Goal: Contribute content: Contribute content

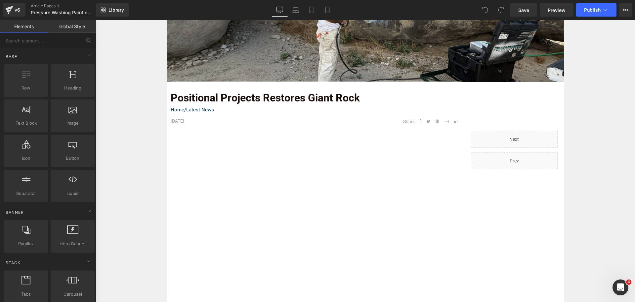
scroll to position [165, 0]
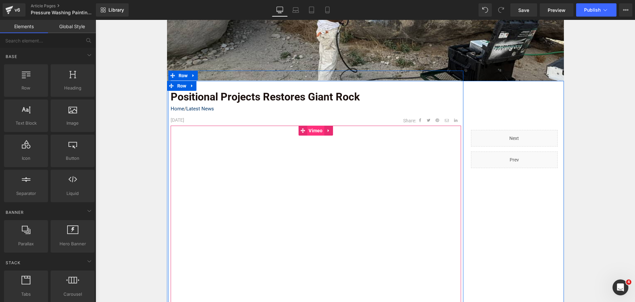
click at [317, 133] on span "Vimeo" at bounding box center [316, 130] width 18 height 10
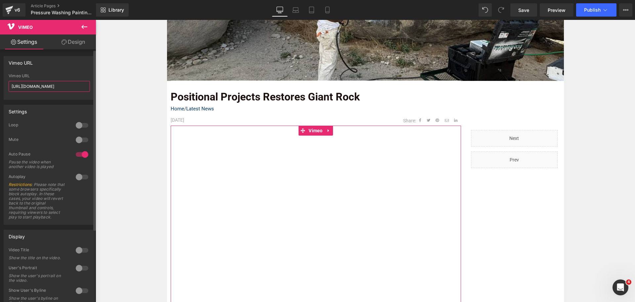
drag, startPoint x: 72, startPoint y: 86, endPoint x: 0, endPoint y: 86, distance: 72.1
click at [0, 86] on div "Vimeo URL [URL][DOMAIN_NAME] Vimeo URL [URL][DOMAIN_NAME]" at bounding box center [49, 75] width 99 height 49
paste input "62900?fl=ip&fe=ec"
type input "[URL][DOMAIN_NAME]"
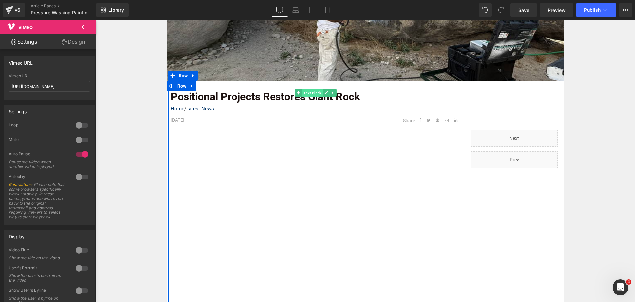
click at [302, 91] on span "Text Block" at bounding box center [312, 93] width 21 height 8
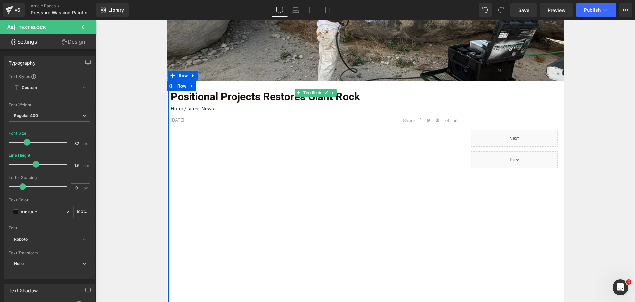
click at [297, 100] on strong "Positional Projects Restores Giant Rock" at bounding box center [265, 96] width 189 height 13
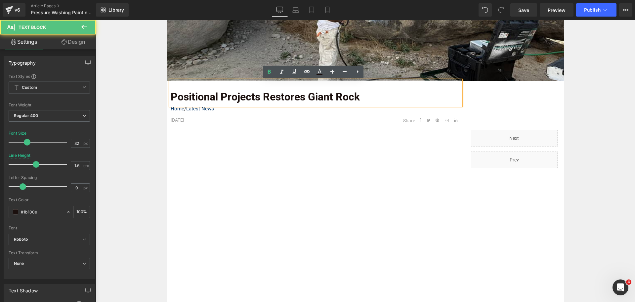
click at [299, 99] on strong "Positional Projects Restores Giant Rock" at bounding box center [265, 96] width 189 height 13
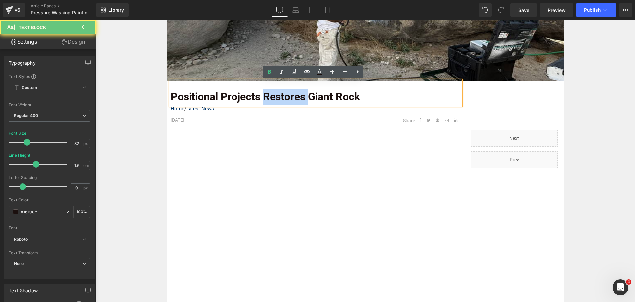
click at [299, 99] on strong "Positional Projects Restores Giant Rock" at bounding box center [265, 96] width 189 height 13
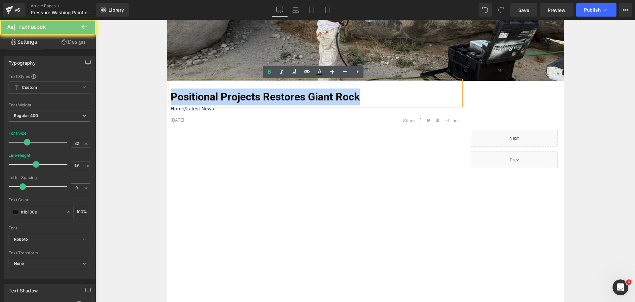
click at [299, 99] on strong "Positional Projects Restores Giant Rock" at bounding box center [265, 96] width 189 height 13
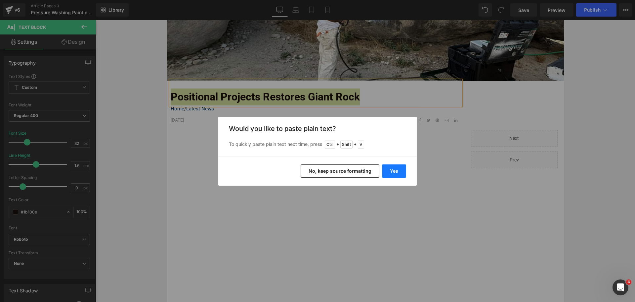
click at [399, 172] on button "Yes" at bounding box center [394, 170] width 24 height 13
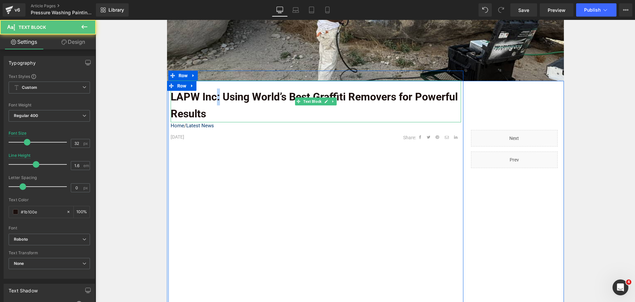
drag, startPoint x: 214, startPoint y: 96, endPoint x: 218, endPoint y: 95, distance: 4.4
click at [218, 95] on b "LAPW Inc: Using World’s Best Graffiti Removers for Powerful Results" at bounding box center [314, 104] width 287 height 29
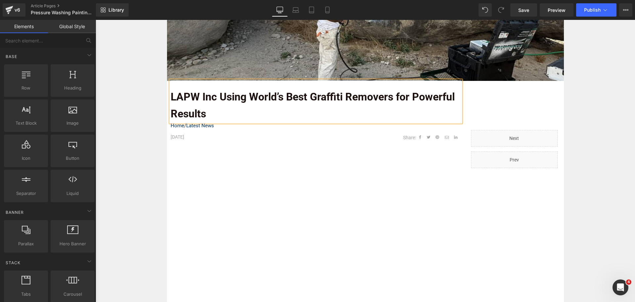
click at [151, 124] on div "Image Row LAPW Inc Using World’s Best Graffiti Removers for Powerful Results Te…" at bounding box center [366, 278] width 540 height 661
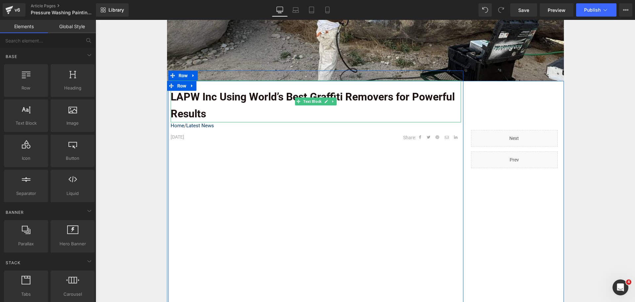
click at [216, 86] on div "LAPW Inc Using World’s Best Graffiti Removers for Powerful Results" at bounding box center [316, 101] width 291 height 42
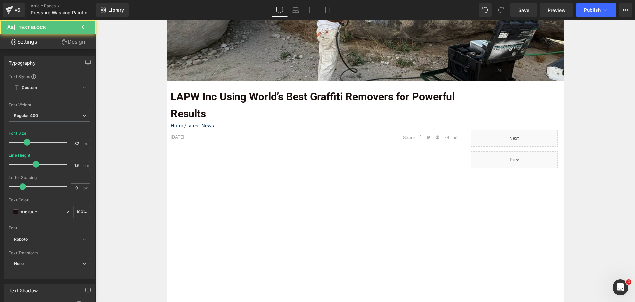
click at [71, 45] on link "Design" at bounding box center [73, 41] width 48 height 15
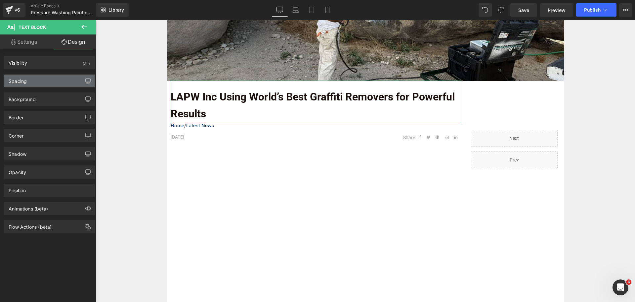
click at [50, 81] on div "Spacing" at bounding box center [49, 80] width 91 height 13
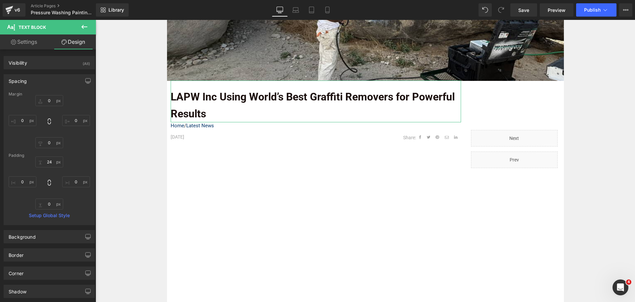
click at [50, 81] on div "Spacing" at bounding box center [49, 80] width 91 height 13
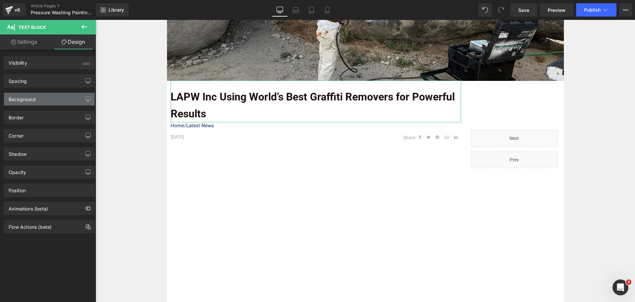
click at [46, 94] on div "Background" at bounding box center [49, 99] width 91 height 13
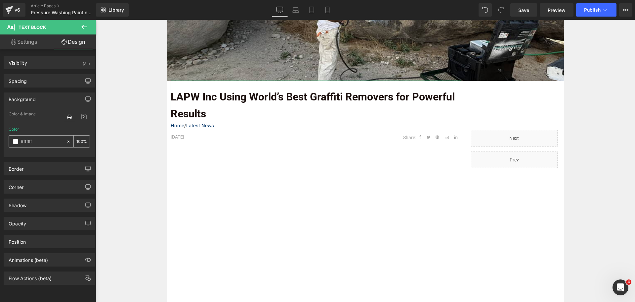
click at [66, 142] on icon at bounding box center [68, 141] width 5 height 5
type input "none"
type input "0"
click at [125, 117] on div "Image Row LAPW Inc Using World’s Best Graffiti Removers for Powerful Results Te…" at bounding box center [366, 278] width 540 height 661
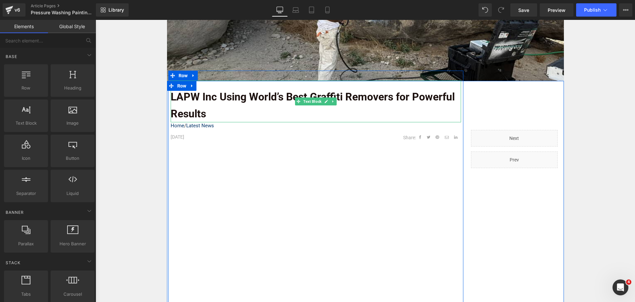
click at [234, 102] on b "LAPW Inc Using World’s Best Graffiti Removers for Powerful Results" at bounding box center [313, 104] width 284 height 29
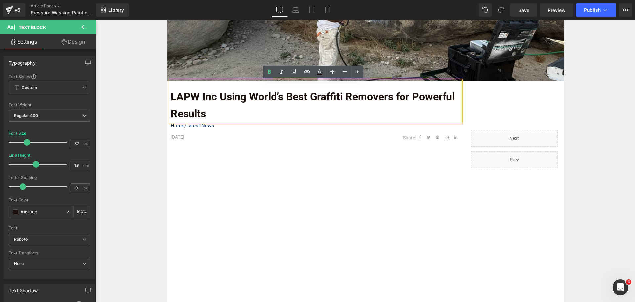
click at [234, 101] on b "LAPW Inc Using World’s Best Graffiti Removers for Powerful Results" at bounding box center [313, 104] width 284 height 29
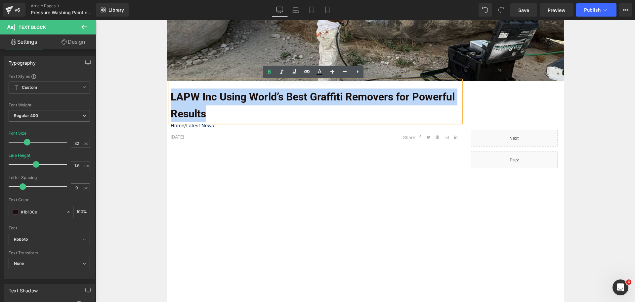
drag, startPoint x: 224, startPoint y: 116, endPoint x: 155, endPoint y: 102, distance: 70.6
click at [155, 102] on div "Image Row LAPW Inc Using World’s Best Graffiti Removers for Powerful Results Te…" at bounding box center [366, 278] width 540 height 661
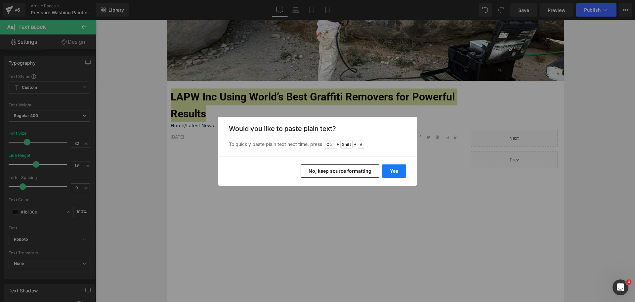
click at [398, 172] on button "Yes" at bounding box center [394, 170] width 24 height 13
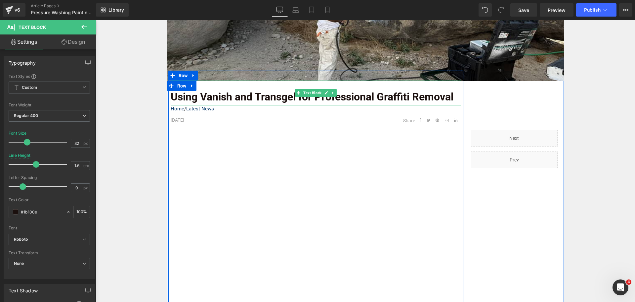
click at [373, 98] on b "Using Vanish and Transgel for Professional Graffiti Removal" at bounding box center [312, 96] width 283 height 13
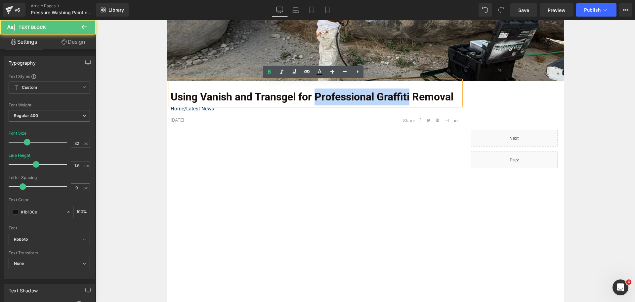
drag, startPoint x: 410, startPoint y: 95, endPoint x: 313, endPoint y: 104, distance: 97.1
click at [313, 104] on p "Using Vanish and Transgel for Professional Graffiti Removal" at bounding box center [316, 96] width 291 height 17
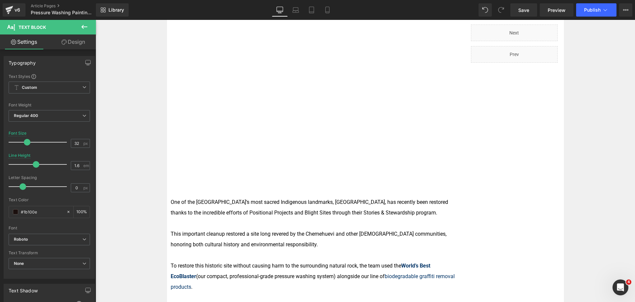
scroll to position [331, 0]
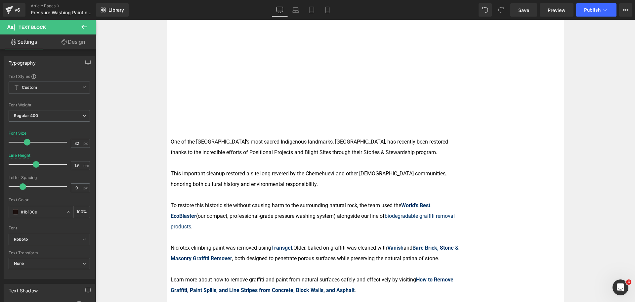
click at [298, 173] on span "This important cleanup restored a site long revered by the Chemehuevi and other…" at bounding box center [309, 178] width 276 height 17
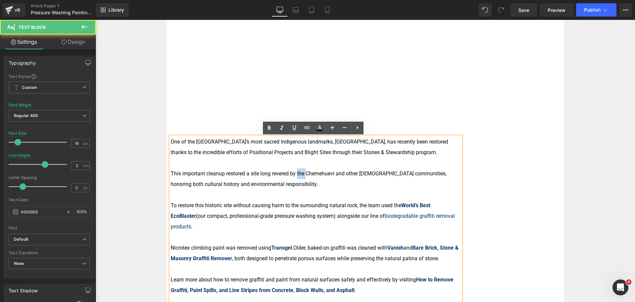
click at [298, 173] on span "This important cleanup restored a site long revered by the Chemehuevi and other…" at bounding box center [309, 178] width 276 height 17
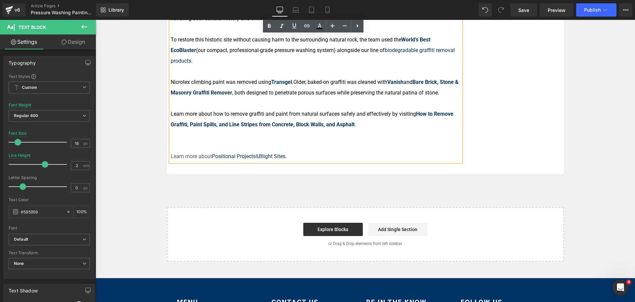
scroll to position [430, 0]
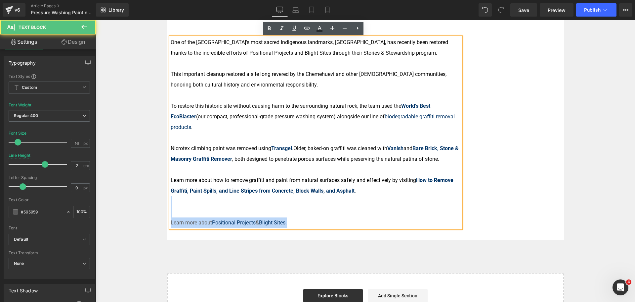
drag, startPoint x: 369, startPoint y: 183, endPoint x: 167, endPoint y: 42, distance: 246.1
click at [171, 42] on div "One of the [GEOGRAPHIC_DATA]’s most sacred Indigenous landmarks, [GEOGRAPHIC_DA…" at bounding box center [316, 132] width 291 height 191
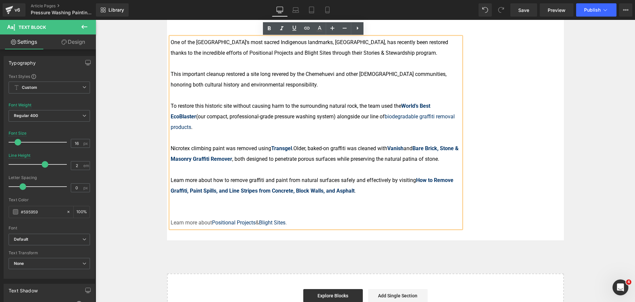
click at [173, 43] on span "One of the [GEOGRAPHIC_DATA]’s most sacred Indigenous landmarks, [GEOGRAPHIC_DA…" at bounding box center [310, 47] width 278 height 17
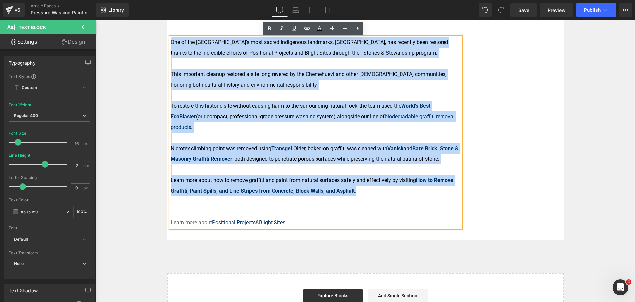
drag, startPoint x: 356, startPoint y: 183, endPoint x: 168, endPoint y: 41, distance: 235.8
click at [171, 41] on div "One of the [GEOGRAPHIC_DATA]’s most sacred Indigenous landmarks, [GEOGRAPHIC_DA…" at bounding box center [316, 132] width 291 height 191
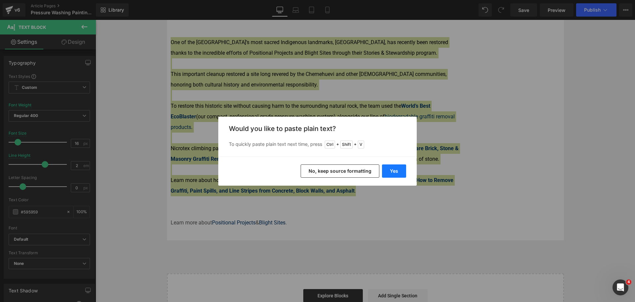
click at [399, 172] on button "Yes" at bounding box center [394, 170] width 24 height 13
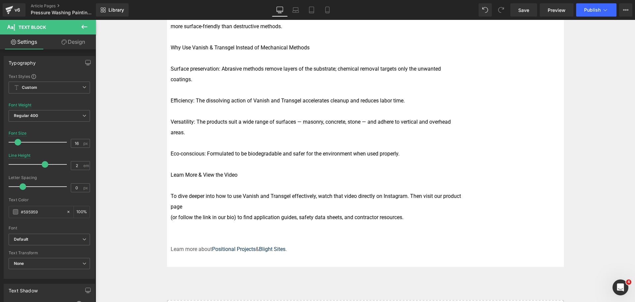
scroll to position [662, 0]
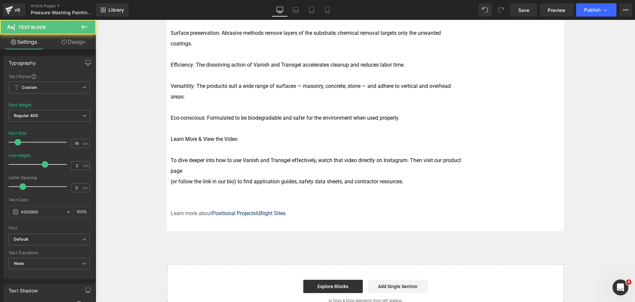
click at [293, 216] on p "Learn more about Positional Projects & Blight Sites ." at bounding box center [316, 213] width 291 height 11
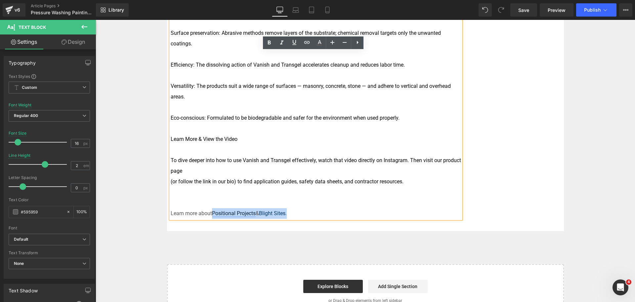
drag, startPoint x: 300, startPoint y: 211, endPoint x: 212, endPoint y: 212, distance: 88.0
click at [212, 212] on p "Learn more about Positional Projects & Blight Sites ." at bounding box center [316, 213] width 291 height 11
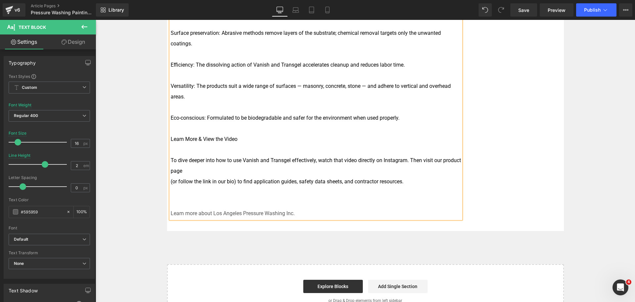
click at [282, 211] on p "Learn more about Los Angeles Pressure Washing Inc." at bounding box center [316, 213] width 291 height 11
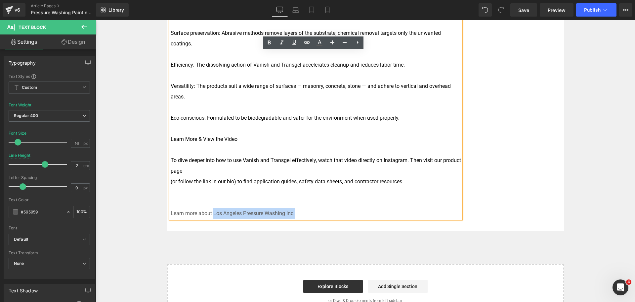
drag, startPoint x: 298, startPoint y: 213, endPoint x: 211, endPoint y: 210, distance: 86.8
click at [211, 210] on p "Learn more about Los Angeles Pressure Washing Inc." at bounding box center [316, 213] width 291 height 11
click at [305, 43] on icon at bounding box center [307, 42] width 6 height 3
click at [309, 226] on input "text" at bounding box center [270, 227] width 102 height 17
paste input "[URL][DOMAIN_NAME]"
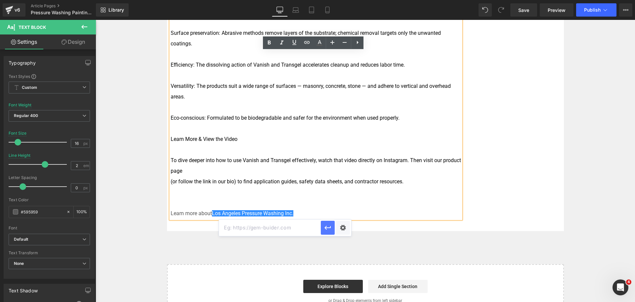
type input "[URL][DOMAIN_NAME]"
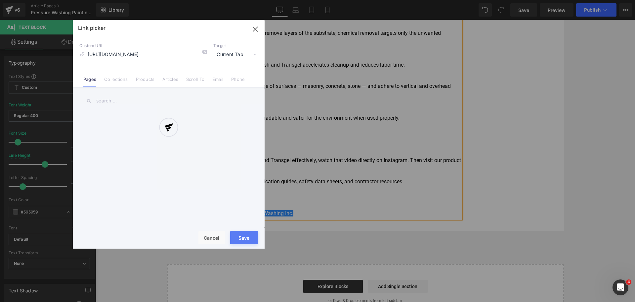
click at [339, 0] on div "Text Color Highlight Color #333333 Edit or remove link: Edit - Unlink - Cancel …" at bounding box center [317, 0] width 635 height 0
click at [228, 57] on span "Current Tab" at bounding box center [235, 54] width 45 height 13
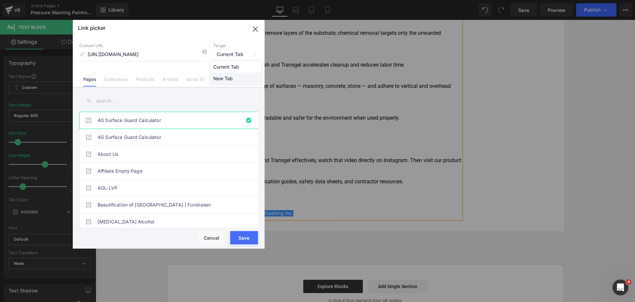
click at [231, 75] on li "New Tab" at bounding box center [235, 78] width 51 height 12
drag, startPoint x: 244, startPoint y: 236, endPoint x: 231, endPoint y: 185, distance: 52.6
click at [244, 236] on button "Save" at bounding box center [244, 237] width 28 height 13
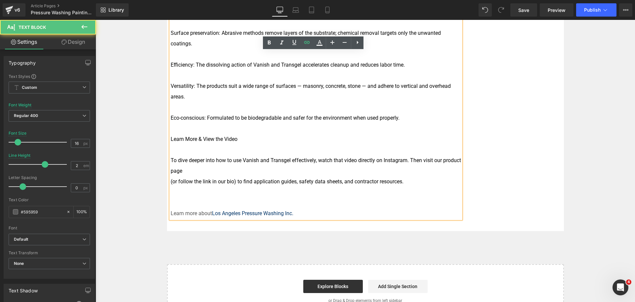
click at [326, 204] on p at bounding box center [316, 202] width 291 height 11
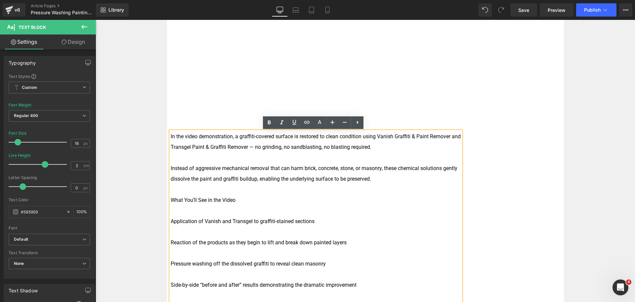
scroll to position [298, 0]
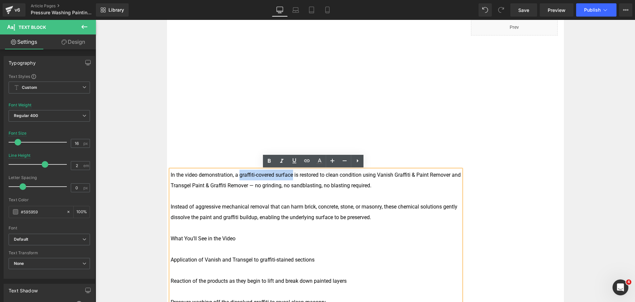
drag, startPoint x: 291, startPoint y: 175, endPoint x: 237, endPoint y: 178, distance: 54.0
click at [237, 178] on font "In the video demonstration, a graffiti-covered surface is restored to clean con…" at bounding box center [316, 179] width 290 height 17
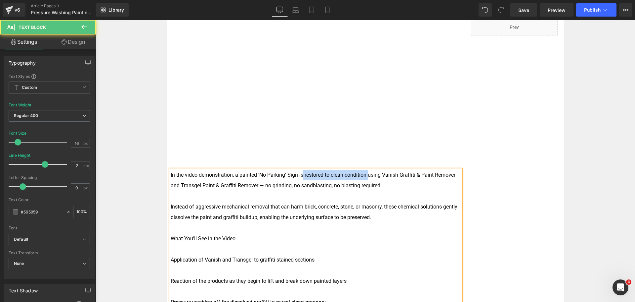
drag, startPoint x: 366, startPoint y: 175, endPoint x: 302, endPoint y: 176, distance: 64.6
click at [302, 176] on font "In the video demonstration, a painted 'No Parking' Sign is restored to clean co…" at bounding box center [313, 179] width 285 height 17
click at [214, 187] on font "In the video demonstration, a painted 'No Parking' Sign is removed using Vanish…" at bounding box center [315, 179] width 289 height 17
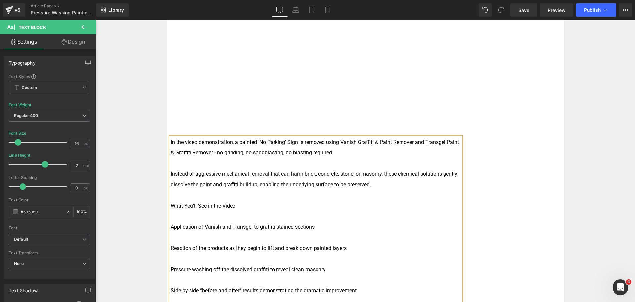
scroll to position [331, 0]
drag, startPoint x: 397, startPoint y: 173, endPoint x: 420, endPoint y: 170, distance: 22.7
click at [420, 170] on p "Instead of aggressive mechanical removal that can harm brick, concrete, stone, …" at bounding box center [316, 178] width 291 height 21
click at [420, 174] on font "Instead of aggressive mechanical removal that can harm brick, concrete, stone, …" at bounding box center [313, 178] width 285 height 17
click at [453, 173] on p "Instead of aggressive mechanical removal that can harm brick, concrete, stone, …" at bounding box center [316, 178] width 291 height 21
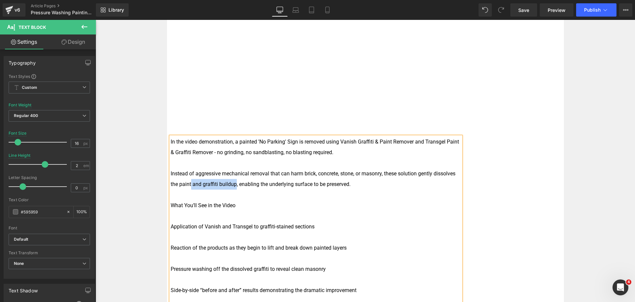
drag, startPoint x: 189, startPoint y: 184, endPoint x: 233, endPoint y: 183, distance: 44.7
click at [233, 183] on font "Instead of aggressive mechanical removal that can harm brick, concrete, stone, …" at bounding box center [313, 178] width 285 height 17
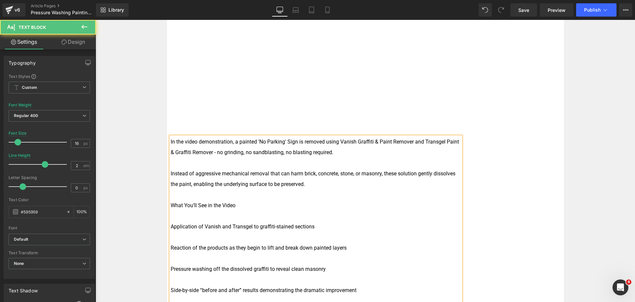
click at [300, 196] on p at bounding box center [316, 194] width 291 height 11
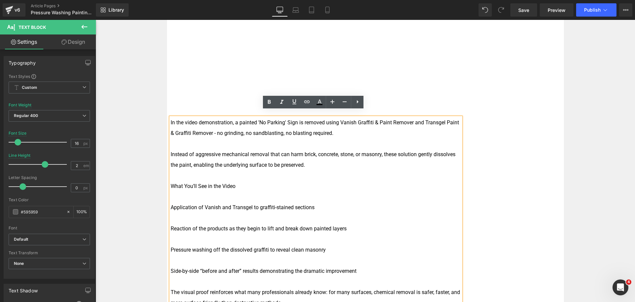
scroll to position [397, 0]
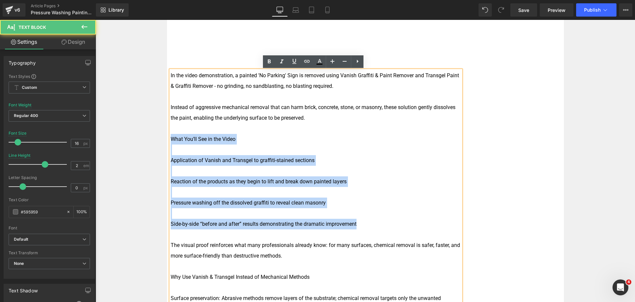
drag, startPoint x: 294, startPoint y: 207, endPoint x: 163, endPoint y: 135, distance: 149.1
click at [163, 135] on div "Image Row Using Vanish and Transgel for Paint Removal Text Block Home / Latest …" at bounding box center [366, 150] width 540 height 866
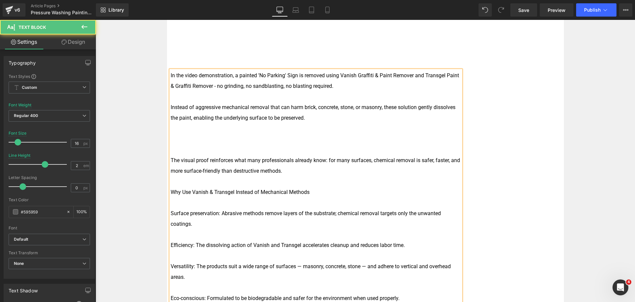
click at [198, 147] on p at bounding box center [316, 149] width 291 height 11
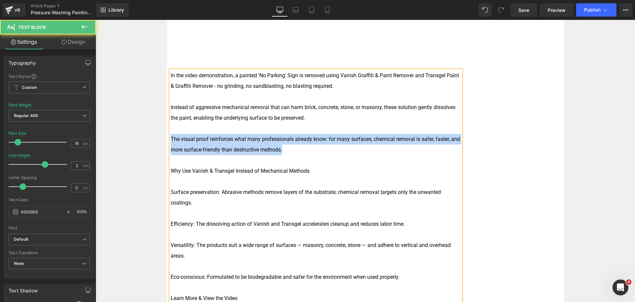
drag, startPoint x: 290, startPoint y: 152, endPoint x: 163, endPoint y: 139, distance: 127.5
click at [163, 139] on div "Image Row Using Vanish and Transgel for Paint Removal Text Block Home / Latest …" at bounding box center [366, 97] width 540 height 760
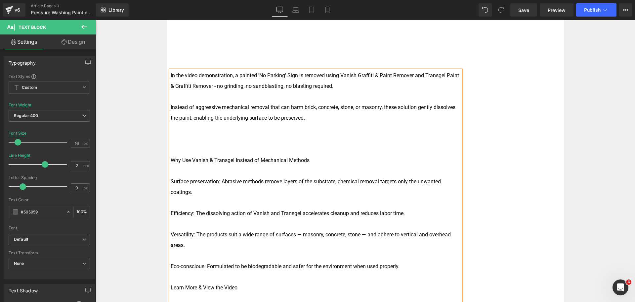
click at [190, 146] on p at bounding box center [316, 149] width 291 height 11
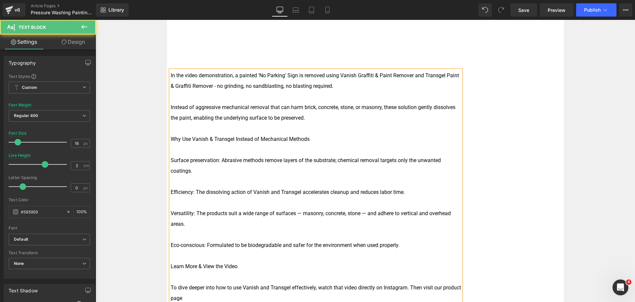
click at [192, 150] on p at bounding box center [316, 149] width 291 height 11
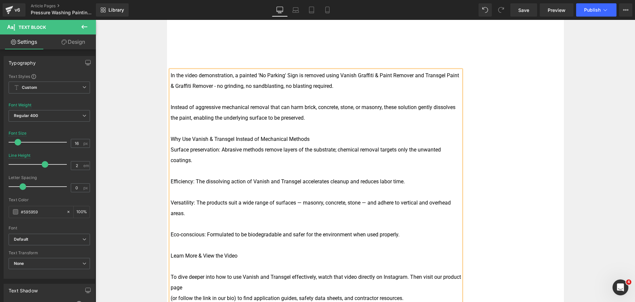
click at [263, 209] on p "Versatility: The products suit a wide range of surfaces — masonry, concrete, st…" at bounding box center [316, 207] width 291 height 21
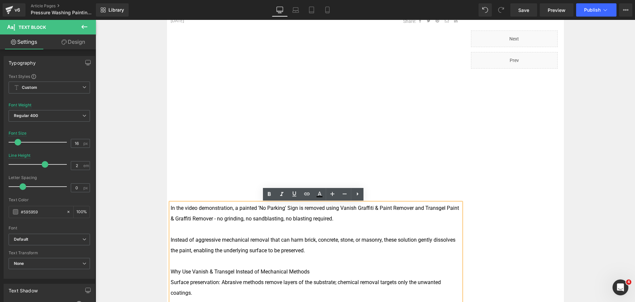
click at [124, 208] on div "Image Row Using Vanish and Transgel for Paint Removal Text Block Home / Latest …" at bounding box center [366, 208] width 540 height 718
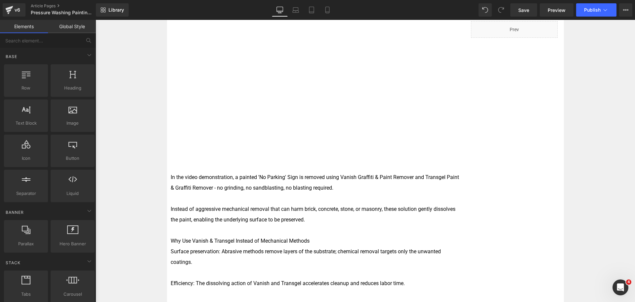
scroll to position [298, 0]
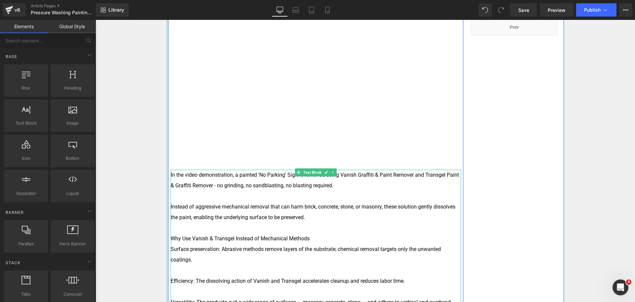
click at [226, 177] on font "In the video demonstration, a painted 'No Parking' Sign is removed using Vanish…" at bounding box center [315, 179] width 289 height 17
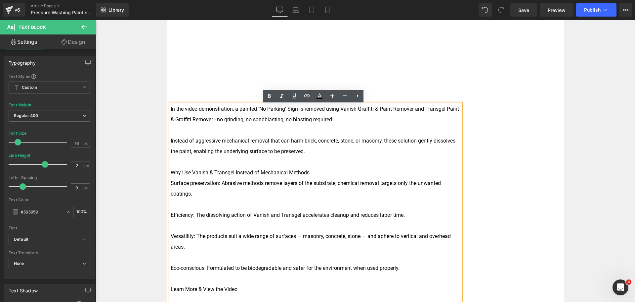
scroll to position [364, 0]
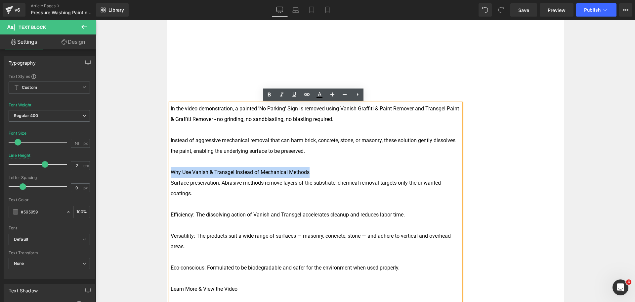
drag, startPoint x: 316, startPoint y: 174, endPoint x: 169, endPoint y: 174, distance: 147.3
click at [171, 174] on p "Why Use Vanish & Transgel Instead of Mechanical Methods" at bounding box center [316, 172] width 291 height 11
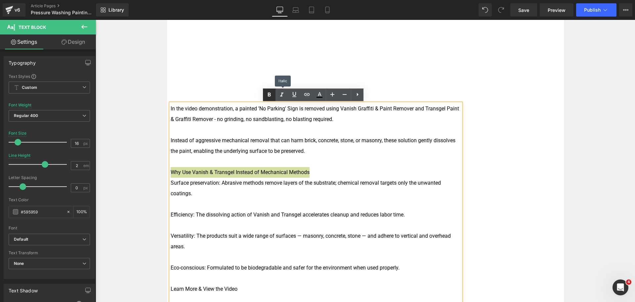
click at [276, 96] on link at bounding box center [282, 94] width 13 height 13
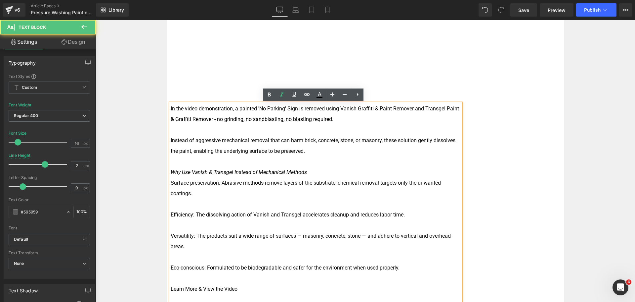
click at [201, 192] on p "Surface preservation: Abrasive methods remove layers of the substrate; chemical…" at bounding box center [316, 187] width 291 height 21
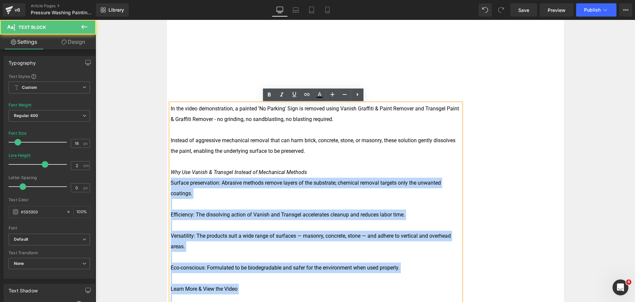
drag, startPoint x: 346, startPoint y: 171, endPoint x: 167, endPoint y: 173, distance: 178.7
click at [171, 173] on div "In the video demonstration, a painted 'No Parking' Sign is removed using Vanish…" at bounding box center [316, 235] width 291 height 265
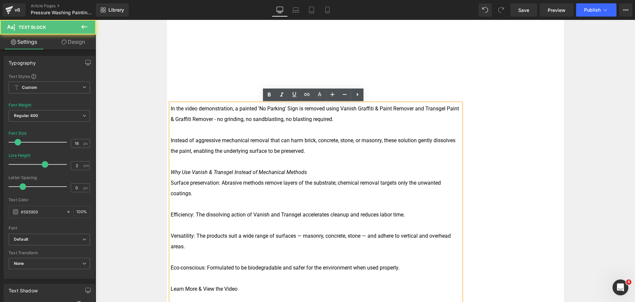
click at [200, 170] on icon "Why Use Vanish & Transgel Instead of Mechanical Methods" at bounding box center [239, 172] width 136 height 6
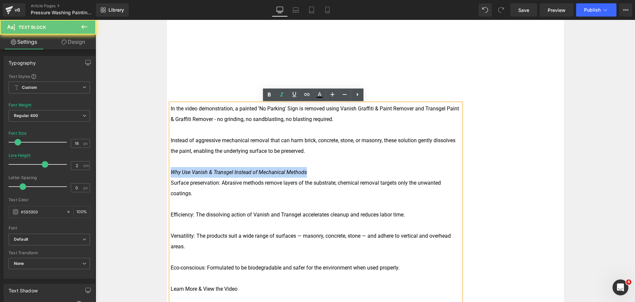
click at [200, 170] on icon "Why Use Vanish & Transgel Instead of Mechanical Methods" at bounding box center [239, 172] width 136 height 6
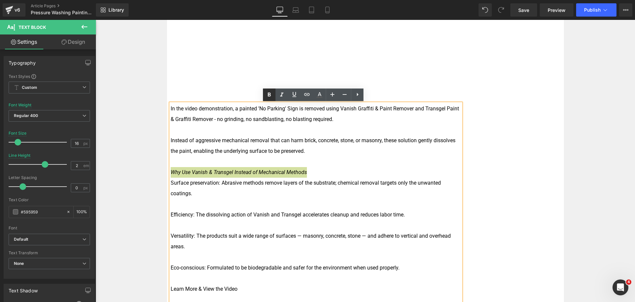
click at [268, 94] on icon at bounding box center [269, 94] width 3 height 4
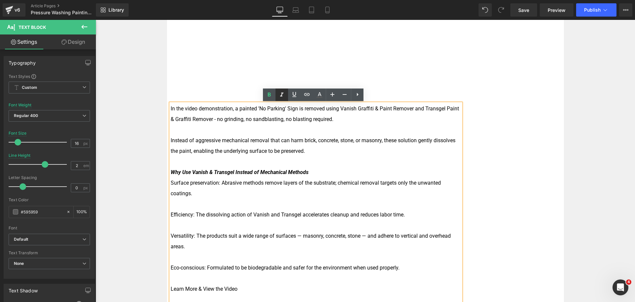
click at [284, 94] on icon at bounding box center [282, 95] width 8 height 8
click at [221, 190] on p "Surface preservation: Abrasive methods remove layers of the substrate; chemical…" at bounding box center [316, 187] width 291 height 21
click at [182, 210] on p "Efficiency: The dissolving action of Vanish and Transgel accelerates cleanup an…" at bounding box center [316, 214] width 291 height 11
click at [182, 205] on p at bounding box center [316, 204] width 291 height 11
click at [190, 203] on p at bounding box center [316, 204] width 291 height 11
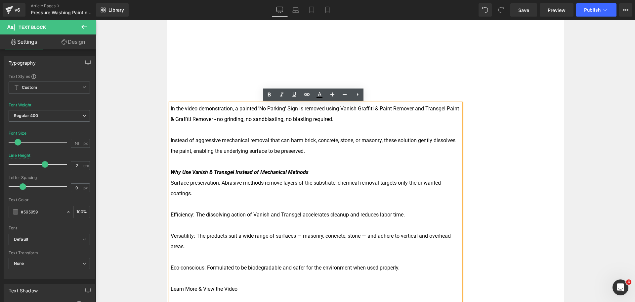
click at [197, 240] on p "Versatility: The products suit a wide range of surfaces — masonry, concrete, st…" at bounding box center [316, 240] width 291 height 21
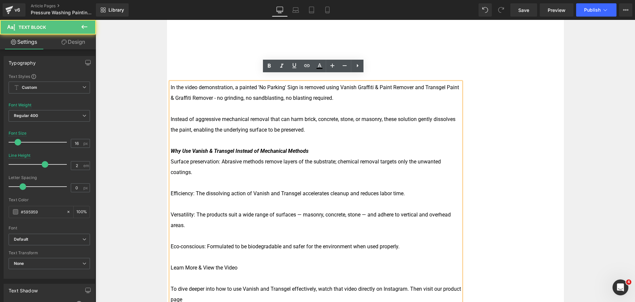
scroll to position [397, 0]
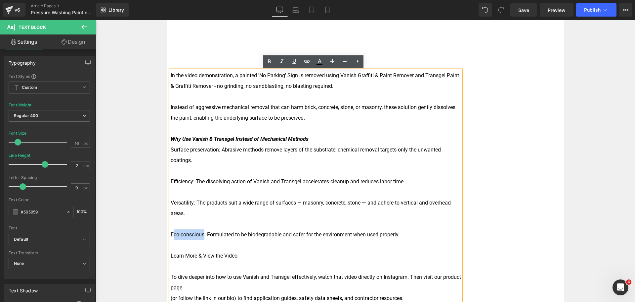
drag, startPoint x: 202, startPoint y: 235, endPoint x: 171, endPoint y: 232, distance: 30.9
click at [171, 232] on font "Eco-conscious: Formulated to be biodegradable and safer for the environment whe…" at bounding box center [285, 234] width 229 height 6
click at [193, 226] on p at bounding box center [316, 223] width 291 height 11
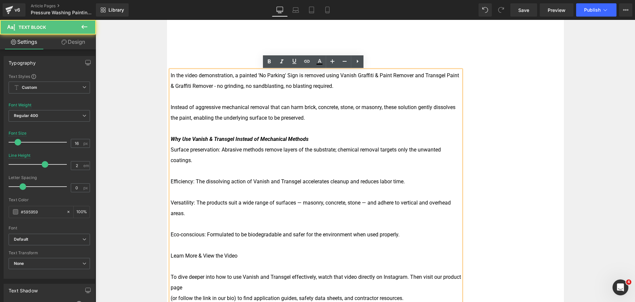
click at [184, 167] on p at bounding box center [316, 170] width 291 height 11
click at [193, 181] on font "Efficiency: The dissolving action of Vanish and Transgel accelerates cleanup an…" at bounding box center [288, 181] width 234 height 6
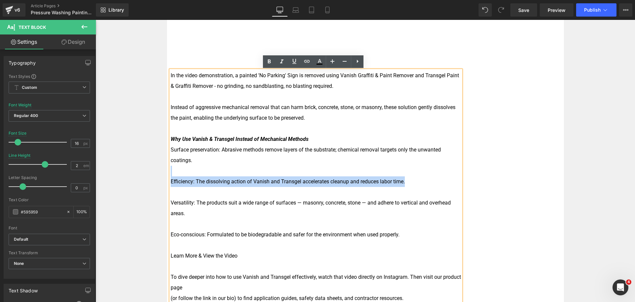
drag, startPoint x: 410, startPoint y: 182, endPoint x: 171, endPoint y: 174, distance: 239.1
click at [171, 174] on div "In the video demonstration, a painted 'No Parking' Sign is removed using Vanish…" at bounding box center [316, 202] width 291 height 265
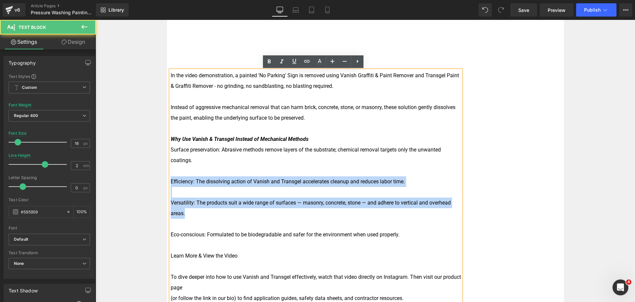
drag, startPoint x: 185, startPoint y: 210, endPoint x: 156, endPoint y: 181, distance: 41.0
click at [156, 181] on div "Image Row Using Vanish and Transgel for Paint Removal Text Block Home / Latest …" at bounding box center [366, 76] width 540 height 718
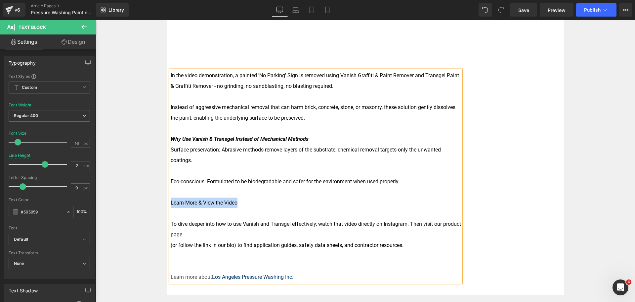
drag, startPoint x: 262, startPoint y: 204, endPoint x: 169, endPoint y: 202, distance: 92.4
click at [171, 202] on p "Learn More & View the Video" at bounding box center [316, 202] width 291 height 11
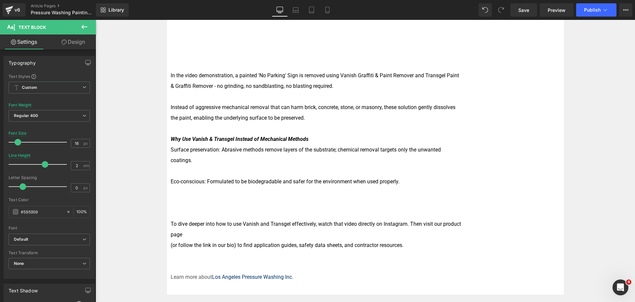
click at [260, 172] on p at bounding box center [316, 170] width 291 height 11
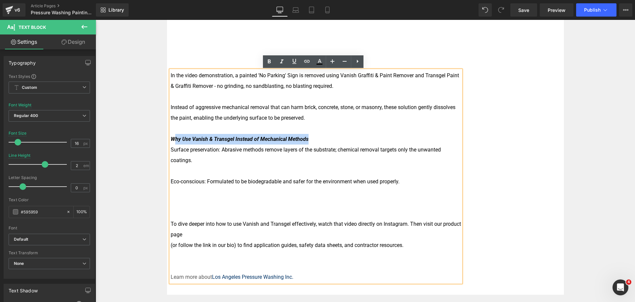
drag, startPoint x: 307, startPoint y: 140, endPoint x: 170, endPoint y: 140, distance: 137.0
click at [171, 140] on p "Why Use Vanish & Transgel Instead of Mechanical Methods" at bounding box center [316, 139] width 291 height 11
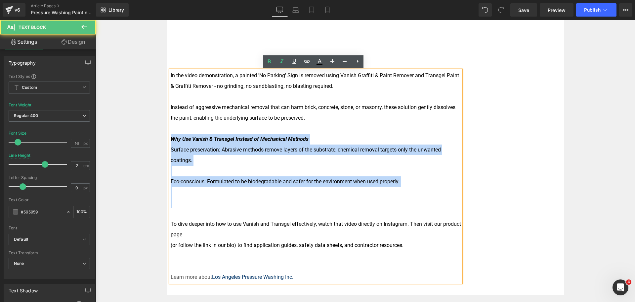
drag, startPoint x: 212, startPoint y: 198, endPoint x: 165, endPoint y: 138, distance: 76.5
click at [167, 138] on div "Using Vanish and Transgel for Paint Removal Text Block Home / Latest News Text …" at bounding box center [316, 67] width 298 height 430
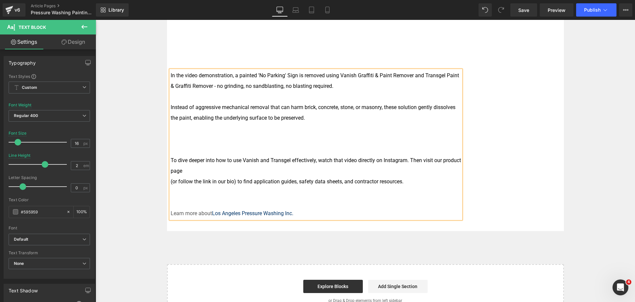
click at [218, 134] on p at bounding box center [316, 139] width 291 height 11
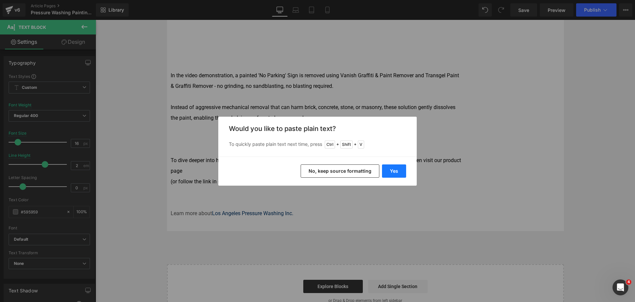
click at [404, 172] on button "Yes" at bounding box center [394, 170] width 24 height 13
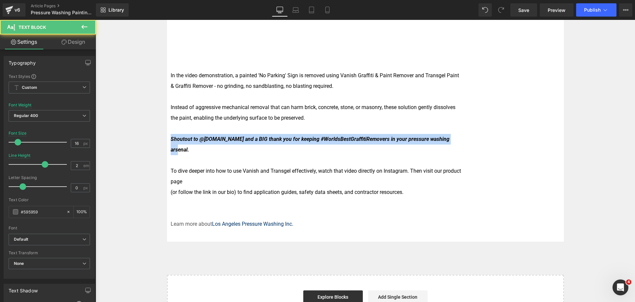
drag, startPoint x: 446, startPoint y: 138, endPoint x: 148, endPoint y: 137, distance: 298.2
click at [148, 137] on div "Image Row Using Vanish and Transgel for Paint Removal Text Block Home / Latest …" at bounding box center [366, 23] width 540 height 612
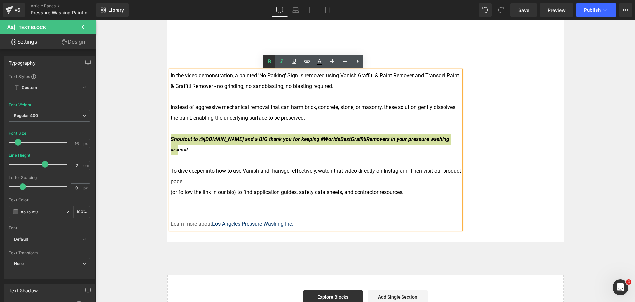
click at [272, 62] on icon at bounding box center [269, 62] width 8 height 8
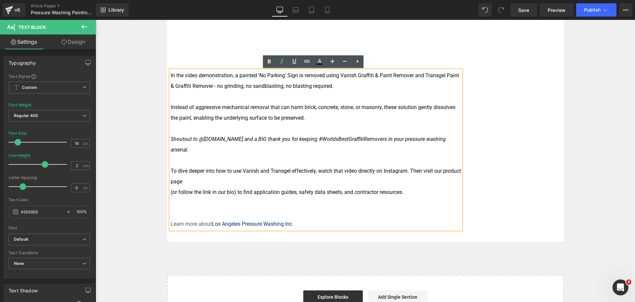
click at [217, 143] on p "Shoutout to @[DOMAIN_NAME] and a BIG thank you for keeping #WorldsBestGraffitiR…" at bounding box center [316, 144] width 291 height 21
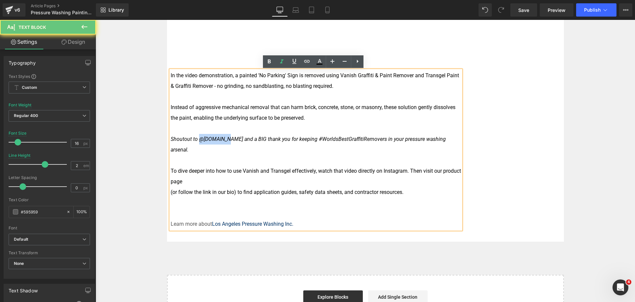
drag, startPoint x: 221, startPoint y: 140, endPoint x: 198, endPoint y: 140, distance: 23.2
click at [198, 140] on icon "Shoutout to @[DOMAIN_NAME] and a BIG thank you for keeping #WorldsBestGraffitiR…" at bounding box center [308, 144] width 275 height 17
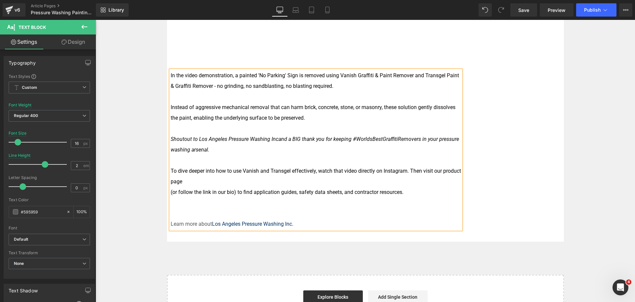
click at [196, 138] on icon "Shoutout to Los Angeles Pressure Washing Incand a BIG thank you for keeping #Wo…" at bounding box center [315, 144] width 289 height 17
click at [302, 139] on icon "Shoutout to the team at Los Angeles Pressure Washing Incand a BIG thank you for…" at bounding box center [312, 144] width 283 height 17
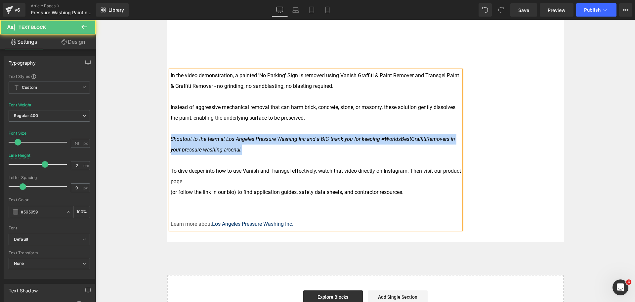
drag, startPoint x: 276, startPoint y: 149, endPoint x: 161, endPoint y: 140, distance: 115.2
click at [161, 140] on div "Image Row Using Vanish and Transgel for Paint Removal Text Block Home / Latest …" at bounding box center [366, 23] width 540 height 612
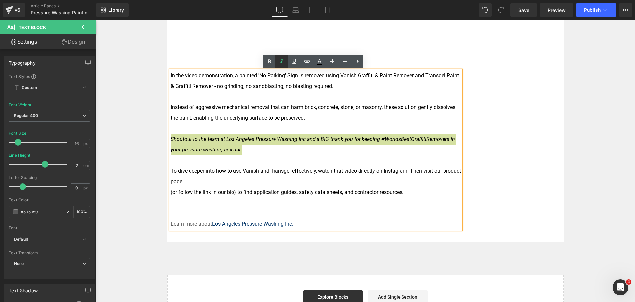
click at [280, 62] on icon at bounding box center [282, 62] width 8 height 8
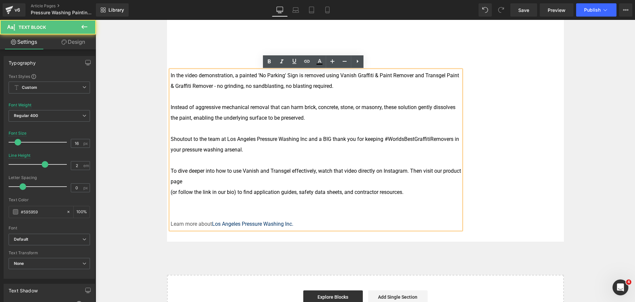
click at [223, 162] on p at bounding box center [316, 160] width 291 height 11
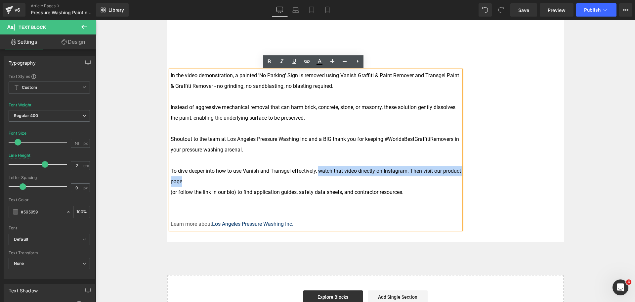
drag, startPoint x: 224, startPoint y: 180, endPoint x: 317, endPoint y: 171, distance: 93.4
click at [317, 171] on p "To dive deeper into how to use Vanish and Transgel effectively, watch that vide…" at bounding box center [316, 175] width 291 height 21
click at [321, 171] on font "To dive deeper into how to use Vanish and Transgel effectively, watch that vide…" at bounding box center [316, 175] width 291 height 17
drag, startPoint x: 421, startPoint y: 170, endPoint x: 313, endPoint y: 173, distance: 107.9
click at [313, 173] on font "To dive deeper into how to use Vanish and Transgel effectively, watch that vide…" at bounding box center [316, 175] width 291 height 17
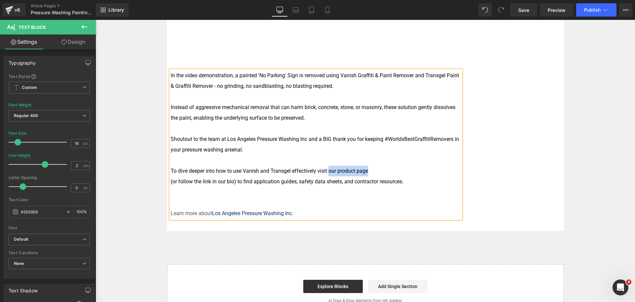
drag, startPoint x: 371, startPoint y: 172, endPoint x: 327, endPoint y: 170, distance: 44.0
click at [327, 170] on p "To dive deeper into how to use Vanish and Transgel effectively visit our produc…" at bounding box center [316, 170] width 291 height 11
click at [352, 170] on font "To dive deeper into how to use Vanish and Transgel effectively visit our produc…" at bounding box center [270, 170] width 198 height 6
drag, startPoint x: 366, startPoint y: 170, endPoint x: 327, endPoint y: 166, distance: 39.3
click at [327, 166] on p "To dive deeper into how to use Vanish and Transgel effectively visit our produc…" at bounding box center [316, 170] width 291 height 11
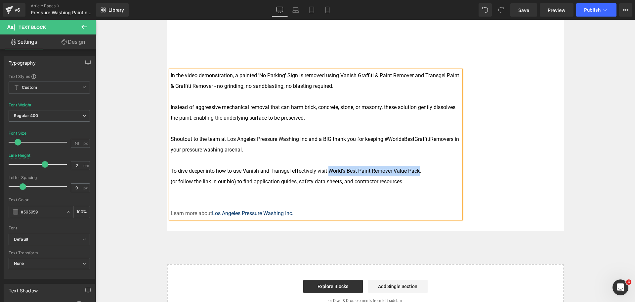
drag, startPoint x: 327, startPoint y: 166, endPoint x: 419, endPoint y: 170, distance: 91.8
click at [419, 170] on p "To dive deeper into how to use Vanish and Transgel effectively visit World's Be…" at bounding box center [316, 170] width 291 height 11
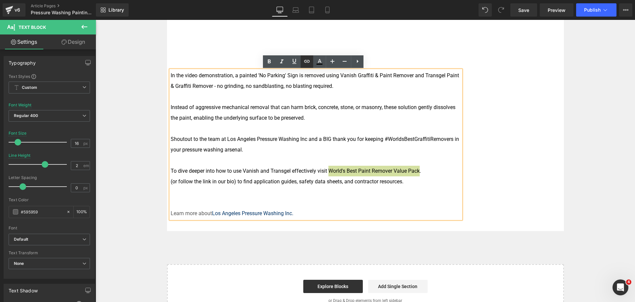
click at [311, 62] on link at bounding box center [307, 61] width 13 height 13
click at [451, 0] on div "Text Color Highlight Color #333333 Edit or remove link: Edit - Unlink - Cancel" at bounding box center [317, 0] width 635 height 0
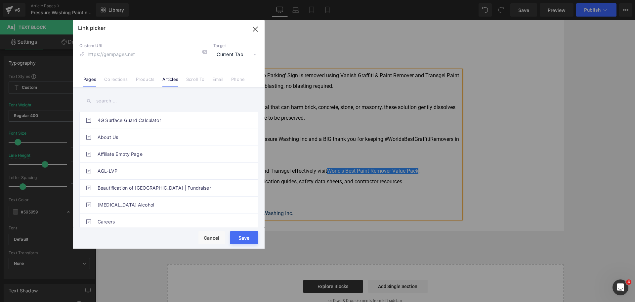
click at [161, 79] on li "Articles" at bounding box center [171, 77] width 24 height 12
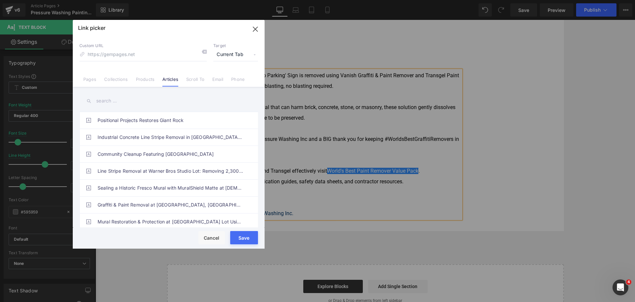
click at [163, 102] on input "text" at bounding box center [168, 100] width 179 height 15
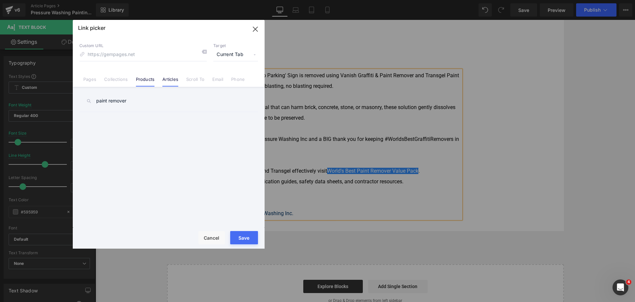
click at [136, 79] on link "Products" at bounding box center [145, 81] width 19 height 10
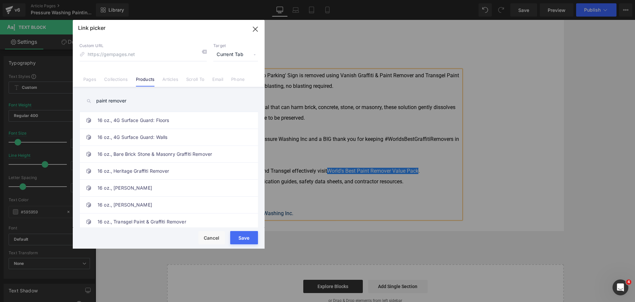
click at [137, 98] on input "paint remover" at bounding box center [168, 100] width 179 height 15
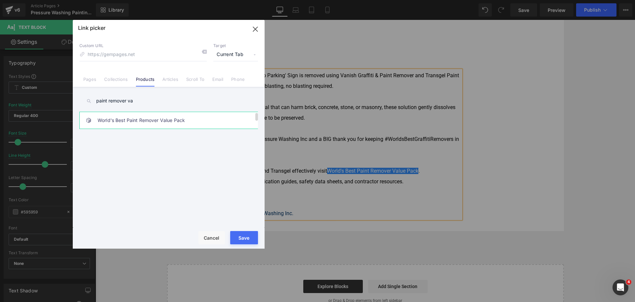
type input "paint remover va"
click at [144, 120] on link "World's Best Paint Remover Value Pack" at bounding box center [171, 120] width 146 height 17
type input "/products/worlds-best-paint-remover-value-pack"
click at [241, 237] on button "Save" at bounding box center [244, 237] width 28 height 13
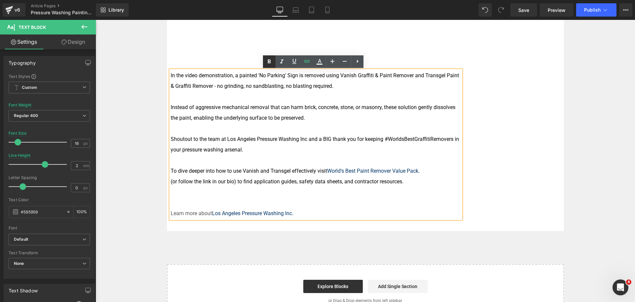
click at [269, 59] on icon at bounding box center [269, 62] width 8 height 8
click at [268, 169] on font "To dive deeper into how to use Vanish and Transgel effectively visit World's Be…" at bounding box center [297, 170] width 252 height 6
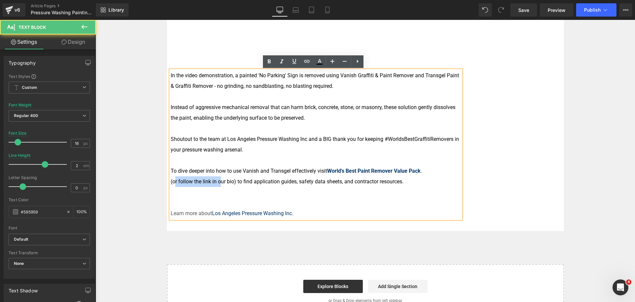
drag, startPoint x: 171, startPoint y: 181, endPoint x: 218, endPoint y: 180, distance: 46.3
click at [218, 180] on font "(or follow the link in our bio) to find application guides, safety data sheets,…" at bounding box center [287, 181] width 233 height 6
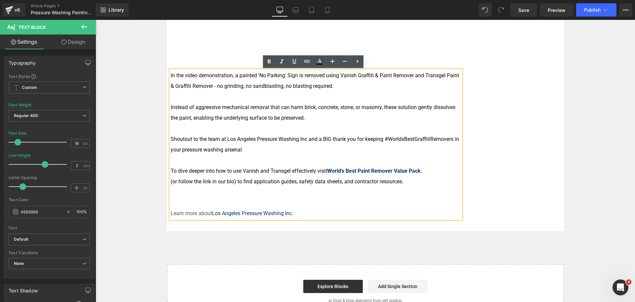
click at [172, 181] on font "(or follow the link in our bio) to find application guides, safety data sheets,…" at bounding box center [287, 181] width 233 height 6
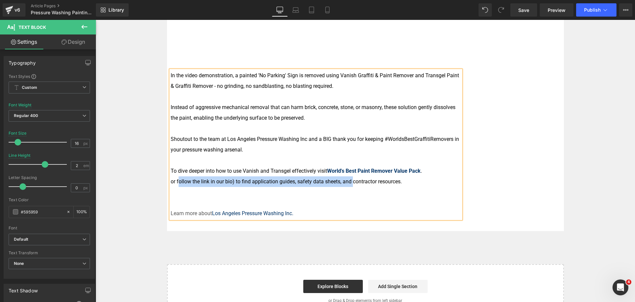
drag, startPoint x: 175, startPoint y: 181, endPoint x: 350, endPoint y: 178, distance: 174.8
click at [350, 178] on font "or follow the link in our bio) to find application guides, safety data sheets, …" at bounding box center [286, 181] width 231 height 6
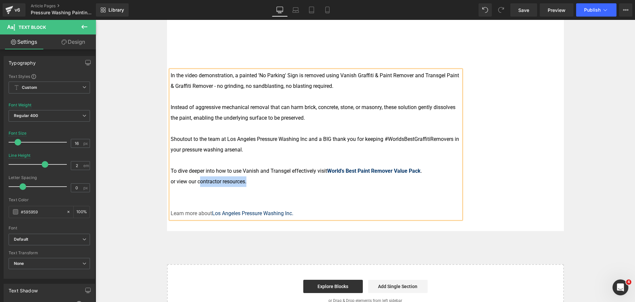
drag, startPoint x: 246, startPoint y: 183, endPoint x: 197, endPoint y: 183, distance: 48.3
click at [197, 183] on font "or view our contractor resources." at bounding box center [209, 181] width 76 height 6
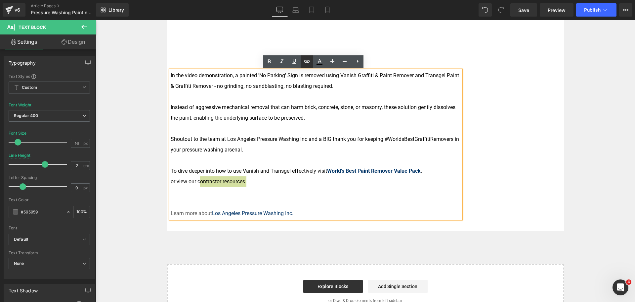
click at [305, 62] on icon at bounding box center [307, 61] width 8 height 8
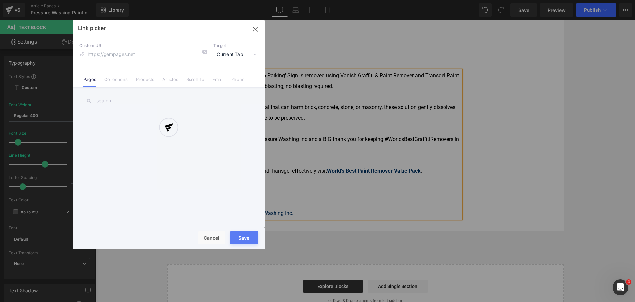
click at [311, 0] on div "Text Color Highlight Color #333333 Edit or remove link: Edit - Unlink - Cancel …" at bounding box center [317, 0] width 635 height 0
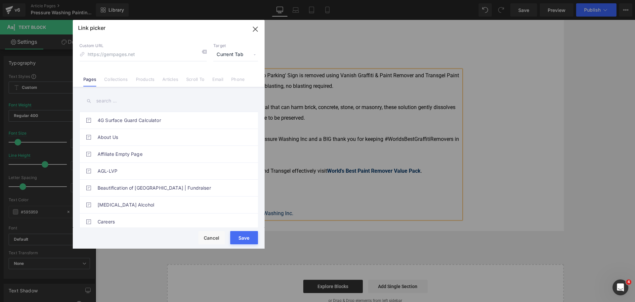
click at [168, 100] on input "text" at bounding box center [168, 100] width 179 height 15
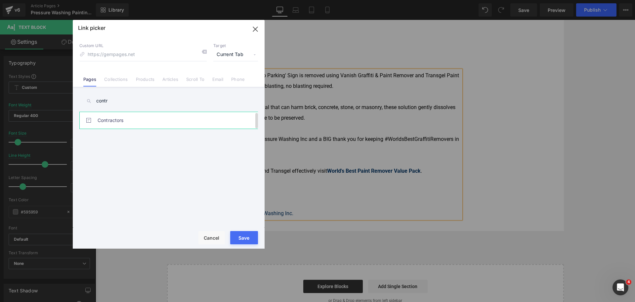
type input "contr"
click at [169, 119] on link "Contractors" at bounding box center [171, 120] width 146 height 17
type input "/pages/contractors"
click at [241, 229] on div "Save Cancel" at bounding box center [169, 237] width 192 height 21
click at [241, 233] on button "Save" at bounding box center [244, 237] width 28 height 13
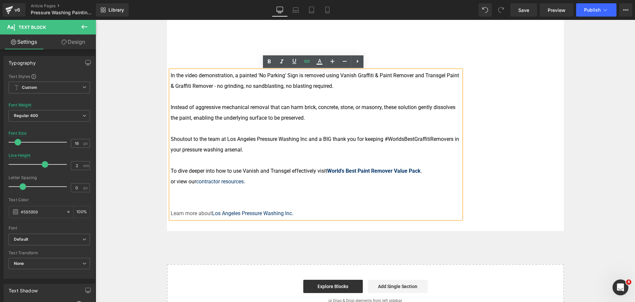
click at [272, 181] on p "or view our contractor resources ." at bounding box center [316, 181] width 291 height 11
drag, startPoint x: 338, startPoint y: 75, endPoint x: 411, endPoint y: 76, distance: 73.1
click at [411, 76] on font "In the video demonstration, a painted 'No Parking' Sign is removed using Vanish…" at bounding box center [315, 80] width 289 height 17
click at [269, 59] on icon at bounding box center [269, 62] width 8 height 8
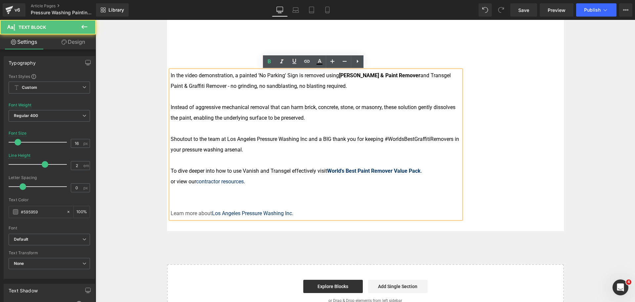
click at [345, 78] on strong "[PERSON_NAME] & Paint Remover" at bounding box center [379, 75] width 81 height 6
drag, startPoint x: 338, startPoint y: 74, endPoint x: 414, endPoint y: 73, distance: 76.1
click at [414, 73] on font "In the video demonstration, a painted 'No Parking' Sign is removed using Vanish…" at bounding box center [311, 80] width 280 height 17
click at [309, 61] on icon at bounding box center [307, 61] width 6 height 3
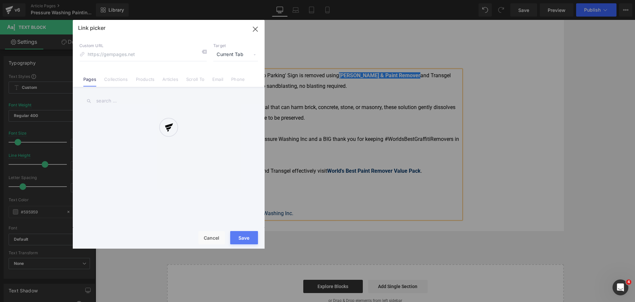
click at [446, 0] on div "Text Color Highlight Color #333333 Edit or remove link: Edit - Unlink - Cancel …" at bounding box center [317, 0] width 635 height 0
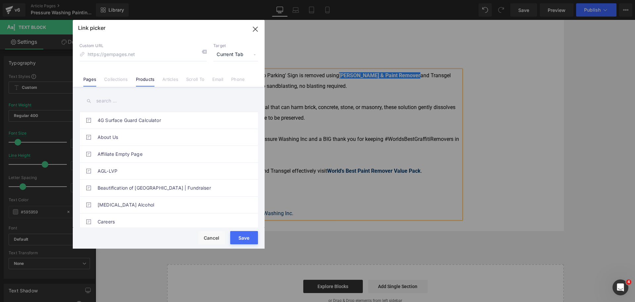
click at [133, 81] on li "Products" at bounding box center [145, 77] width 27 height 12
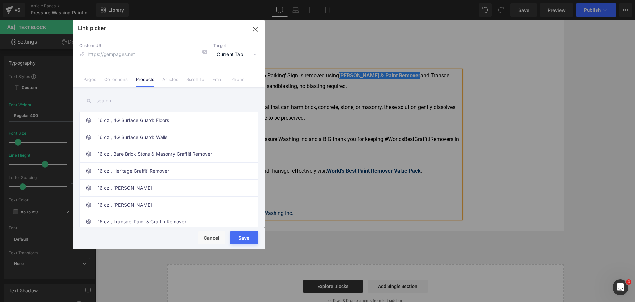
click at [130, 99] on input "text" at bounding box center [168, 100] width 179 height 15
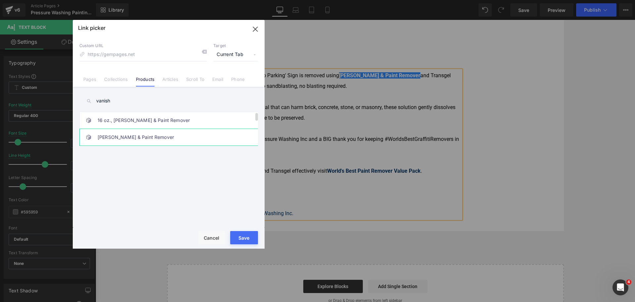
type input "vanish"
click at [160, 144] on link "[PERSON_NAME] & Paint Remover" at bounding box center [171, 137] width 146 height 17
type input "/products/vanish"
click at [245, 238] on button "Save" at bounding box center [244, 237] width 28 height 13
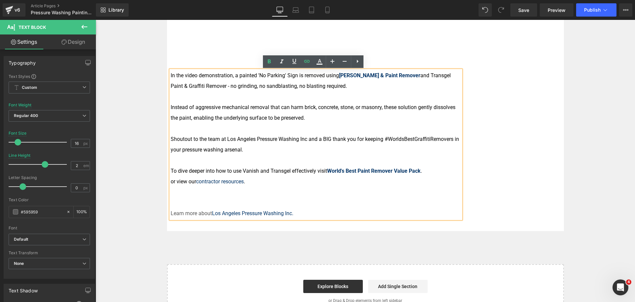
click at [430, 91] on p "In the video demonstration, a painted 'No Parking' Sign is removed using Vanish…" at bounding box center [316, 80] width 291 height 21
drag, startPoint x: 425, startPoint y: 75, endPoint x: 211, endPoint y: 83, distance: 214.3
click at [211, 83] on font "In the video demonstration, a painted 'No Parking' Sign is removed using Vanish…" at bounding box center [311, 80] width 280 height 17
click at [310, 64] on icon at bounding box center [307, 61] width 8 height 8
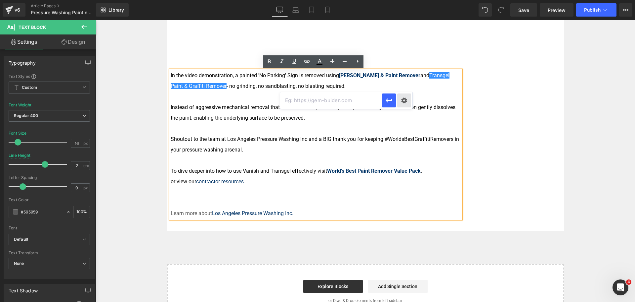
click at [402, 0] on div "Text Color Highlight Color #333333 Edit or remove link: Edit - Unlink - Cancel" at bounding box center [317, 0] width 635 height 0
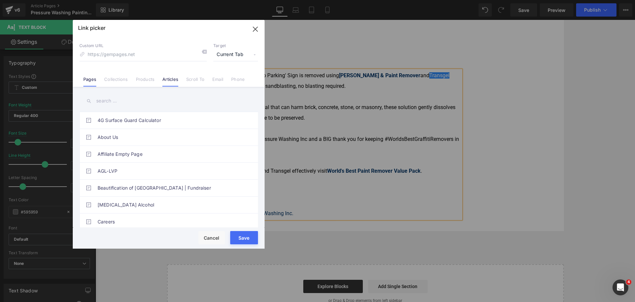
click at [168, 82] on link "Articles" at bounding box center [171, 81] width 16 height 10
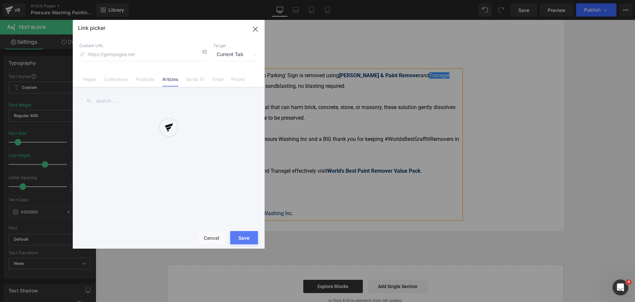
click at [143, 82] on div at bounding box center [169, 134] width 192 height 228
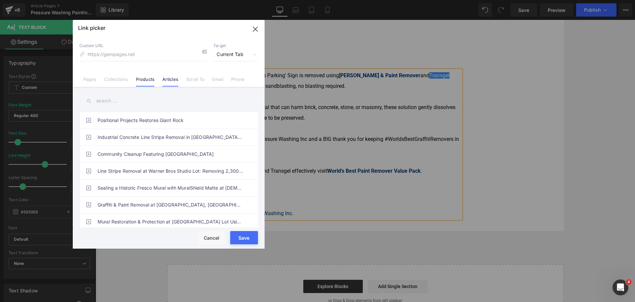
click at [149, 80] on link "Products" at bounding box center [145, 81] width 19 height 10
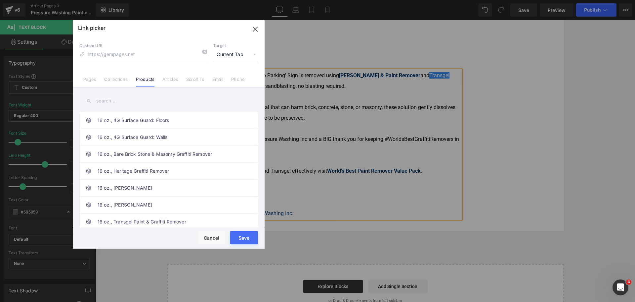
click at [144, 102] on input "text" at bounding box center [168, 100] width 179 height 15
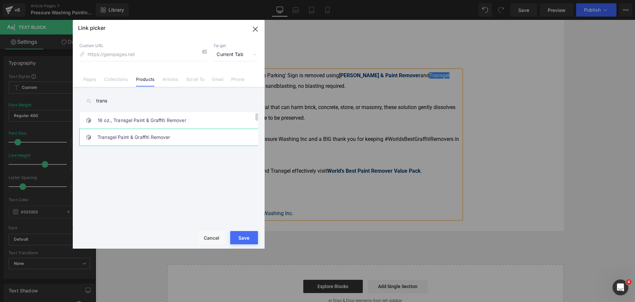
type input "trans"
click at [151, 133] on link "Transgel Paint & Graffiti Remover" at bounding box center [171, 137] width 146 height 17
type input "/products/transgel"
click at [241, 234] on button "Save" at bounding box center [244, 237] width 28 height 13
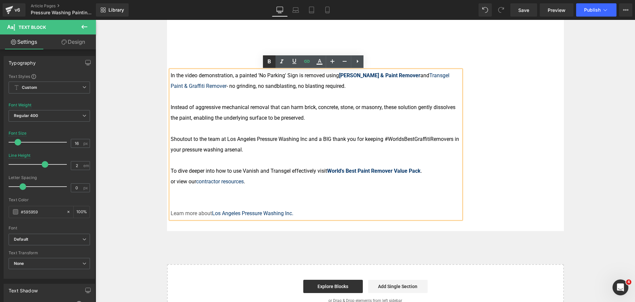
click at [267, 62] on icon at bounding box center [269, 62] width 8 height 8
click at [321, 220] on div "Using Vanish and Transgel for Paint Removal Text Block Home / Latest News Text …" at bounding box center [365, 40] width 397 height 382
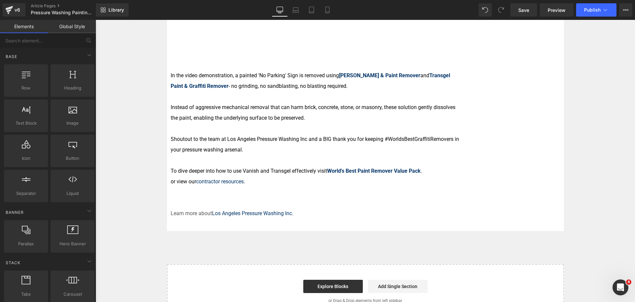
click at [422, 250] on div "Image Row Using Vanish and Transgel for Paint Removal Text Block Home / Latest …" at bounding box center [366, 17] width 540 height 601
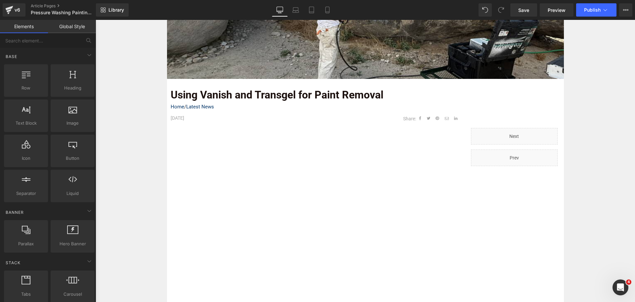
scroll to position [165, 0]
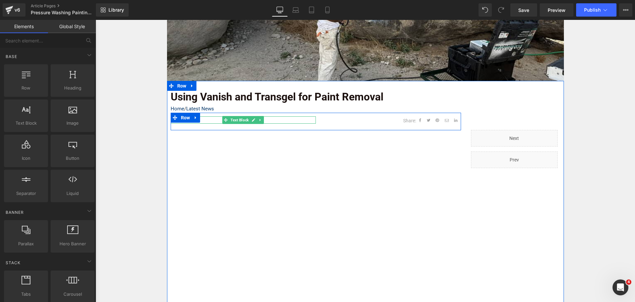
click at [212, 120] on p "[DATE]" at bounding box center [243, 119] width 145 height 7
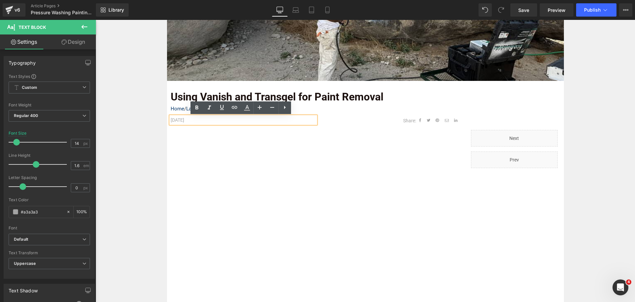
drag, startPoint x: 188, startPoint y: 118, endPoint x: 165, endPoint y: 120, distance: 23.2
click at [167, 120] on div "Using Vanish and Transgel for Paint Removal Text Block Home / Latest News Text …" at bounding box center [316, 267] width 298 height 366
click at [570, 119] on div "Image Row Using Vanish and Transgel for Paint Removal Text Block Home / Latest …" at bounding box center [366, 248] width 540 height 601
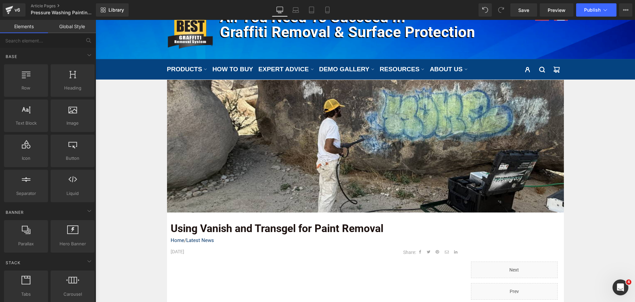
scroll to position [33, 0]
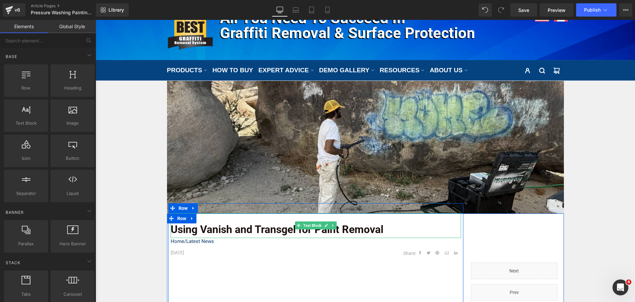
click at [214, 230] on b "Using Vanish and Transgel for Paint Removal" at bounding box center [277, 229] width 213 height 13
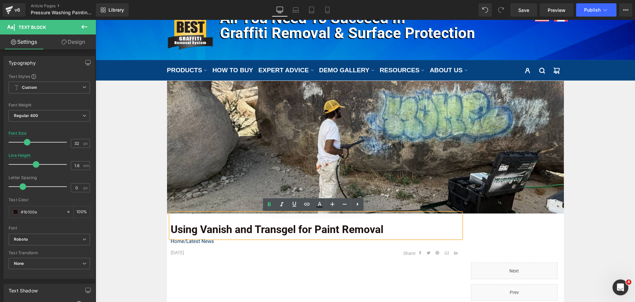
click at [171, 228] on b "Using Vanish and Transgel for Paint Removal" at bounding box center [277, 229] width 213 height 13
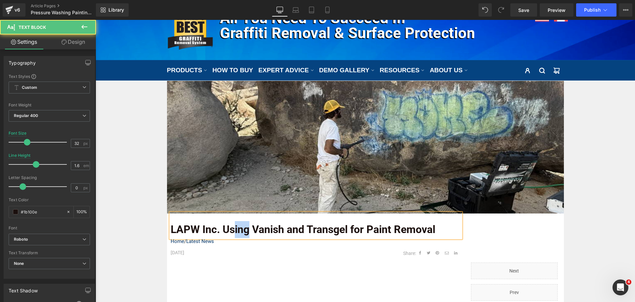
drag, startPoint x: 232, startPoint y: 229, endPoint x: 246, endPoint y: 229, distance: 13.2
click at [246, 229] on b "LAPW Inc. Using Vanish and Transgel for Paint Removal" at bounding box center [303, 229] width 265 height 13
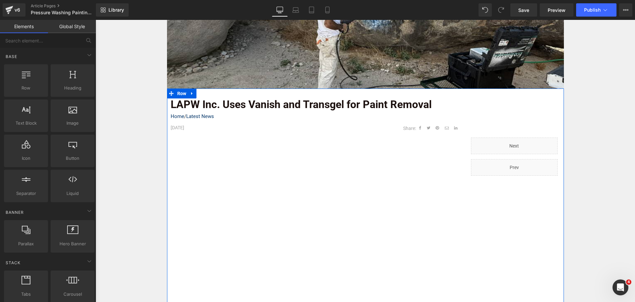
scroll to position [132, 0]
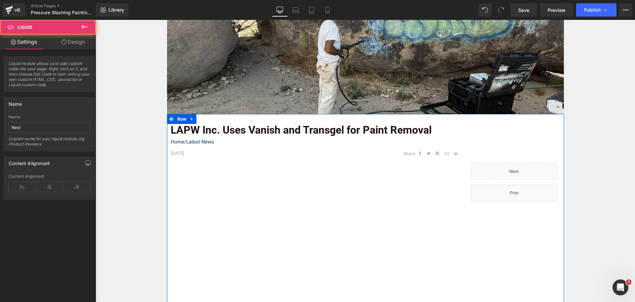
click at [510, 169] on div "Liquid" at bounding box center [514, 171] width 87 height 17
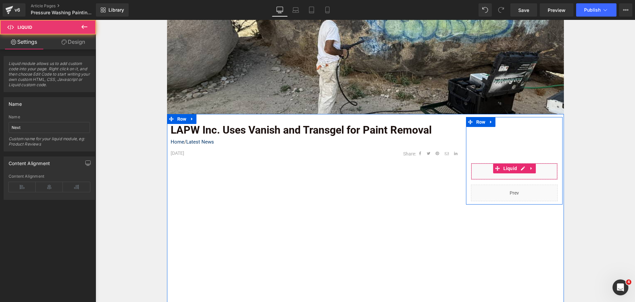
click at [510, 169] on span "Liquid" at bounding box center [510, 168] width 17 height 10
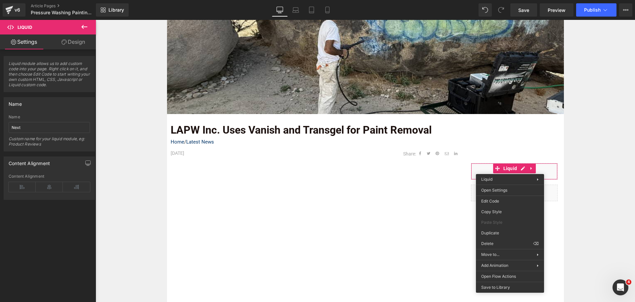
click at [607, 187] on div "Image Row LAPW Inc. Uses Vanish and Transgel for Paint Removal Text Block Home …" at bounding box center [366, 281] width 540 height 601
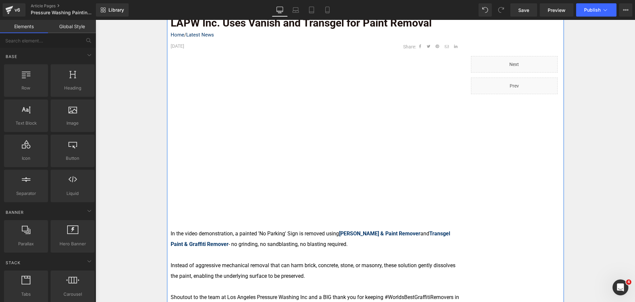
scroll to position [364, 0]
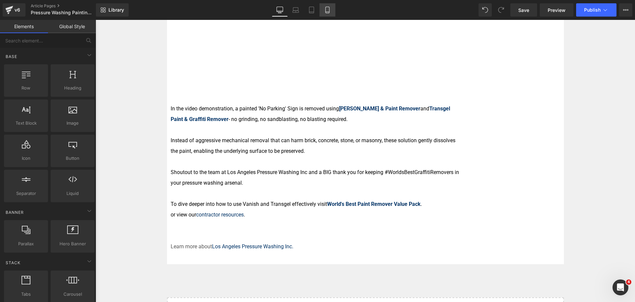
click at [328, 11] on icon at bounding box center [327, 10] width 7 height 7
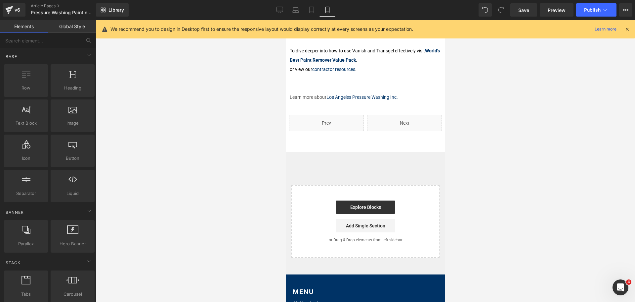
scroll to position [360, 0]
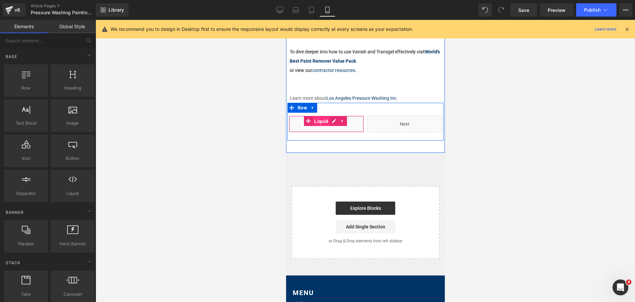
click at [321, 120] on span "Liquid" at bounding box center [320, 121] width 17 height 10
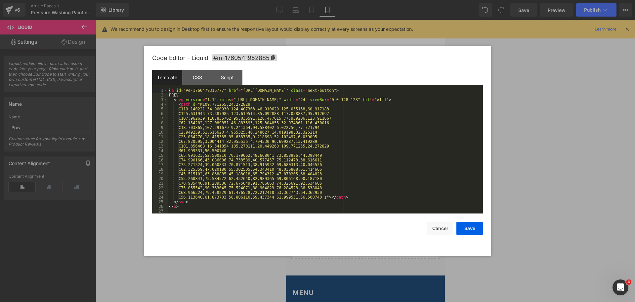
click at [299, 0] on div "Liquid You are previewing how the will restyle your page. You can not edit Elem…" at bounding box center [317, 0] width 635 height 0
click at [228, 73] on div "Script" at bounding box center [227, 77] width 30 height 15
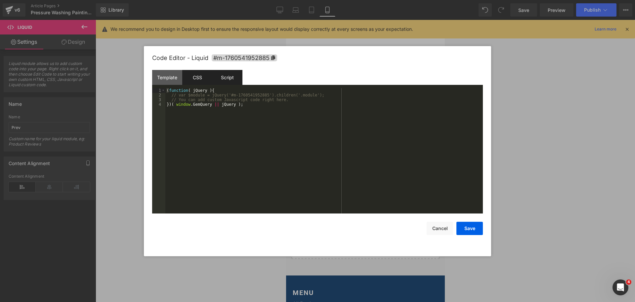
click at [200, 75] on div "CSS" at bounding box center [197, 77] width 30 height 15
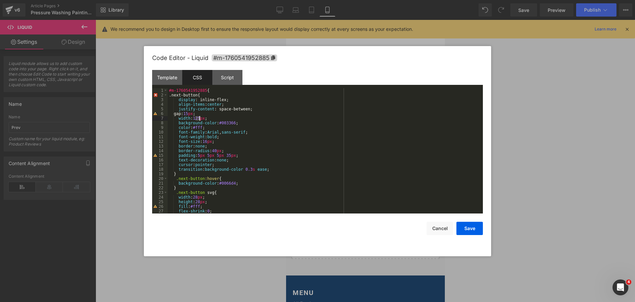
drag, startPoint x: 196, startPoint y: 118, endPoint x: 199, endPoint y: 116, distance: 3.7
click at [199, 116] on div "#m-1760541952885 { .next-button{ display : inline-flex; align-items : center ; …" at bounding box center [324, 155] width 313 height 134
click at [471, 224] on button "Save" at bounding box center [470, 227] width 26 height 13
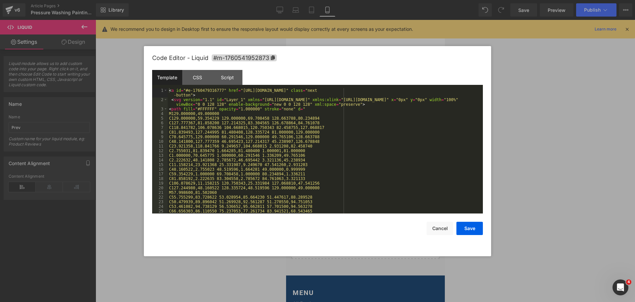
click at [393, 0] on div "Liquid You are previewing how the will restyle your page. You can not edit Elem…" at bounding box center [317, 0] width 635 height 0
click at [202, 73] on div "CSS" at bounding box center [197, 77] width 30 height 15
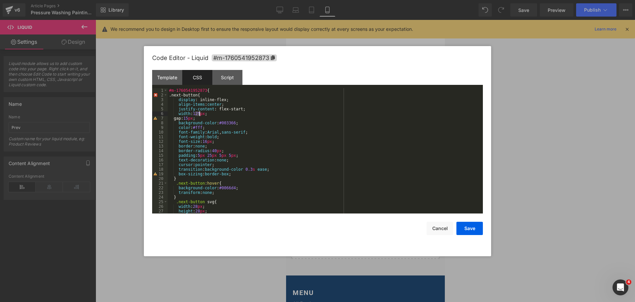
click at [199, 112] on div "#m-1760541952873 { .next-button{ display : inline-flex; align-items : center ; …" at bounding box center [324, 155] width 313 height 134
click at [464, 228] on button "Save" at bounding box center [470, 227] width 26 height 13
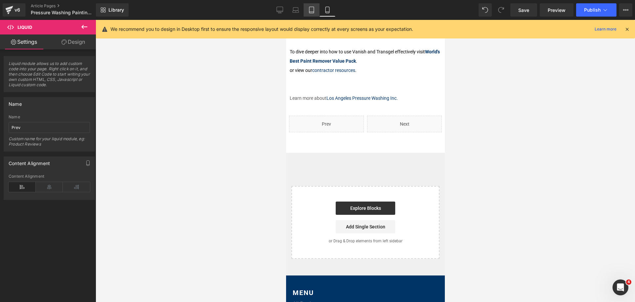
click at [314, 8] on icon at bounding box center [311, 10] width 5 height 6
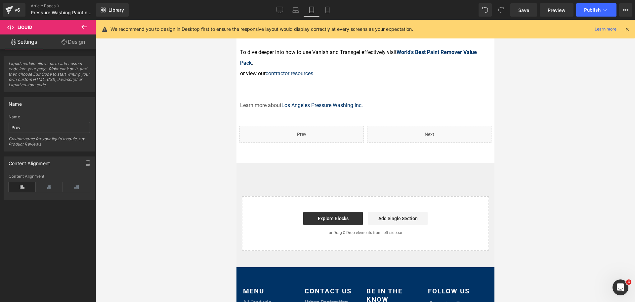
scroll to position [434, 0]
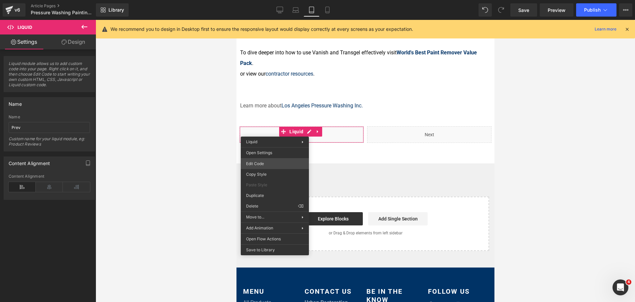
click at [270, 0] on div "Liquid You are previewing how the will restyle your page. You can not edit Elem…" at bounding box center [317, 0] width 635 height 0
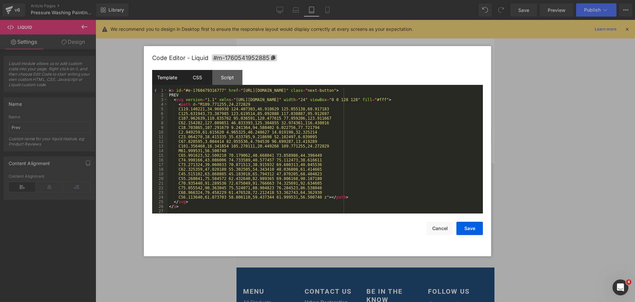
click at [201, 74] on div "CSS" at bounding box center [197, 77] width 30 height 15
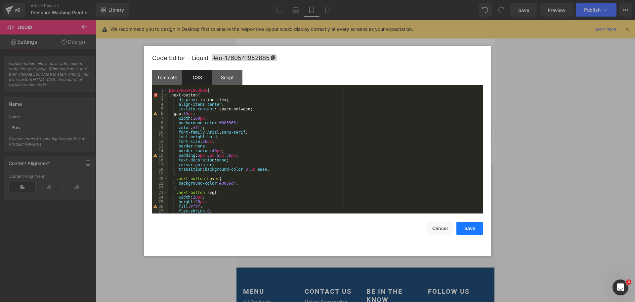
drag, startPoint x: 469, startPoint y: 226, endPoint x: 498, endPoint y: 116, distance: 113.5
click at [469, 225] on button "Save" at bounding box center [470, 227] width 26 height 13
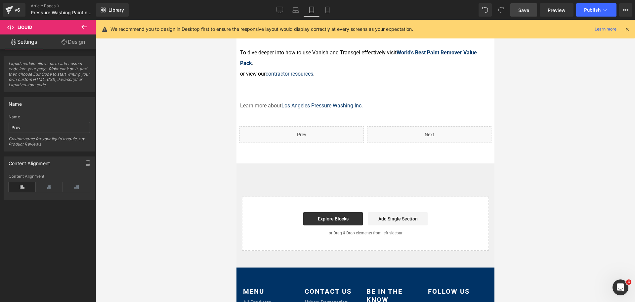
click at [519, 15] on link "Save" at bounding box center [524, 9] width 27 height 13
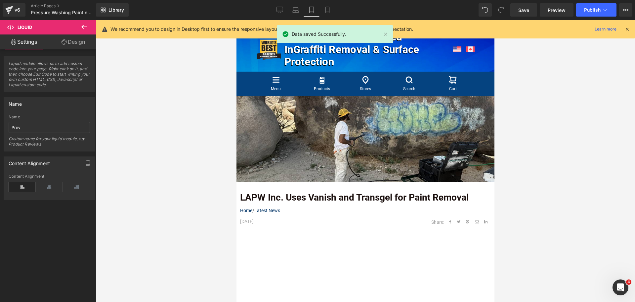
scroll to position [0, 0]
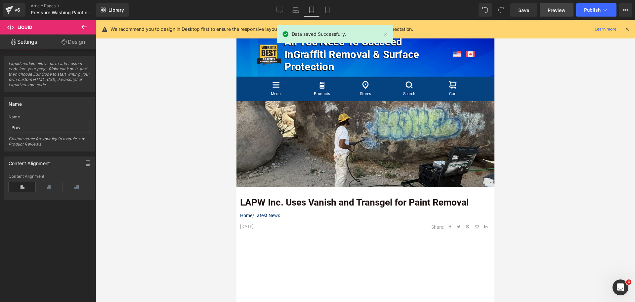
click at [553, 14] on link "Preview" at bounding box center [557, 9] width 34 height 13
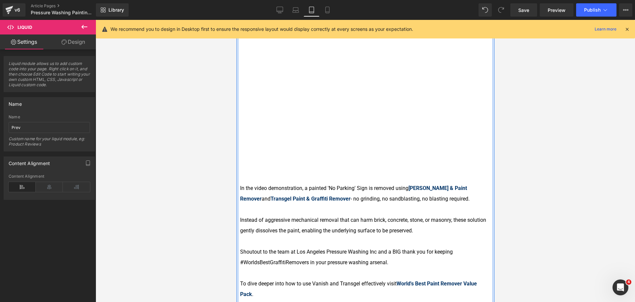
scroll to position [232, 0]
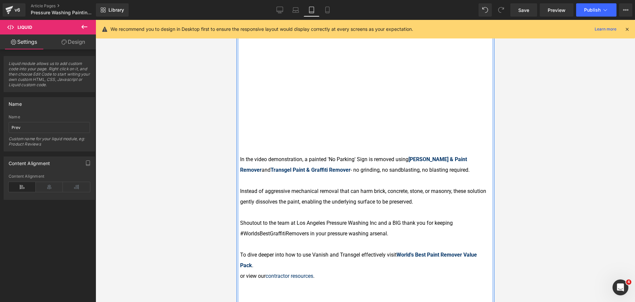
click at [363, 219] on font "Shoutout to the team at Los Angeles Pressure Washing Inc and a BIG thank you fo…" at bounding box center [346, 227] width 213 height 17
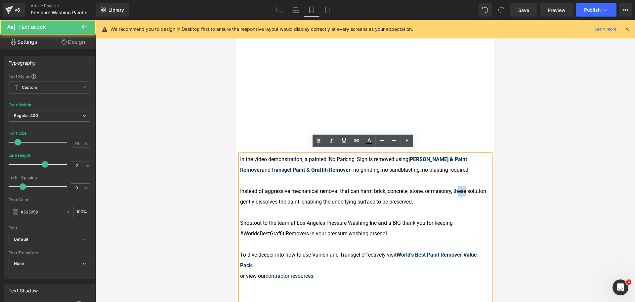
drag, startPoint x: 469, startPoint y: 186, endPoint x: 461, endPoint y: 186, distance: 7.9
click at [461, 186] on p "Instead of aggressive mechanical removal that can harm brick, concrete, stone, …" at bounding box center [365, 196] width 251 height 21
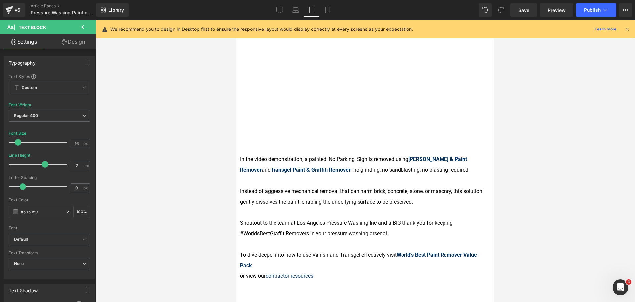
click at [537, 192] on div at bounding box center [366, 161] width 540 height 282
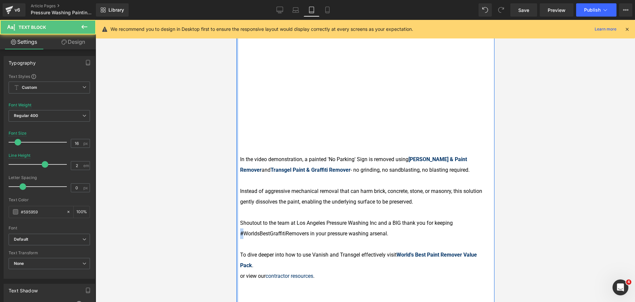
drag, startPoint x: 244, startPoint y: 229, endPoint x: 238, endPoint y: 228, distance: 6.3
click at [238, 228] on div "LAPW Inc. Uses Vanish and Transgel for Paint Removal Text Block Home / Latest N…" at bounding box center [365, 160] width 258 height 410
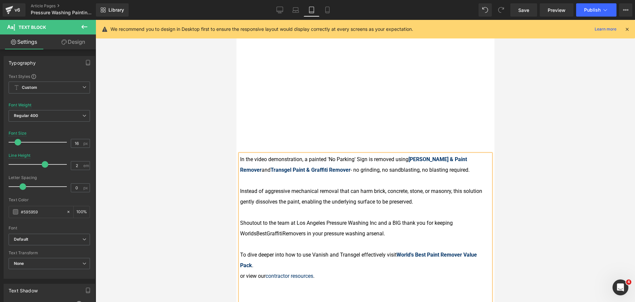
click at [255, 230] on font "Shoutout to the team at Los Angeles Pressure Washing Inc and a BIG thank you fo…" at bounding box center [346, 227] width 213 height 17
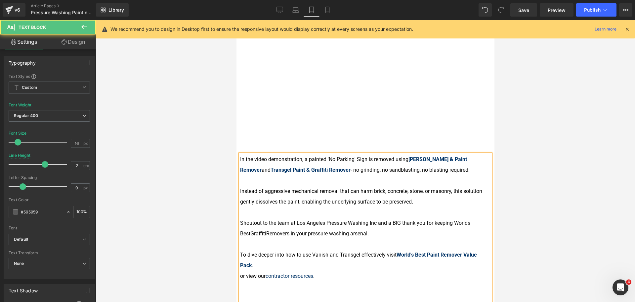
click at [266, 229] on font "Shoutout to the team at Los Angeles Pressure Washing Inc and a BIG thank you fo…" at bounding box center [355, 227] width 230 height 17
click at [250, 228] on font "Shoutout to the team at Los Angeles Pressure Washing Inc and a BIG thank you fo…" at bounding box center [355, 227] width 230 height 17
click at [469, 219] on font "Shoutout to the team at Los Angeles Pressure Washing Inc and a BIG thank you fo…" at bounding box center [361, 227] width 242 height 17
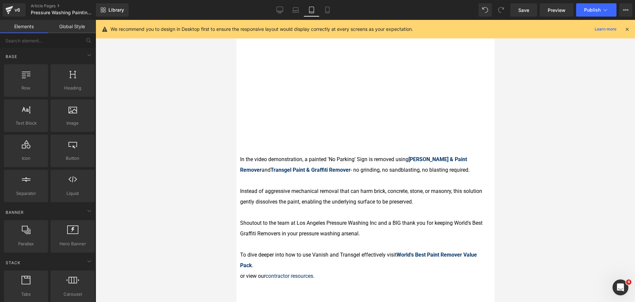
click at [512, 223] on div at bounding box center [366, 161] width 540 height 282
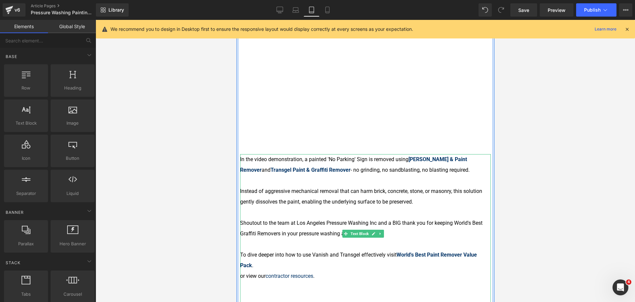
click at [274, 263] on p "To dive deeper into how to use Vanish and Transgel effectively visit World's Be…" at bounding box center [365, 259] width 251 height 21
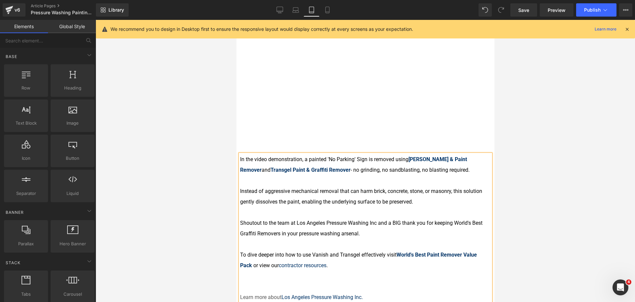
click at [556, 175] on div at bounding box center [366, 161] width 540 height 282
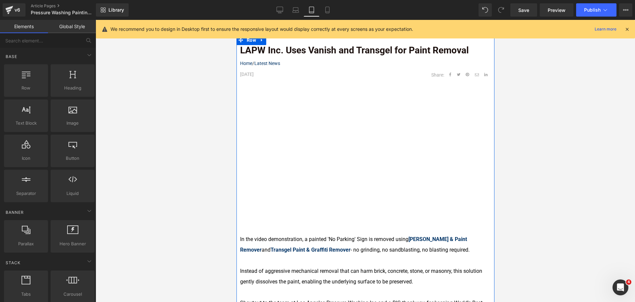
scroll to position [132, 0]
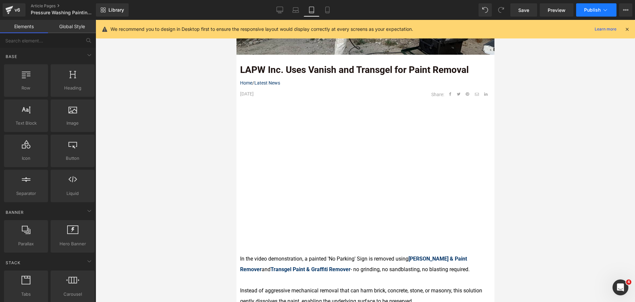
click at [580, 12] on button "Publish" at bounding box center [597, 9] width 40 height 13
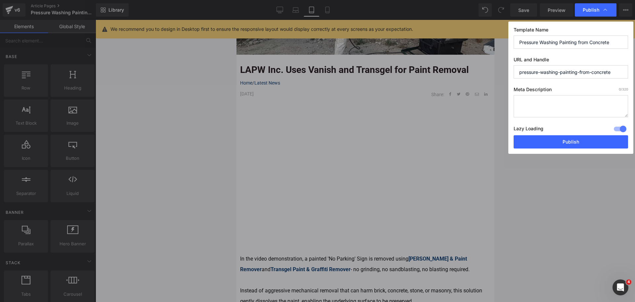
click at [592, 106] on textarea at bounding box center [571, 106] width 115 height 22
paste textarea "[URL][DOMAIN_NAME]"
click at [579, 108] on textarea "[URL][DOMAIN_NAME]" at bounding box center [571, 106] width 115 height 22
paste textarea "Watch how [PERSON_NAME] & Paint Remover and Transgel Paint & Graffiti Remover r…"
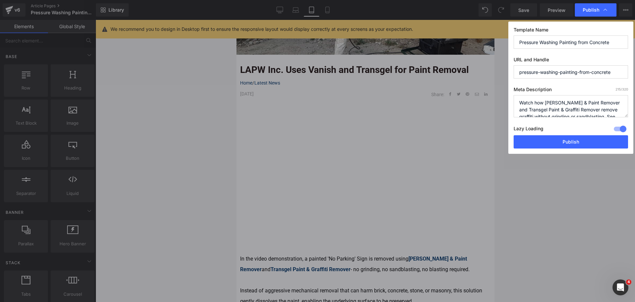
drag, startPoint x: 546, startPoint y: 101, endPoint x: 489, endPoint y: 98, distance: 56.3
click at [489, 98] on div "Publish Template Name Pressure Washing Painting from Concrete URL and Handle pr…" at bounding box center [317, 151] width 635 height 302
drag, startPoint x: 605, startPoint y: 109, endPoint x: 590, endPoint y: 110, distance: 14.3
click at [590, 110] on textarea "Vanish Graffiti & Paint Remover and Transgel Paint & Graffiti Remover remove gr…" at bounding box center [571, 106] width 115 height 22
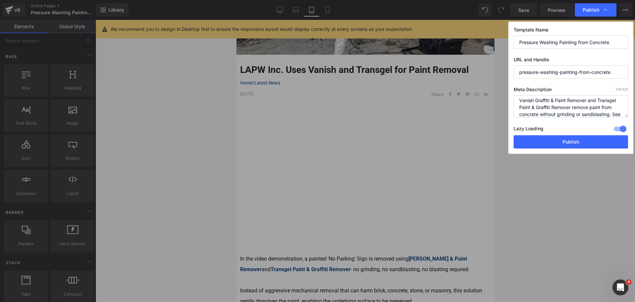
click at [602, 108] on textarea "Vanish Graffiti & Paint Remover and Transgel Paint & Graffiti Remover remove pa…" at bounding box center [571, 106] width 115 height 22
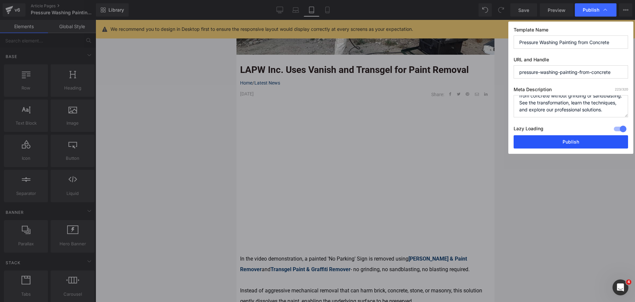
type textarea "Vanish Graffiti & Paint Remover and Transgel Paint & Graffiti Remover remove pa…"
click at [577, 139] on button "Publish" at bounding box center [571, 141] width 115 height 13
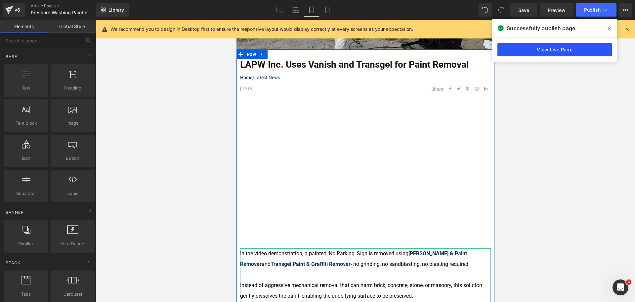
scroll to position [132, 0]
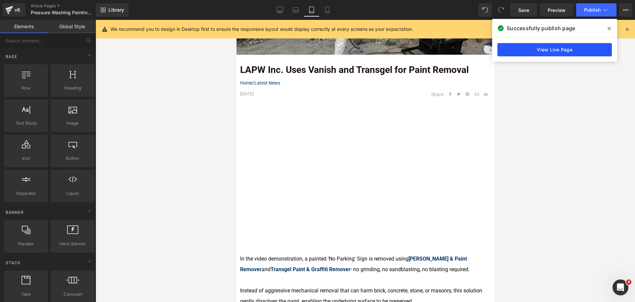
click at [538, 52] on link "View Live Page" at bounding box center [555, 49] width 115 height 13
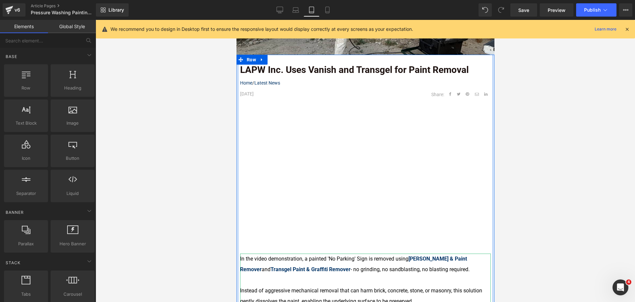
scroll to position [364, 0]
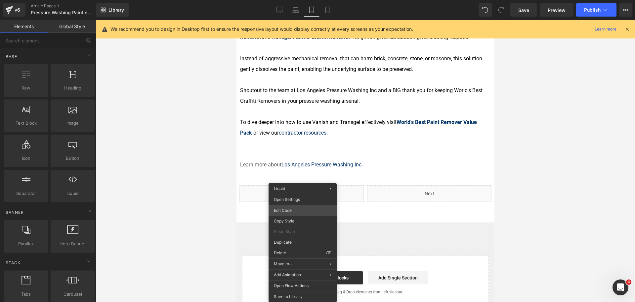
click at [294, 0] on div "Liquid You are previewing how the will restyle your page. You can not edit Elem…" at bounding box center [317, 0] width 635 height 0
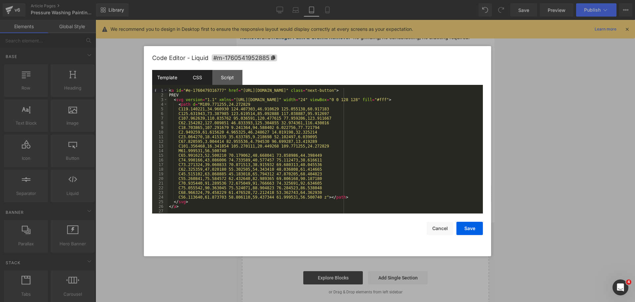
click at [191, 75] on div "CSS" at bounding box center [197, 77] width 30 height 15
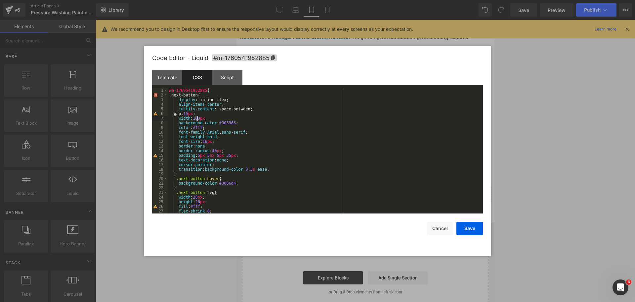
click at [197, 116] on div "#m-1760541952885 { .next-button{ display : inline-flex; align-items : center ; …" at bounding box center [324, 155] width 313 height 134
click at [223, 154] on div "#m-1760541952885 { .next-button{ display : inline-flex; align-items : center ; …" at bounding box center [324, 155] width 313 height 134
click at [473, 228] on button "Save" at bounding box center [470, 227] width 26 height 13
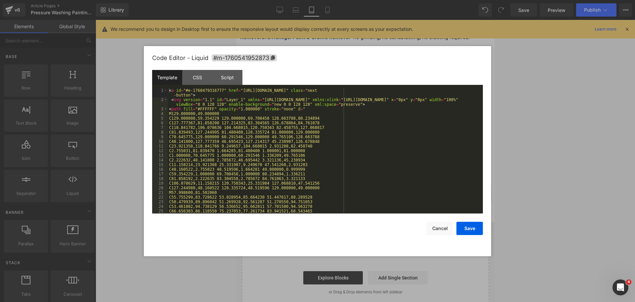
click at [424, 0] on div "Liquid You are previewing how the will restyle your page. You can not edit Elem…" at bounding box center [317, 0] width 635 height 0
click at [202, 79] on div "CSS" at bounding box center [197, 77] width 30 height 15
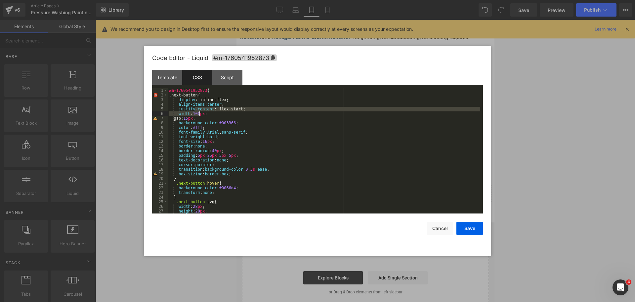
drag, startPoint x: 195, startPoint y: 111, endPoint x: 199, endPoint y: 113, distance: 4.9
click at [199, 113] on div "#m-1760541952873 { .next-button{ display : inline-flex; align-items : center ; …" at bounding box center [324, 155] width 313 height 134
click at [199, 113] on div "#m-1760541952873 { .next-button{ display : inline-flex; align-items : center ; …" at bounding box center [324, 150] width 313 height 125
click at [193, 111] on div "#m-1760541952873 { .next-button{ display : inline-flex; align-items : center ; …" at bounding box center [324, 155] width 313 height 134
click at [197, 112] on div "#m-1760541952873 { .next-button{ display : inline-flex; align-items : center ; …" at bounding box center [324, 155] width 313 height 134
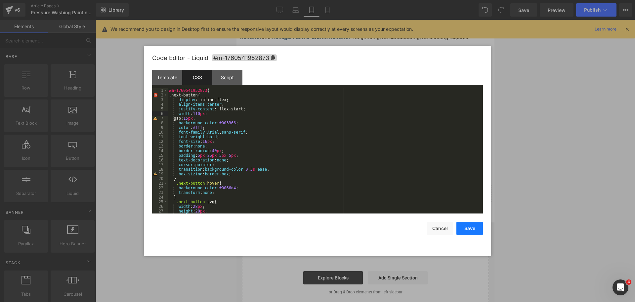
click at [462, 226] on button "Save" at bounding box center [470, 227] width 26 height 13
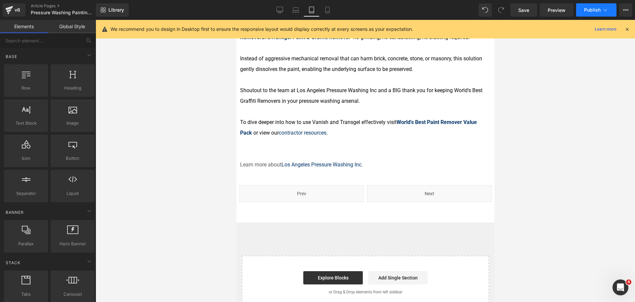
click at [606, 12] on icon at bounding box center [605, 10] width 7 height 7
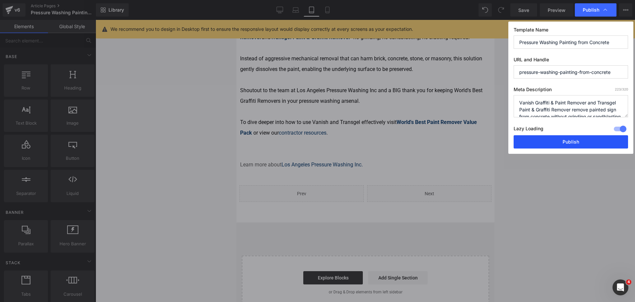
click at [603, 141] on button "Publish" at bounding box center [571, 141] width 115 height 13
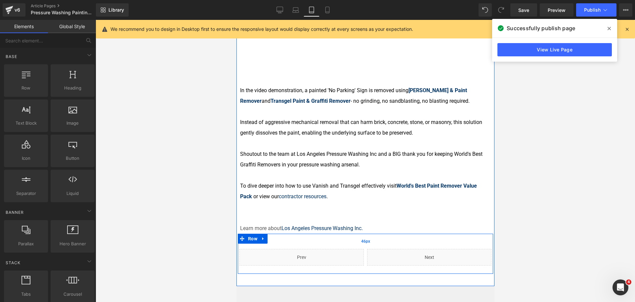
scroll to position [199, 0]
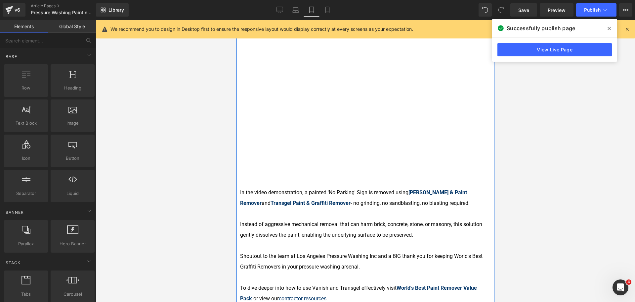
click at [284, 221] on font "Instead of aggressive mechanical removal that can harm brick, concrete, stone, …" at bounding box center [361, 229] width 242 height 17
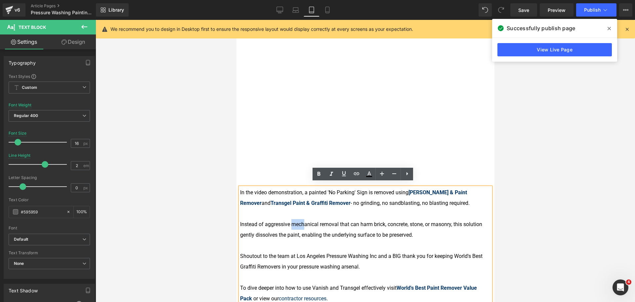
drag, startPoint x: 292, startPoint y: 219, endPoint x: 304, endPoint y: 219, distance: 12.2
click at [304, 221] on font "Instead of aggressive mechanical removal that can harm brick, concrete, stone, …" at bounding box center [361, 229] width 242 height 17
click at [265, 221] on font "Instead of aggressive mechanical removal that can harm brick, concrete, stone, …" at bounding box center [361, 229] width 242 height 17
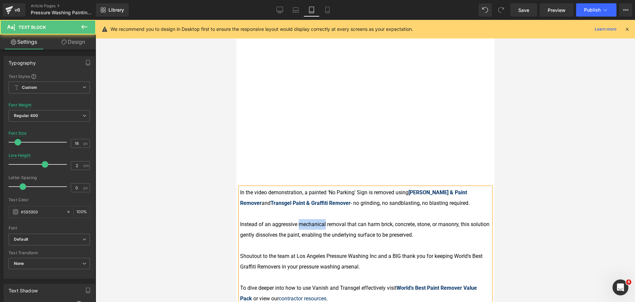
drag, startPoint x: 299, startPoint y: 219, endPoint x: 326, endPoint y: 219, distance: 26.5
click at [326, 221] on font "Instead of an aggressive mechanical removal that can harm brick, concrete, ston…" at bounding box center [365, 229] width 250 height 17
click at [433, 221] on font "Instead of an aggressive removal that can harm brick, concrete, stone, or mason…" at bounding box center [358, 229] width 237 height 17
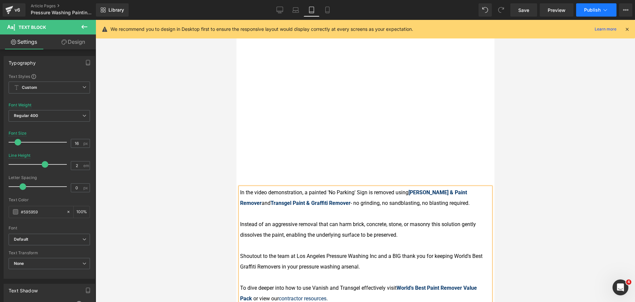
click at [588, 6] on button "Publish" at bounding box center [597, 9] width 40 height 13
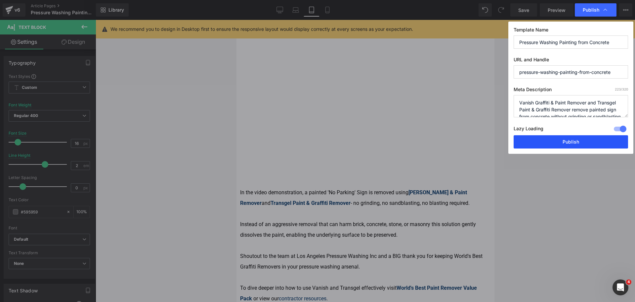
click at [571, 138] on button "Publish" at bounding box center [571, 141] width 115 height 13
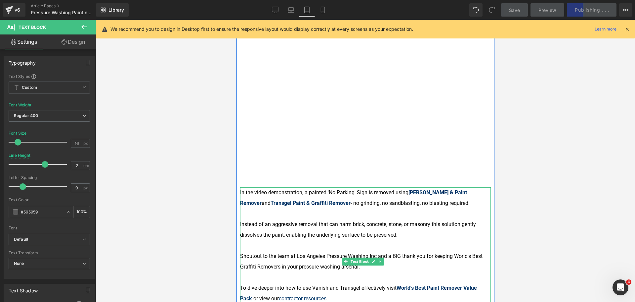
click at [255, 253] on font "Shoutout to the team at Los Angeles Pressure Washing Inc and a BIG thank you fo…" at bounding box center [361, 261] width 243 height 17
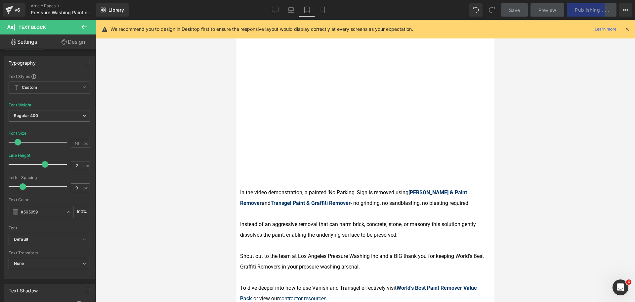
click at [539, 148] on div at bounding box center [366, 161] width 540 height 282
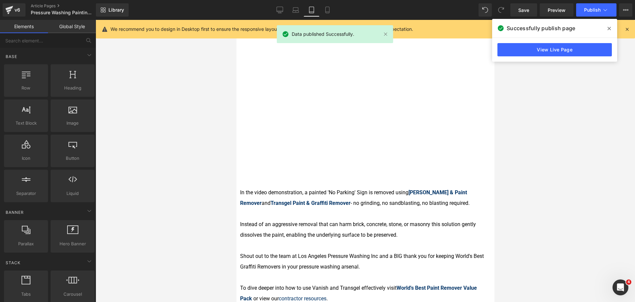
click at [580, 10] on button "Publish" at bounding box center [597, 9] width 40 height 13
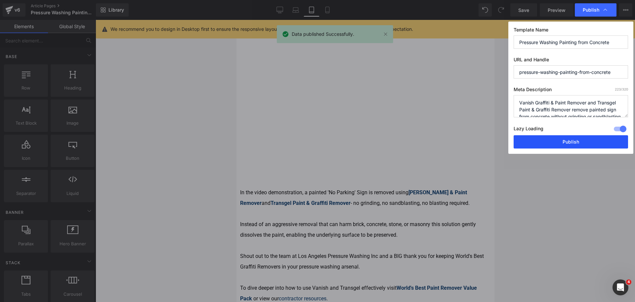
click at [572, 142] on button "Publish" at bounding box center [571, 141] width 115 height 13
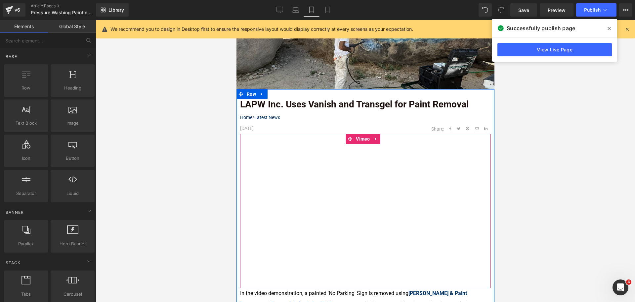
scroll to position [99, 0]
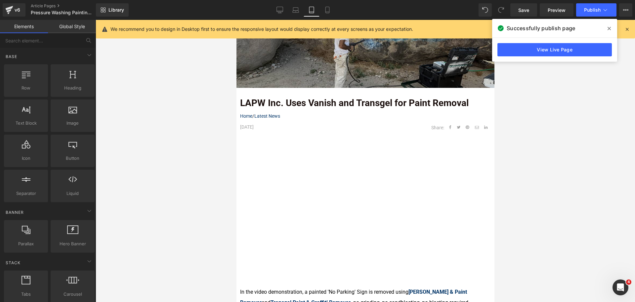
click at [331, 57] on img at bounding box center [365, 45] width 258 height 86
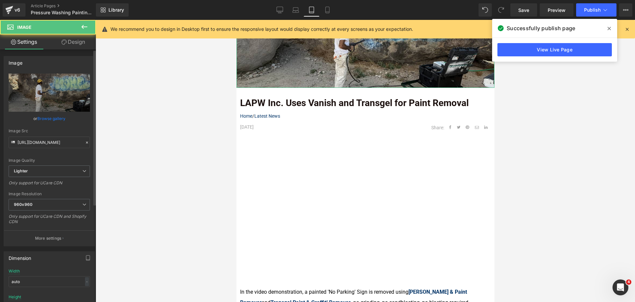
click at [59, 117] on link "Browse gallery" at bounding box center [51, 119] width 28 height 12
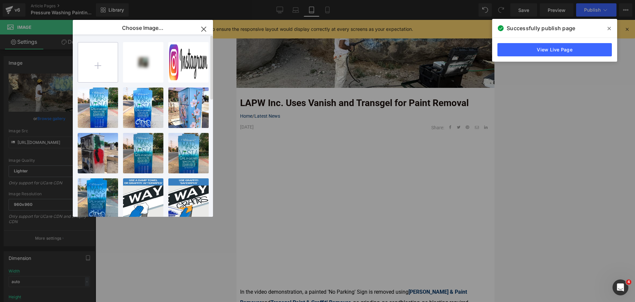
click at [100, 62] on input "file" at bounding box center [98, 62] width 40 height 40
type input "C:\fakepath\Case Study Header (4).png"
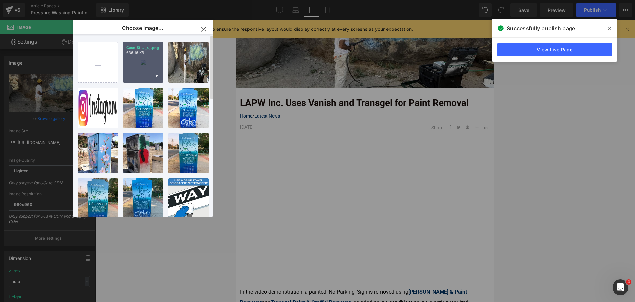
click at [141, 66] on div "Case St... _4_.png 636.16 KB" at bounding box center [143, 62] width 40 height 40
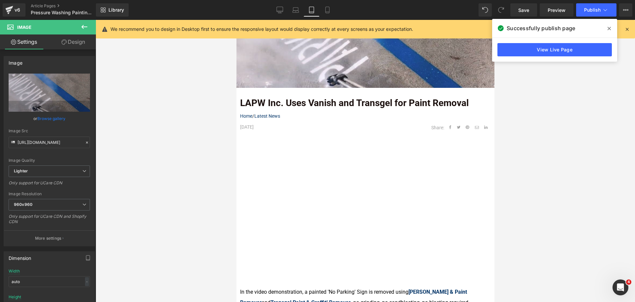
type input "[URL][DOMAIN_NAME]"
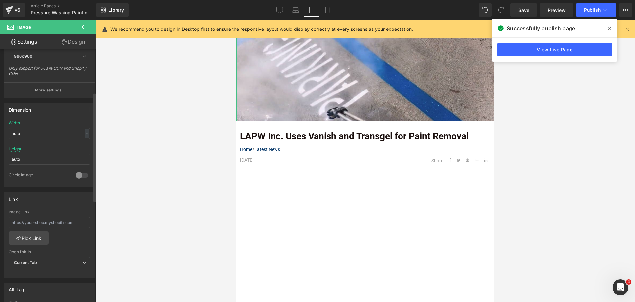
scroll to position [199, 0]
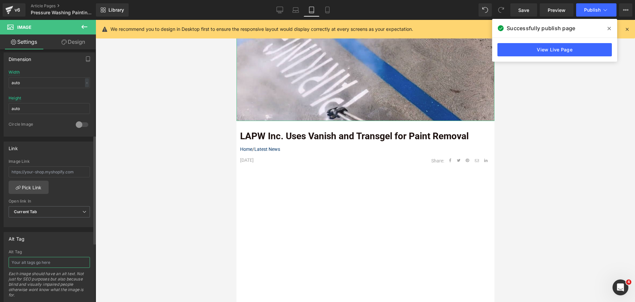
click at [49, 263] on input "text" at bounding box center [49, 261] width 81 height 11
type input "Removing Painted Sign on Concrete"
click at [276, 9] on link "Desktop" at bounding box center [280, 9] width 16 height 13
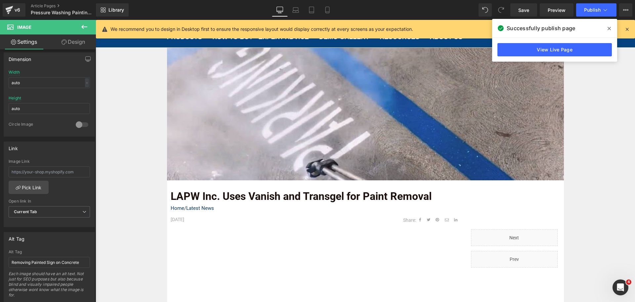
scroll to position [79, 0]
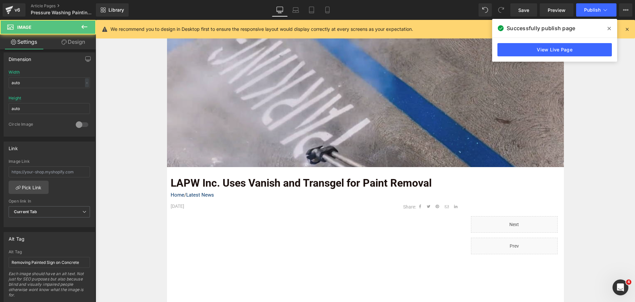
click at [346, 116] on img at bounding box center [365, 100] width 397 height 132
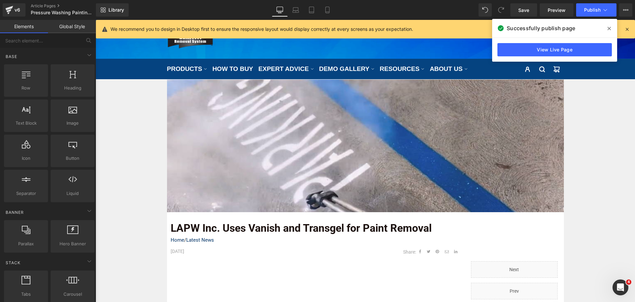
scroll to position [0, 0]
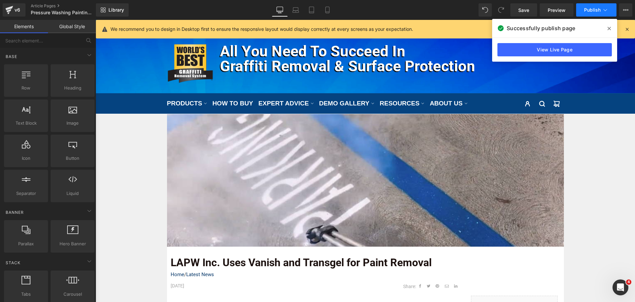
click at [593, 8] on span "Publish" at bounding box center [592, 9] width 17 height 5
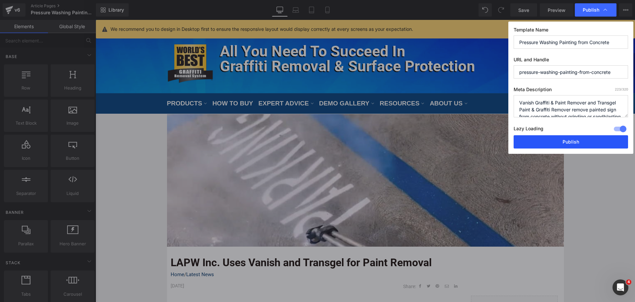
click at [561, 142] on button "Publish" at bounding box center [571, 141] width 115 height 13
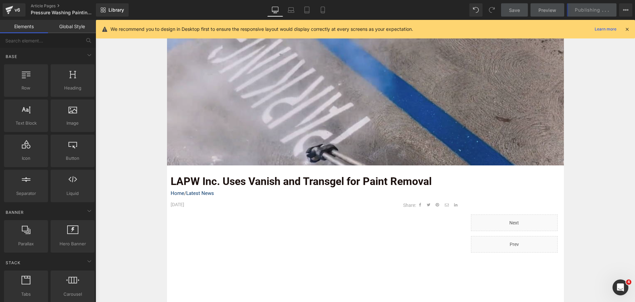
scroll to position [165, 0]
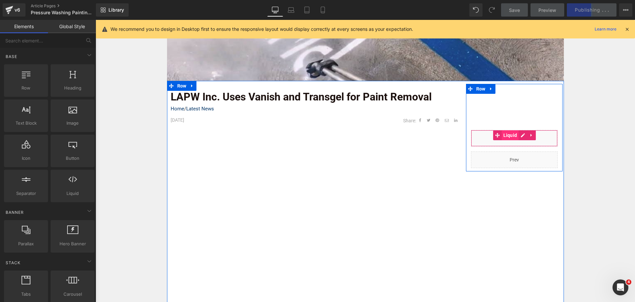
click at [507, 138] on span "Liquid" at bounding box center [510, 135] width 17 height 10
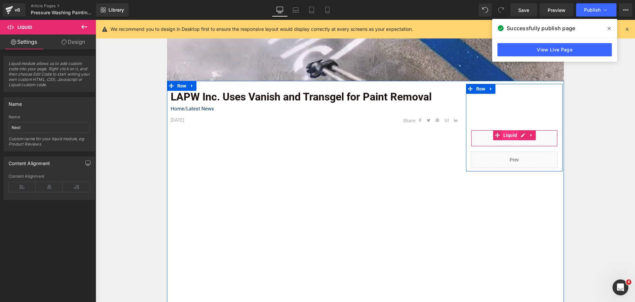
click at [510, 135] on span "Liquid" at bounding box center [510, 135] width 17 height 10
click at [520, 135] on div "Liquid" at bounding box center [514, 138] width 87 height 17
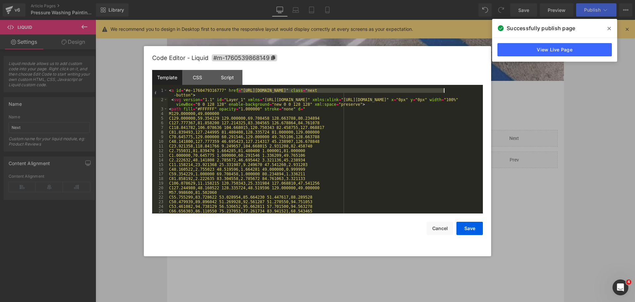
drag, startPoint x: 236, startPoint y: 91, endPoint x: 444, endPoint y: 90, distance: 207.5
click at [444, 90] on div "< a id = "#e-1760479316777" href = "[URL][DOMAIN_NAME]" class = "next -button" …" at bounding box center [324, 157] width 313 height 139
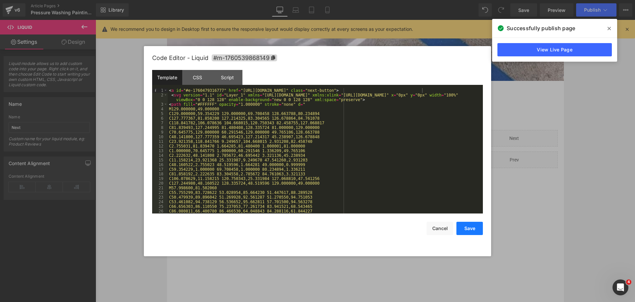
click at [476, 227] on button "Save" at bounding box center [470, 227] width 26 height 13
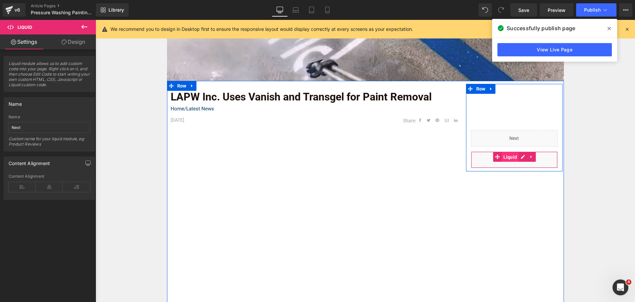
click at [505, 156] on span "Liquid" at bounding box center [510, 157] width 17 height 10
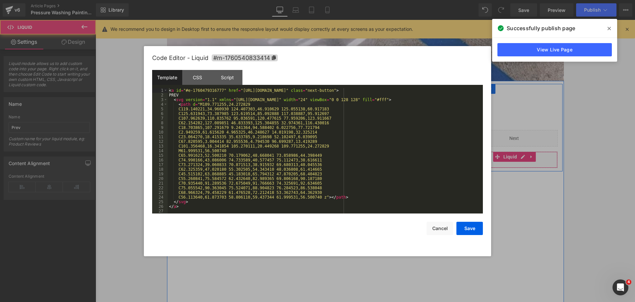
click at [519, 156] on link at bounding box center [523, 157] width 9 height 10
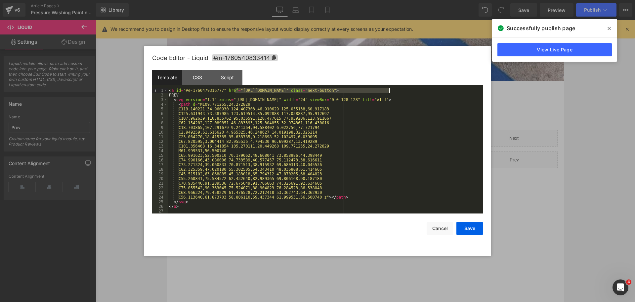
drag, startPoint x: 236, startPoint y: 89, endPoint x: 389, endPoint y: 91, distance: 153.6
click at [389, 91] on div "< a id = "#e-1760479316777" href = "[URL][DOMAIN_NAME]" class = "next-button" >…" at bounding box center [325, 155] width 315 height 134
click at [389, 91] on div "< a id = "#e-1760479316777" href = "[URL][DOMAIN_NAME]" class = "next-button" >…" at bounding box center [325, 150] width 315 height 125
drag, startPoint x: 389, startPoint y: 91, endPoint x: 238, endPoint y: 89, distance: 150.9
click at [238, 89] on div "< a id = "#e-1760479316777" href = "[URL][DOMAIN_NAME]" class = "next-button" >…" at bounding box center [325, 155] width 315 height 134
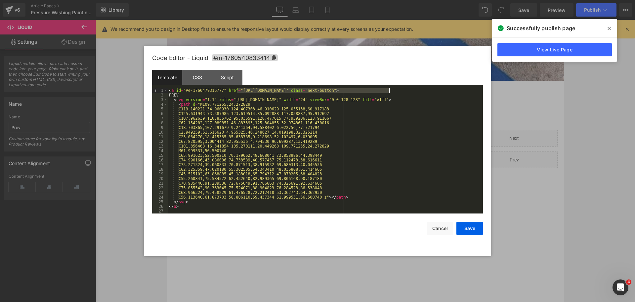
drag, startPoint x: 237, startPoint y: 89, endPoint x: 390, endPoint y: 89, distance: 152.2
click at [390, 89] on div "< a id = "#e-1760479316777" href = "[URL][DOMAIN_NAME]" class = "next-button" >…" at bounding box center [325, 155] width 315 height 134
click at [465, 231] on button "Save" at bounding box center [470, 227] width 26 height 13
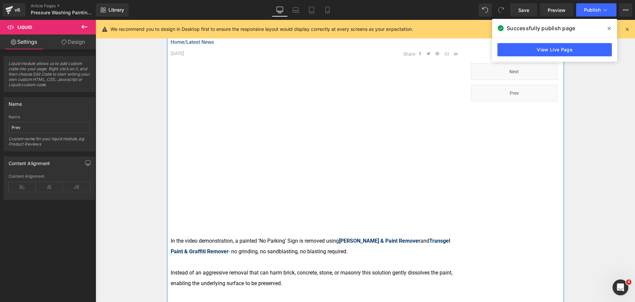
scroll to position [364, 0]
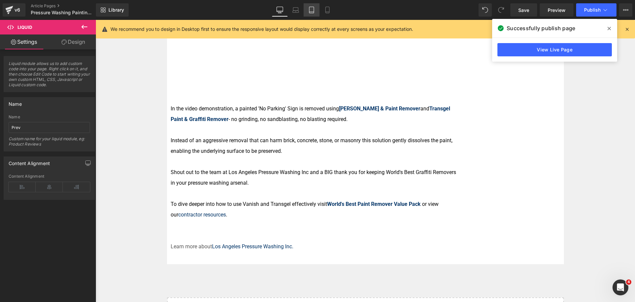
click at [306, 9] on link "Tablet" at bounding box center [312, 9] width 16 height 13
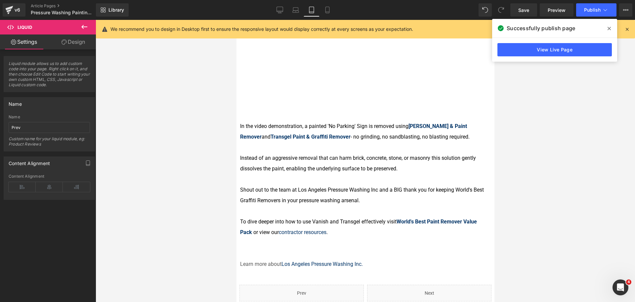
scroll to position [463, 0]
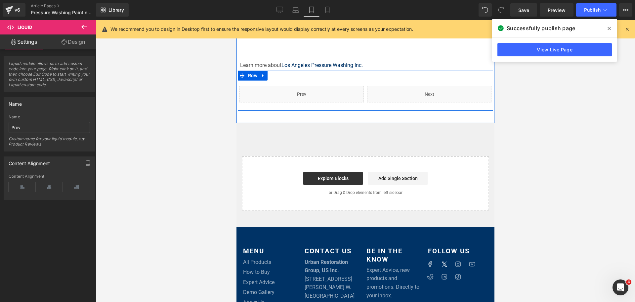
click at [308, 88] on div "Liquid" at bounding box center [301, 94] width 124 height 17
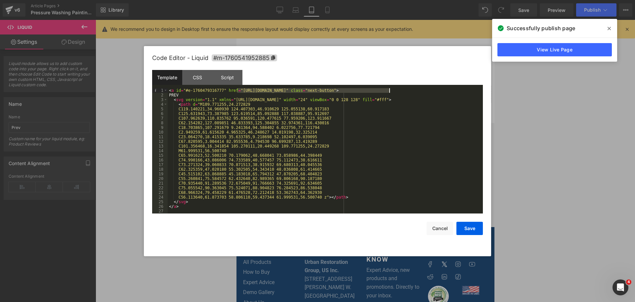
drag, startPoint x: 256, startPoint y: 90, endPoint x: 389, endPoint y: 91, distance: 133.0
click at [389, 91] on div "< a id = "#e-1760479316777" href = "[URL][DOMAIN_NAME]" class = "next-button" >…" at bounding box center [325, 155] width 315 height 134
click at [471, 229] on button "Save" at bounding box center [470, 227] width 26 height 13
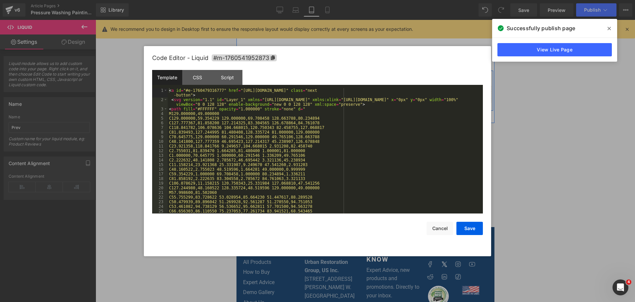
click at [434, 86] on div "Liquid" at bounding box center [429, 94] width 124 height 17
drag, startPoint x: 236, startPoint y: 90, endPoint x: 444, endPoint y: 91, distance: 208.2
click at [444, 91] on div "< a id = "#e-1760479316777" href = "[URL][DOMAIN_NAME]" class = "next -button" …" at bounding box center [324, 157] width 313 height 139
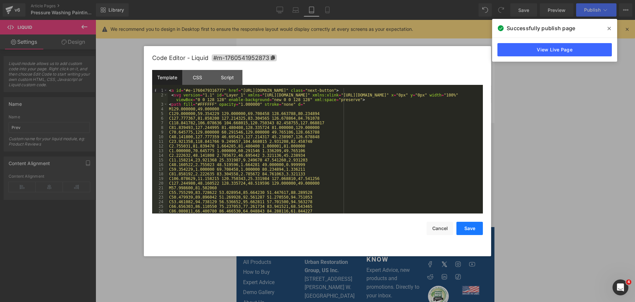
click at [469, 230] on button "Save" at bounding box center [470, 227] width 26 height 13
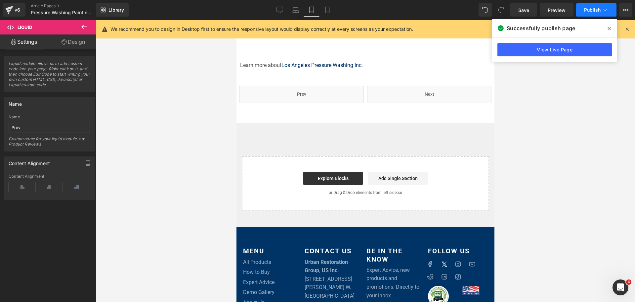
click at [594, 6] on button "Publish" at bounding box center [597, 9] width 40 height 13
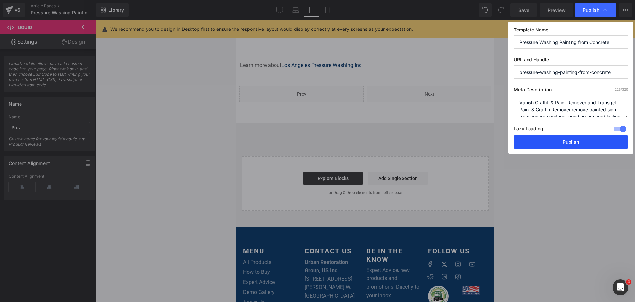
click at [569, 138] on button "Publish" at bounding box center [571, 141] width 115 height 13
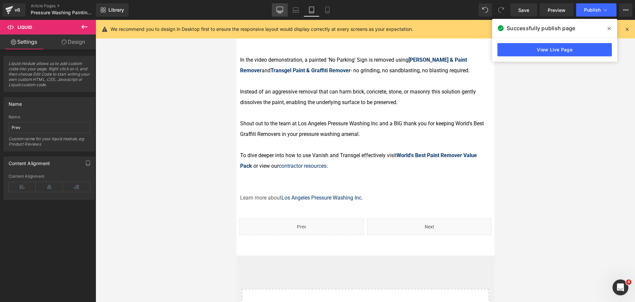
click at [279, 11] on icon at bounding box center [280, 11] width 6 height 0
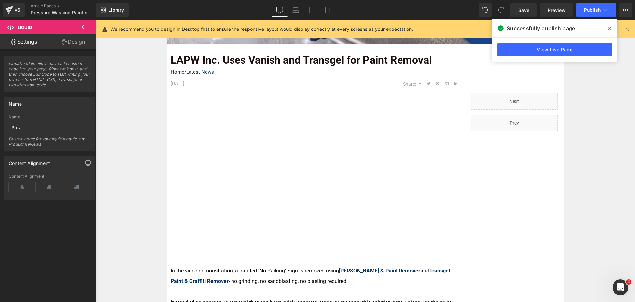
scroll to position [0, 0]
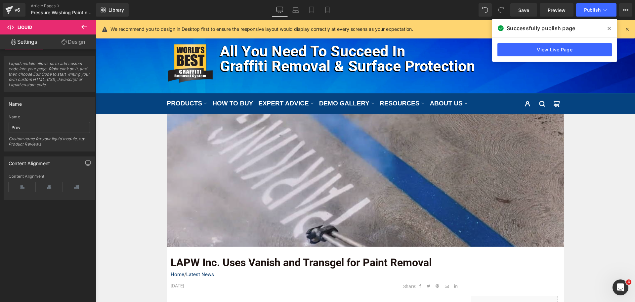
click at [351, 177] on div "Image" at bounding box center [365, 180] width 397 height 132
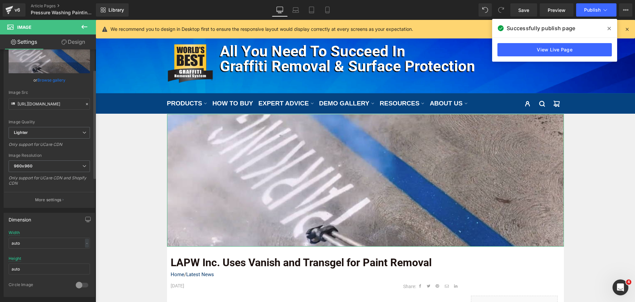
scroll to position [33, 0]
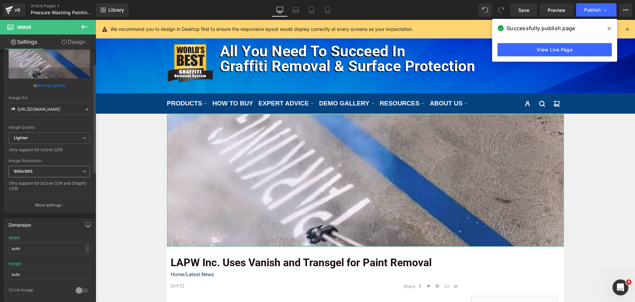
click at [37, 173] on span "960x960" at bounding box center [49, 171] width 81 height 12
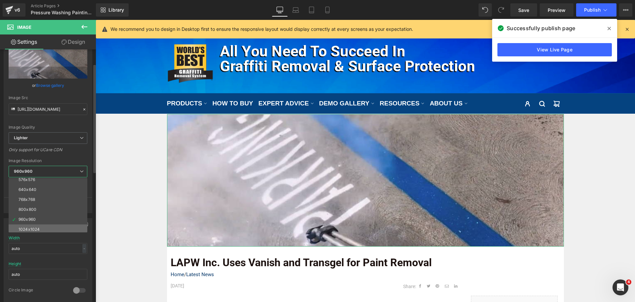
click at [53, 224] on li "1024x1024" at bounding box center [50, 229] width 82 height 10
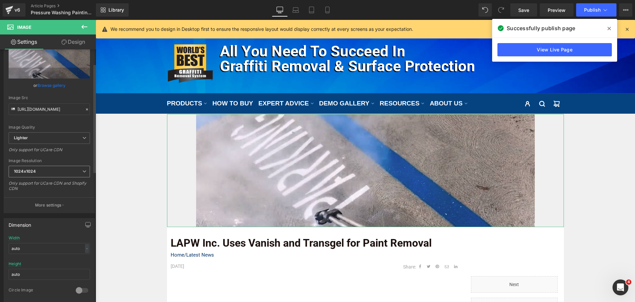
click at [72, 172] on span "1024x1024" at bounding box center [49, 171] width 81 height 12
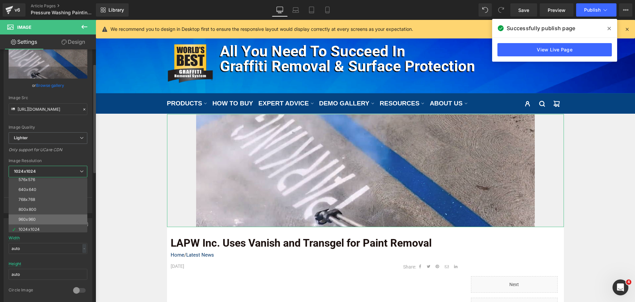
click at [50, 220] on li "960x960" at bounding box center [50, 219] width 82 height 10
type input "[URL][DOMAIN_NAME]"
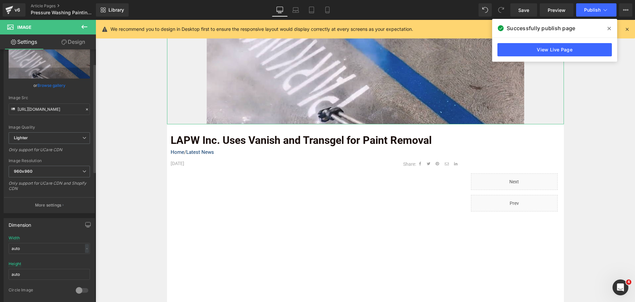
scroll to position [99, 0]
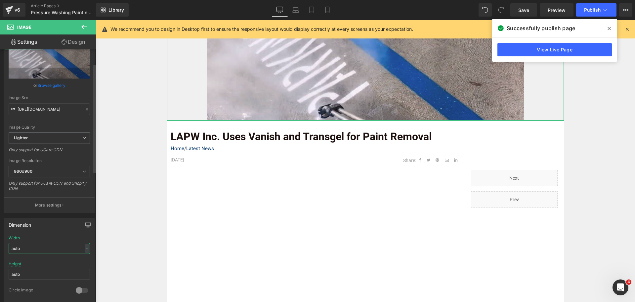
click at [73, 244] on input "auto" at bounding box center [49, 248] width 81 height 11
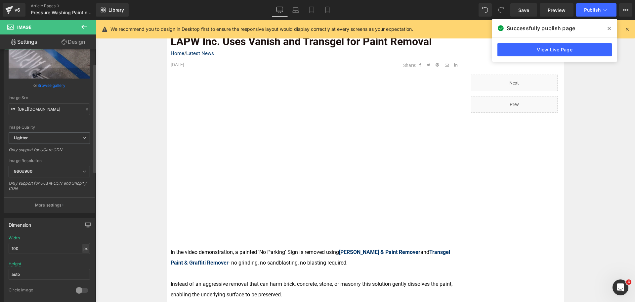
click at [83, 250] on div "px" at bounding box center [85, 248] width 7 height 9
click at [84, 256] on li "%" at bounding box center [85, 259] width 8 height 10
click at [58, 245] on input "8.33" at bounding box center [49, 248] width 81 height 11
drag, startPoint x: 24, startPoint y: 245, endPoint x: 0, endPoint y: 239, distance: 25.1
click at [0, 243] on div "Dimension 8.33% Width 8.33 % % px auto Height auto 0 Circle Image" at bounding box center [49, 257] width 99 height 89
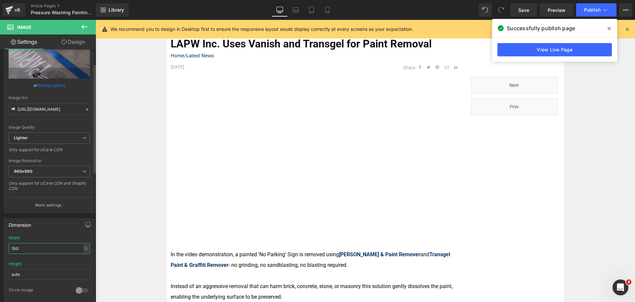
type input "100"
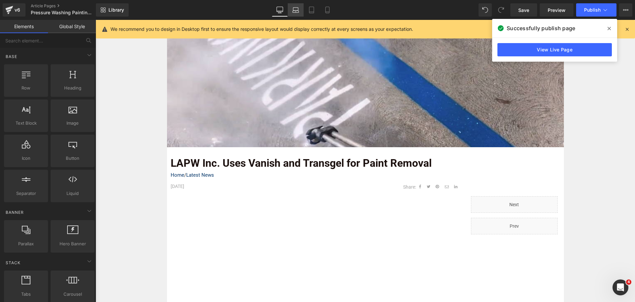
click at [300, 7] on link "Laptop" at bounding box center [296, 9] width 16 height 13
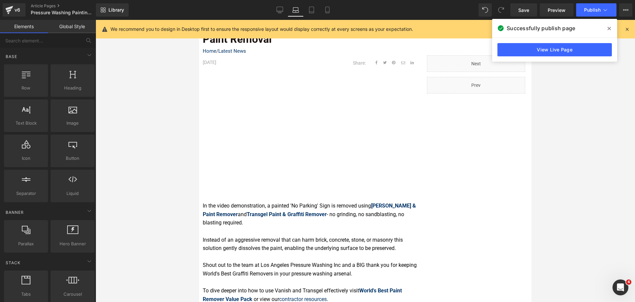
scroll to position [0, 0]
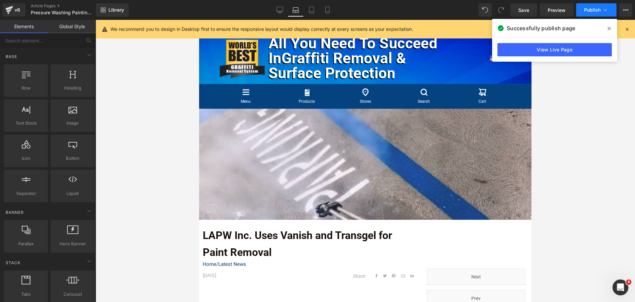
click at [591, 16] on button "Publish" at bounding box center [597, 9] width 40 height 13
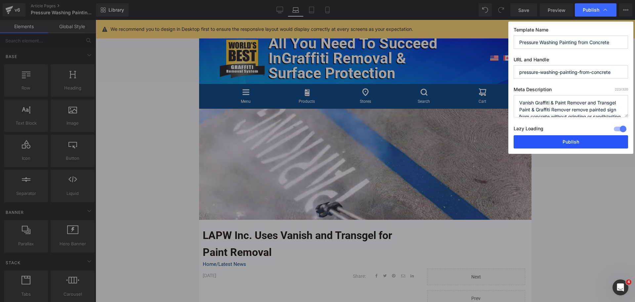
click at [590, 142] on button "Publish" at bounding box center [571, 141] width 115 height 13
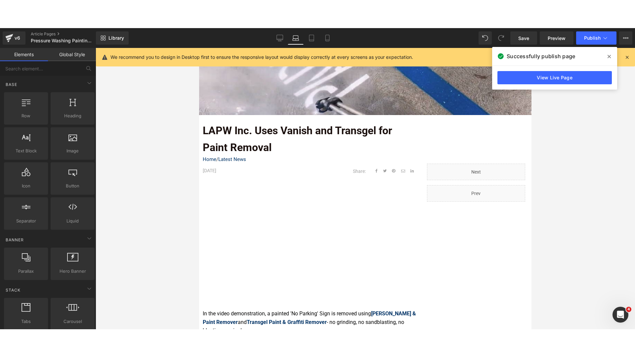
scroll to position [232, 0]
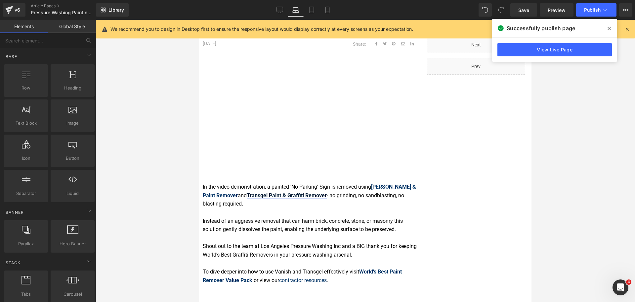
click at [276, 198] on strong "Transgel Paint & Graffiti Remover" at bounding box center [287, 195] width 80 height 6
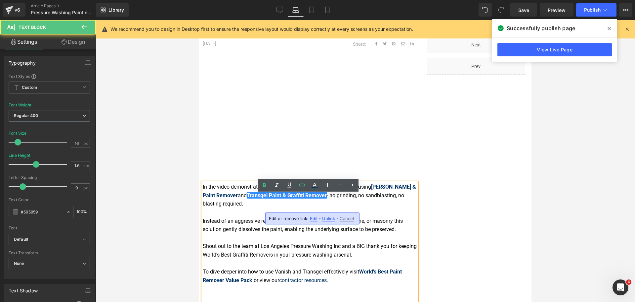
click at [267, 199] on font "In the video demonstration, a painted 'No Parking' Sign is removed using Vanish…" at bounding box center [309, 194] width 213 height 23
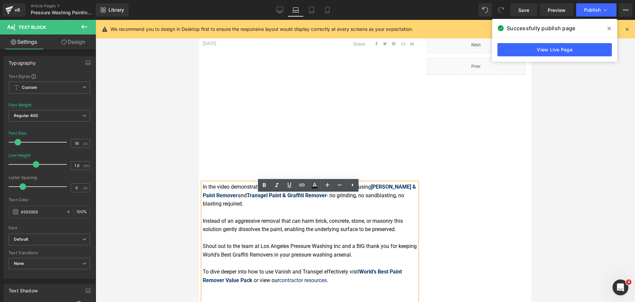
click at [268, 199] on font "In the video demonstration, a painted 'No Parking' Sign is removed using Vanish…" at bounding box center [309, 194] width 213 height 23
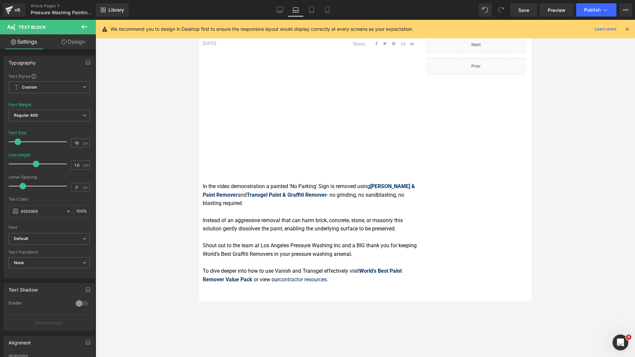
click at [557, 160] on div at bounding box center [366, 189] width 540 height 338
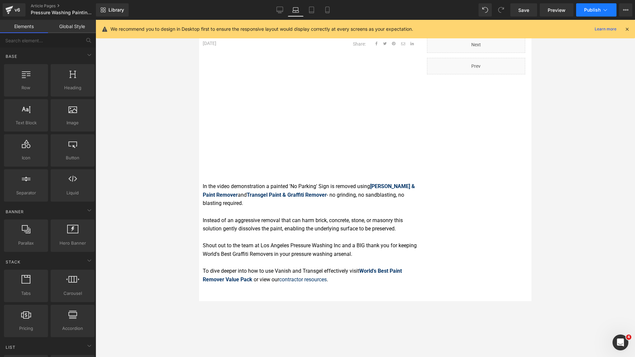
click at [585, 11] on span "Publish" at bounding box center [592, 9] width 17 height 5
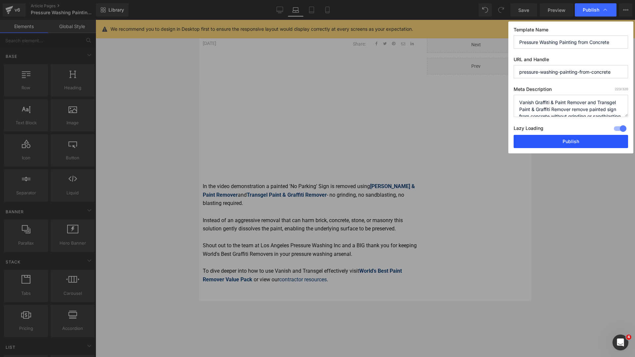
click at [578, 137] on button "Publish" at bounding box center [571, 141] width 115 height 13
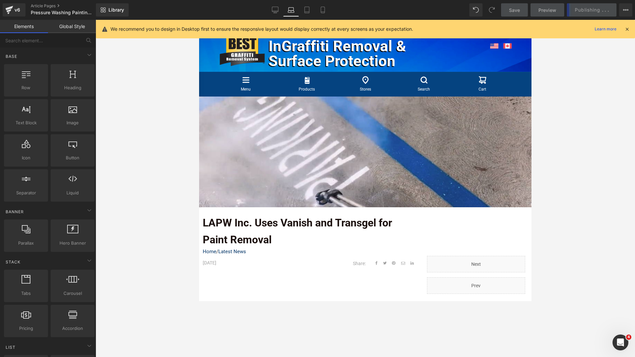
scroll to position [0, 0]
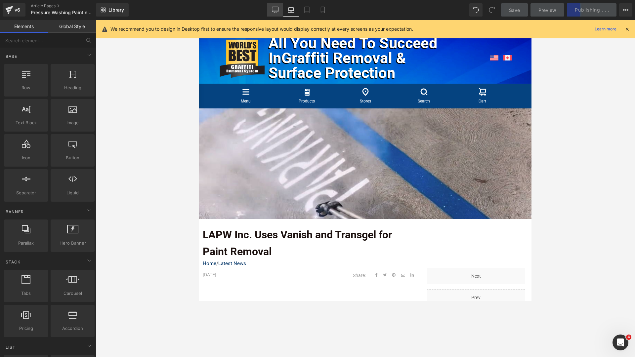
click at [275, 7] on link "Desktop" at bounding box center [275, 9] width 16 height 13
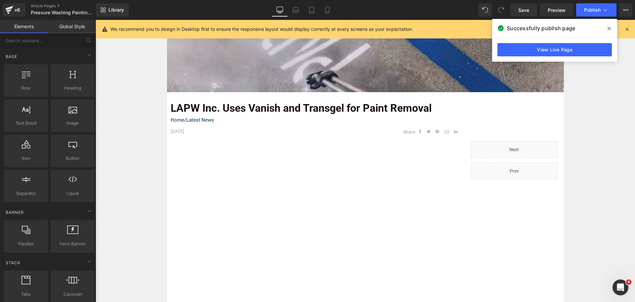
scroll to position [94, 0]
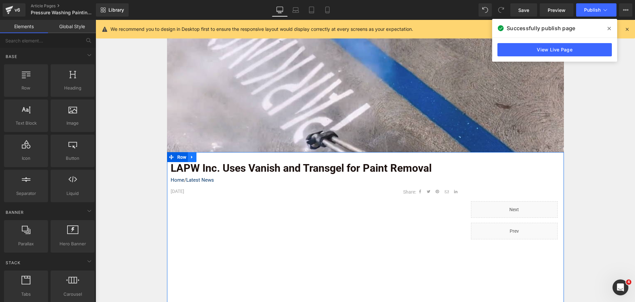
click at [191, 156] on icon at bounding box center [192, 156] width 5 height 5
click at [190, 156] on icon at bounding box center [192, 157] width 5 height 5
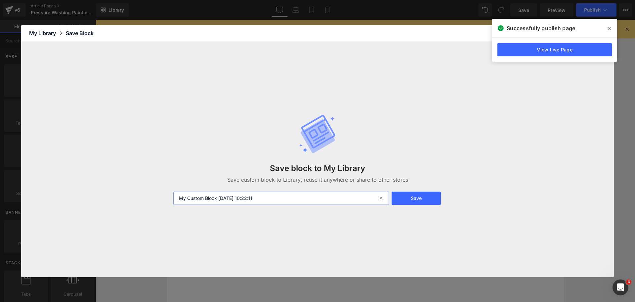
drag, startPoint x: 275, startPoint y: 199, endPoint x: 177, endPoint y: 198, distance: 98.0
click at [177, 198] on input "My Custom Block [DATE] 10:22:11" at bounding box center [281, 197] width 216 height 13
type input "NEW Latest News Post Template"
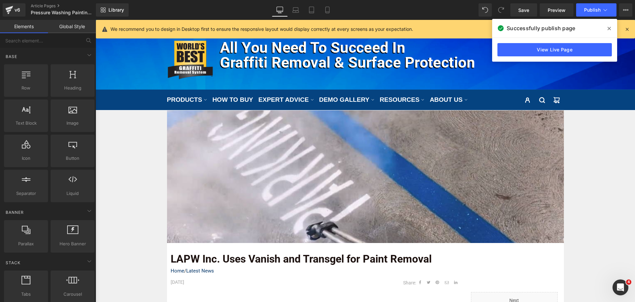
scroll to position [0, 0]
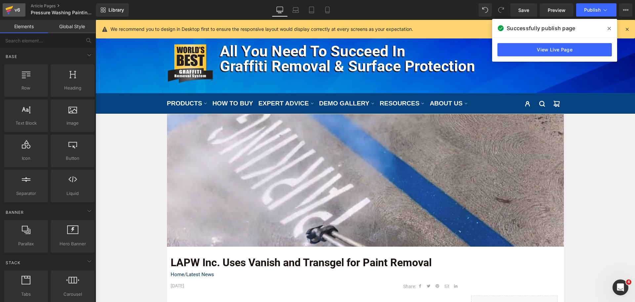
click at [12, 2] on icon at bounding box center [9, 10] width 8 height 17
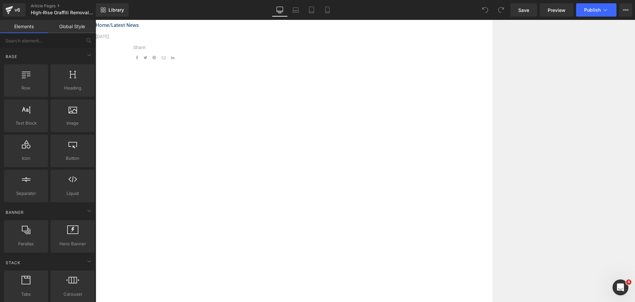
scroll to position [331, 0]
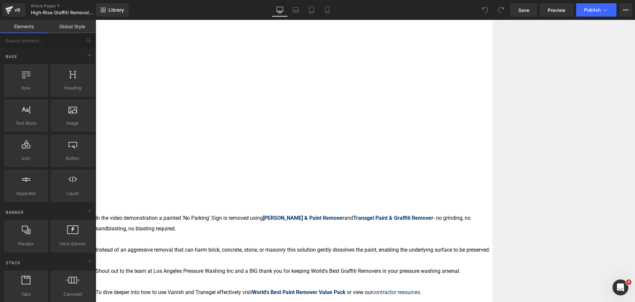
click at [277, 246] on font "Instead of an aggressive removal that can harm brick, concrete, stone, or mason…" at bounding box center [293, 249] width 395 height 6
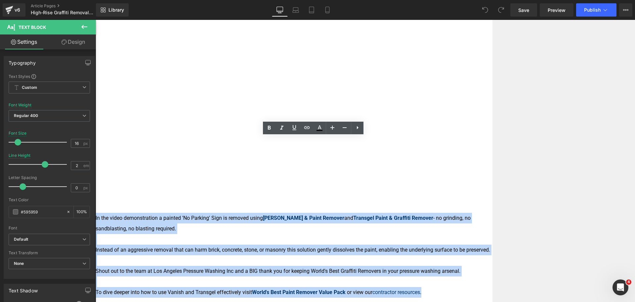
drag, startPoint x: 238, startPoint y: 249, endPoint x: 162, endPoint y: 145, distance: 128.8
click at [162, 145] on div "Image Row LAPW Inc. Uses Vanish and Transgel for Paint Removal Text Block Home …" at bounding box center [366, 113] width 540 height 660
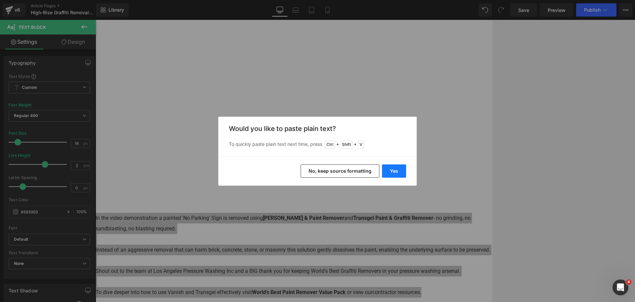
click at [389, 171] on button "Yes" at bounding box center [394, 170] width 24 height 13
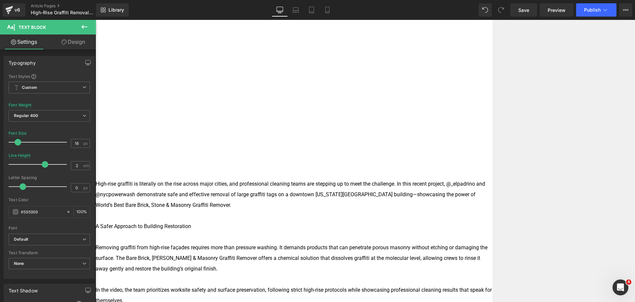
scroll to position [397, 0]
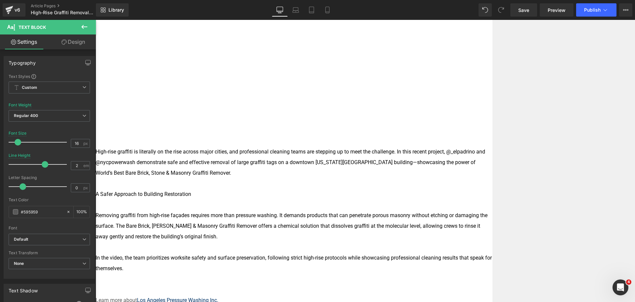
click at [348, 252] on p "In the video, the team prioritizes worksite safety and surface preservation, fo…" at bounding box center [294, 262] width 397 height 21
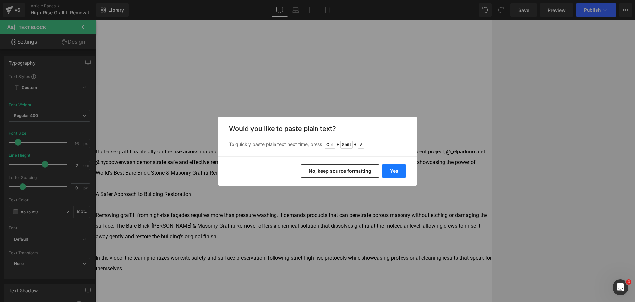
click at [391, 169] on button "Yes" at bounding box center [394, 170] width 24 height 13
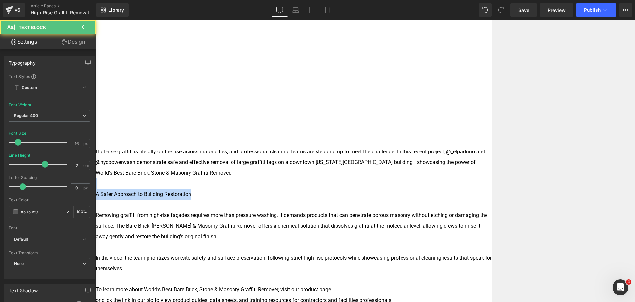
drag, startPoint x: 276, startPoint y: 129, endPoint x: 176, endPoint y: 122, distance: 100.2
click at [176, 146] on div "High-rise graffiti is literally on the rise across major cities, and profession…" at bounding box center [294, 241] width 397 height 191
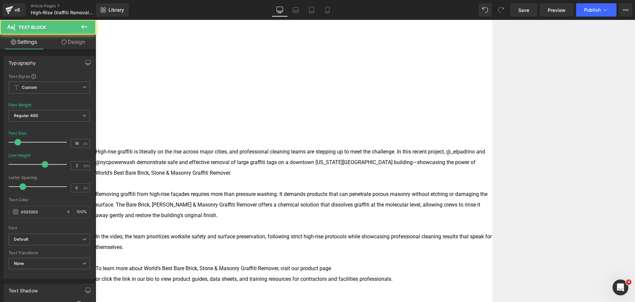
click at [325, 295] on p at bounding box center [294, 300] width 397 height 11
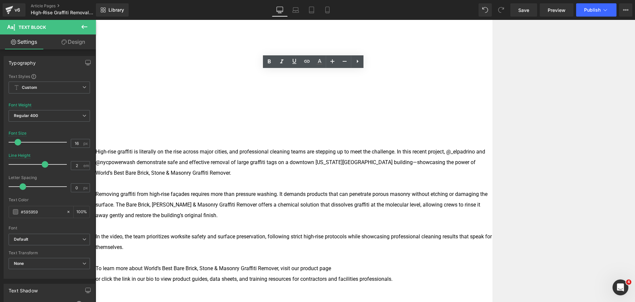
drag, startPoint x: 319, startPoint y: 264, endPoint x: 211, endPoint y: 265, distance: 107.9
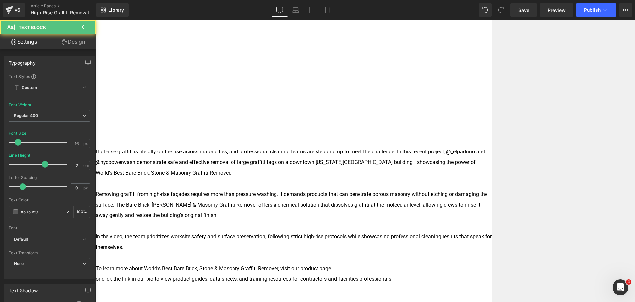
drag, startPoint x: 263, startPoint y: 266, endPoint x: 211, endPoint y: 267, distance: 52.0
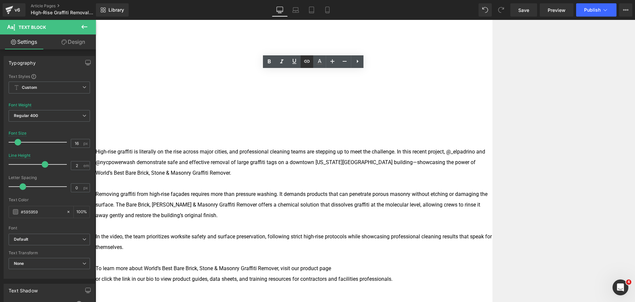
click at [308, 64] on icon at bounding box center [307, 61] width 8 height 8
click at [323, 0] on div "Text Color Highlight Color #333333 Edit or remove link: Edit - Unlink - Cancel" at bounding box center [317, 0] width 635 height 0
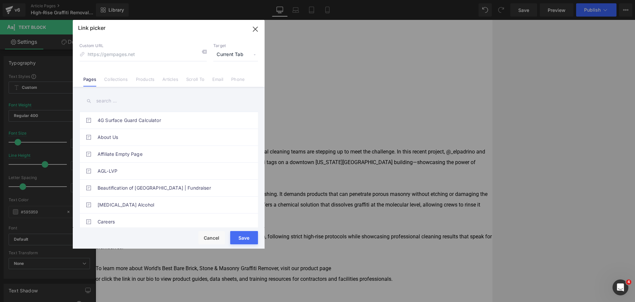
click at [166, 62] on div "Custom URL Target Current Tab Current Tab New Tab Pages Collections Products Ar…" at bounding box center [169, 61] width 192 height 50
click at [168, 57] on input at bounding box center [142, 54] width 127 height 13
paste input "https://nycpowerwash.com/"
type input "https://nycpowerwash.com/"
click at [236, 52] on span "Current Tab" at bounding box center [235, 54] width 45 height 13
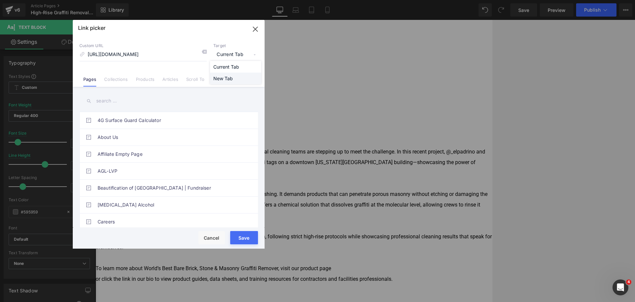
click at [235, 78] on li "New Tab" at bounding box center [235, 78] width 51 height 12
click at [249, 239] on button "Save" at bounding box center [244, 237] width 28 height 13
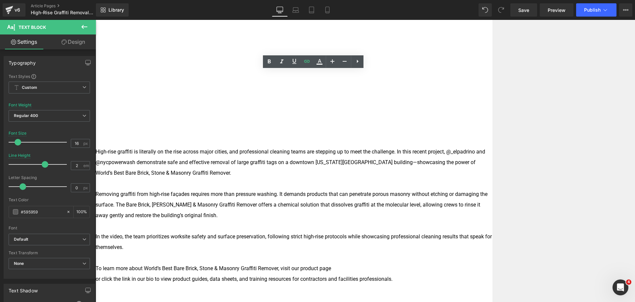
click at [275, 295] on p at bounding box center [294, 300] width 397 height 11
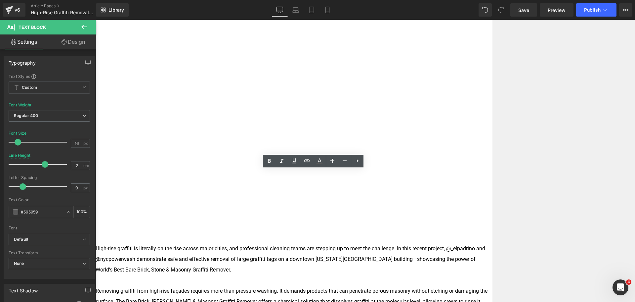
scroll to position [298, 0]
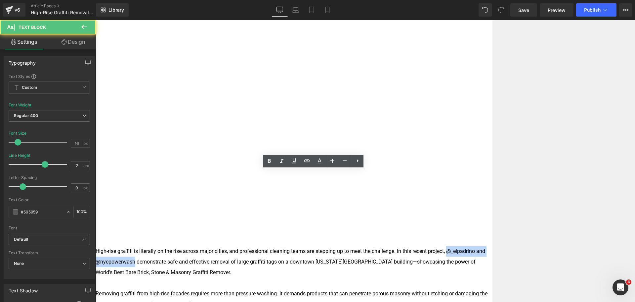
drag, startPoint x: 245, startPoint y: 184, endPoint x: 324, endPoint y: 188, distance: 79.2
click at [324, 248] on font "High-rise graffiti is literally on the rise across major cities, and profession…" at bounding box center [291, 261] width 390 height 27
click at [272, 277] on p at bounding box center [294, 282] width 397 height 11
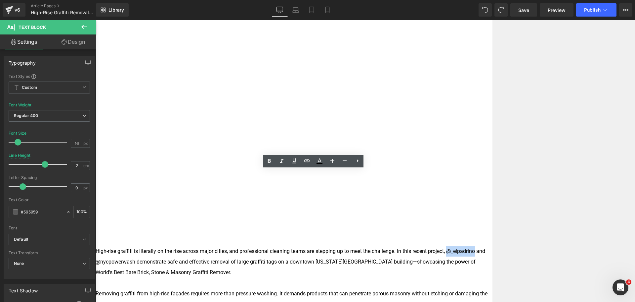
drag, startPoint x: 245, startPoint y: 186, endPoint x: 272, endPoint y: 186, distance: 27.5
click at [272, 248] on font "High-rise graffiti is literally on the rise across major cities, and profession…" at bounding box center [291, 261] width 390 height 27
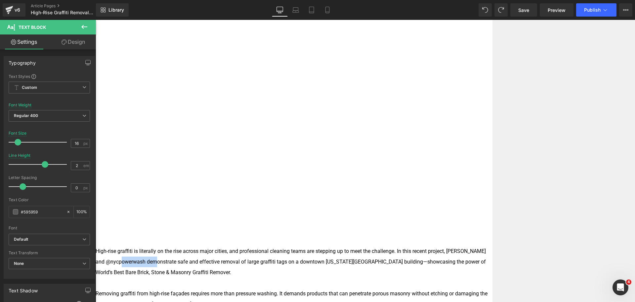
drag, startPoint x: 340, startPoint y: 185, endPoint x: 302, endPoint y: 182, distance: 37.8
click at [302, 248] on font "High-rise graffiti is literally on the rise across major cities, and profession…" at bounding box center [291, 261] width 391 height 27
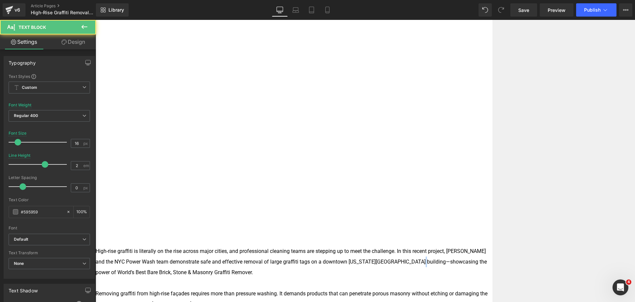
click at [328, 248] on font "High-rise graffiti is literally on the rise across major cities, and profession…" at bounding box center [292, 261] width 392 height 27
drag, startPoint x: 363, startPoint y: 197, endPoint x: 358, endPoint y: 197, distance: 5.0
click at [358, 248] on font "High-rise graffiti is literally on the rise across major cities, and profession…" at bounding box center [291, 261] width 391 height 27
drag, startPoint x: 365, startPoint y: 195, endPoint x: 357, endPoint y: 196, distance: 7.9
click at [357, 248] on font "High-rise graffiti is literally on the rise across major cities, and profession…" at bounding box center [291, 261] width 391 height 27
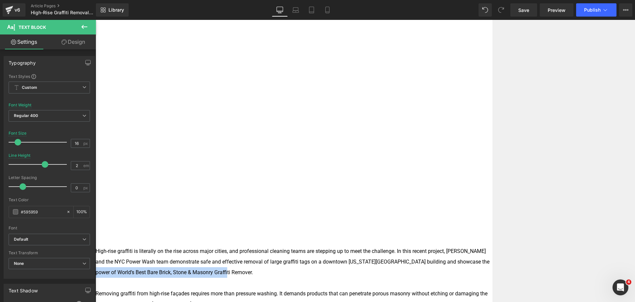
drag, startPoint x: 246, startPoint y: 206, endPoint x: 393, endPoint y: 199, distance: 146.8
click at [393, 246] on p "High-rise graffiti is literally on the rise across major cities, and profession…" at bounding box center [294, 262] width 397 height 32
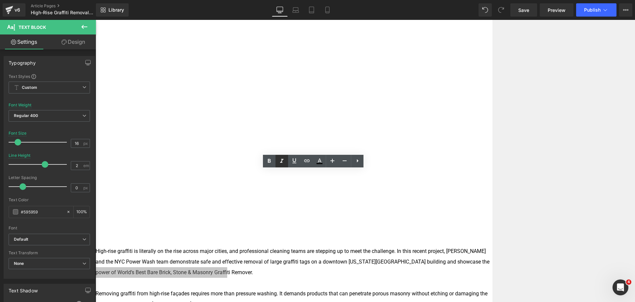
drag, startPoint x: 266, startPoint y: 160, endPoint x: 276, endPoint y: 161, distance: 10.3
click at [266, 160] on icon at bounding box center [269, 161] width 8 height 8
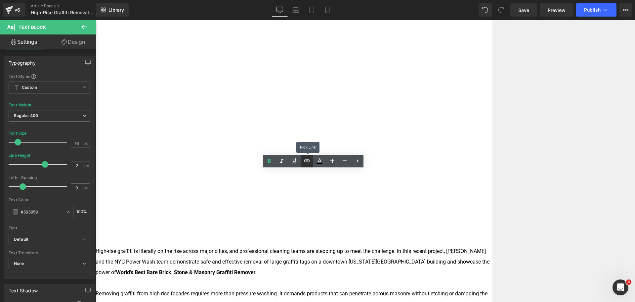
click at [309, 161] on icon at bounding box center [307, 161] width 8 height 8
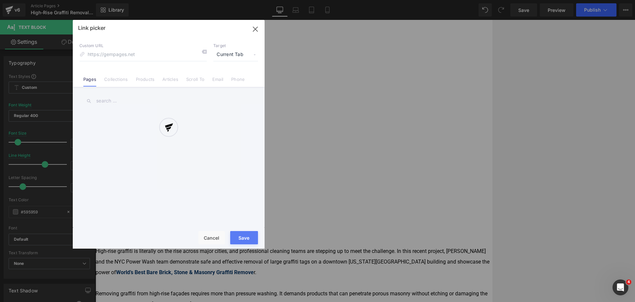
click at [403, 0] on div "Text Color Highlight Color #333333 Edit or remove link: Edit - Unlink - Cancel …" at bounding box center [317, 0] width 635 height 0
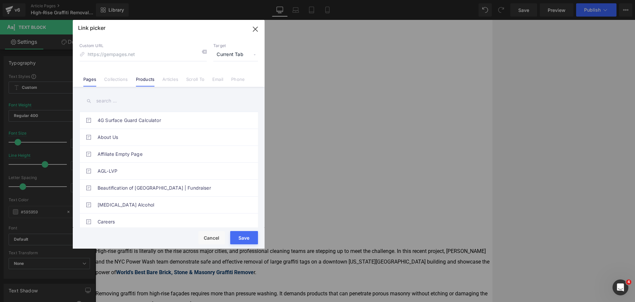
click at [151, 82] on link "Products" at bounding box center [145, 81] width 19 height 10
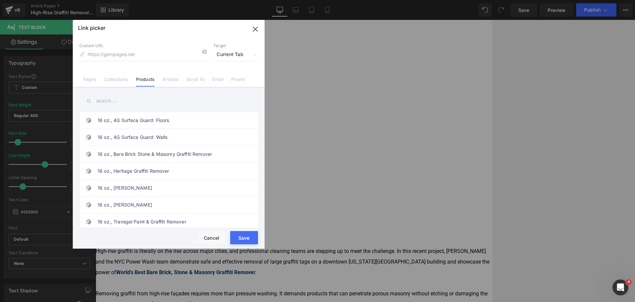
click at [151, 99] on input "text" at bounding box center [168, 100] width 179 height 15
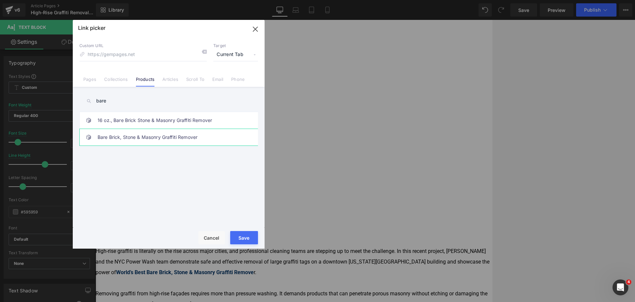
type input "bare"
click at [156, 138] on link "Bare Brick, Stone & Masonry Graffiti Remover" at bounding box center [171, 137] width 146 height 17
type input "/products/barebrickstoneandmasonry"
click at [240, 241] on button "Save" at bounding box center [244, 237] width 28 height 13
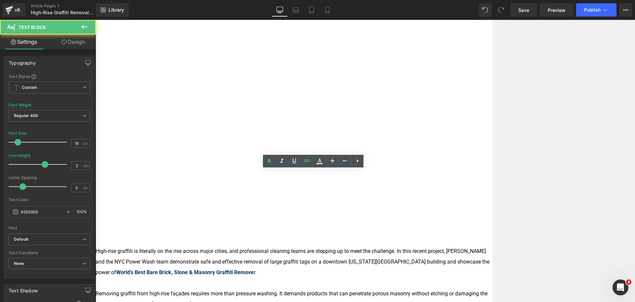
click at [355, 277] on p at bounding box center [294, 282] width 397 height 11
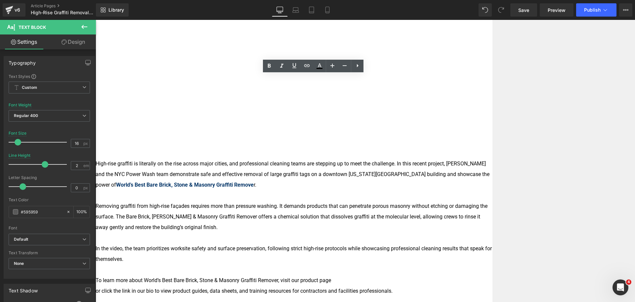
scroll to position [397, 0]
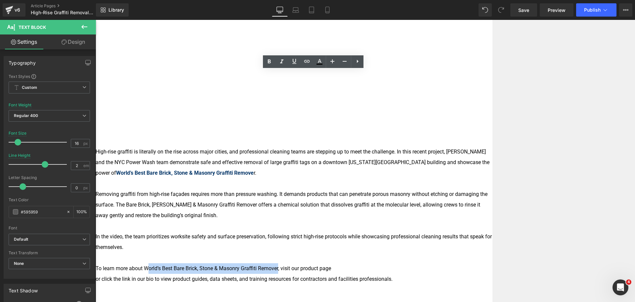
drag, startPoint x: 219, startPoint y: 212, endPoint x: 352, endPoint y: 214, distance: 133.1
click at [331, 265] on font "To learn more about World’s Best Bare Brick, Stone & Masonry Graffiti Remover, …" at bounding box center [214, 268] width 236 height 6
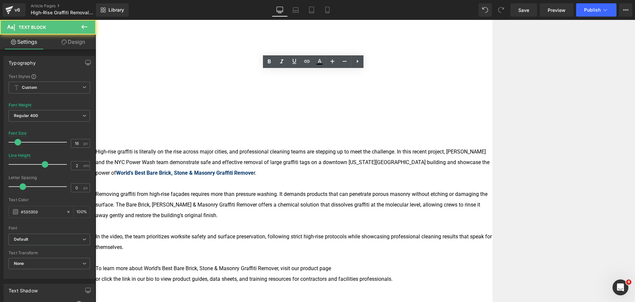
click at [331, 265] on font "To learn more about World’s Best Bare Brick, Stone & Masonry Graffiti Remover, …" at bounding box center [214, 268] width 236 height 6
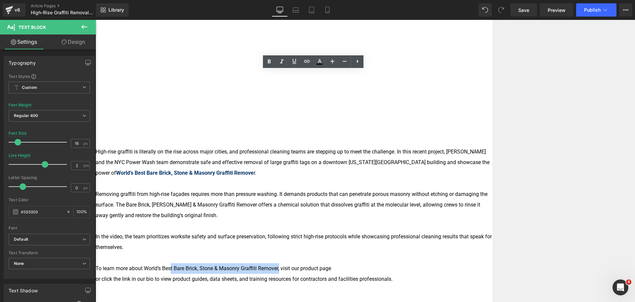
drag, startPoint x: 353, startPoint y: 212, endPoint x: 218, endPoint y: 213, distance: 134.7
click at [244, 265] on font "To learn more about World’s Best Bare Brick, Stone & Masonry Graffiti Remover, …" at bounding box center [214, 268] width 236 height 6
drag, startPoint x: 217, startPoint y: 212, endPoint x: 352, endPoint y: 212, distance: 135.0
click at [331, 265] on font "To learn more about World’s Best Bare Brick, Stone & Masonry Graffiti Remover, …" at bounding box center [214, 268] width 236 height 6
click at [308, 60] on icon at bounding box center [307, 61] width 8 height 8
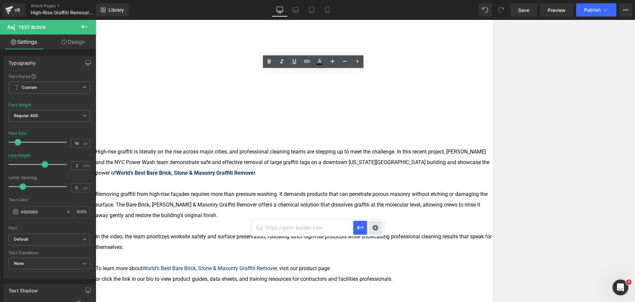
click at [372, 0] on div "Text Color Highlight Color #333333 Edit or remove link: Edit - Unlink - Cancel" at bounding box center [317, 0] width 635 height 0
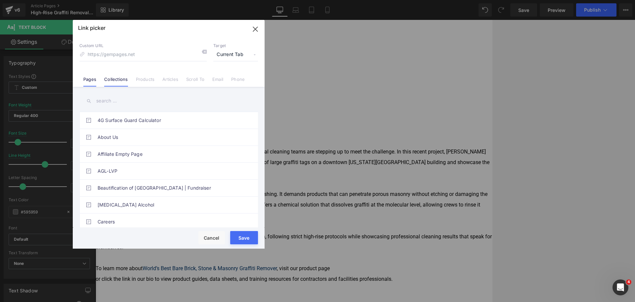
click at [127, 71] on li "Collections" at bounding box center [115, 77] width 31 height 12
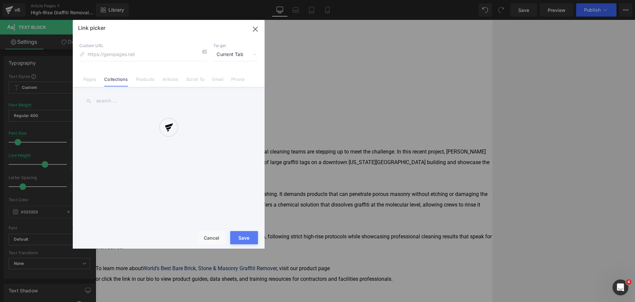
click at [145, 79] on div at bounding box center [169, 134] width 192 height 228
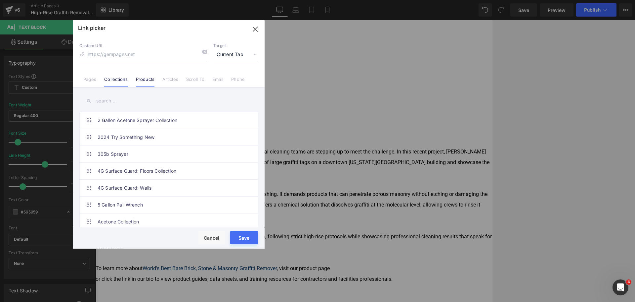
click at [149, 78] on link "Products" at bounding box center [145, 81] width 19 height 10
click at [146, 103] on input "text" at bounding box center [168, 100] width 179 height 15
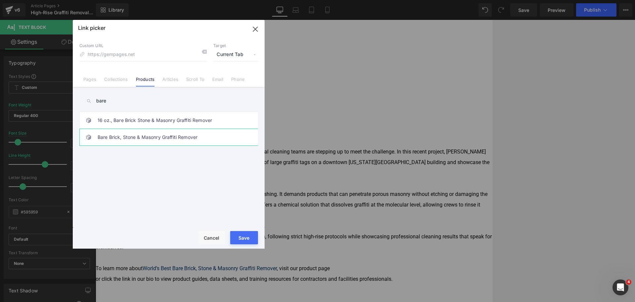
type input "bare"
click at [170, 129] on link "Bare Brick, Stone & Masonry Graffiti Remover" at bounding box center [171, 137] width 146 height 17
type input "/products/barebrickstoneandmasonry"
click at [250, 238] on button "Save" at bounding box center [244, 237] width 28 height 13
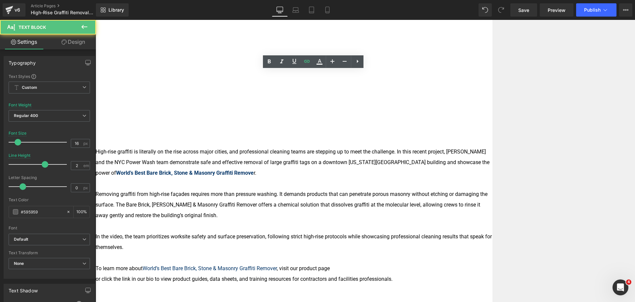
click at [288, 275] on font "or click the link in our bio to view product guides, data sheets, and training …" at bounding box center [244, 278] width 297 height 6
drag, startPoint x: 373, startPoint y: 212, endPoint x: 366, endPoint y: 213, distance: 6.7
click at [330, 265] on font "To learn more about World’s Best Bare Brick, Stone & Masonry Graffiti Remover ,…" at bounding box center [213, 268] width 234 height 6
click at [416, 263] on p "To learn more about World’s Best Bare Brick, Stone & Masonry Graffiti Remover ,…" at bounding box center [294, 268] width 397 height 11
click at [169, 275] on font "or click the link in our bio to view product guides, data sheets, and training …" at bounding box center [244, 278] width 297 height 6
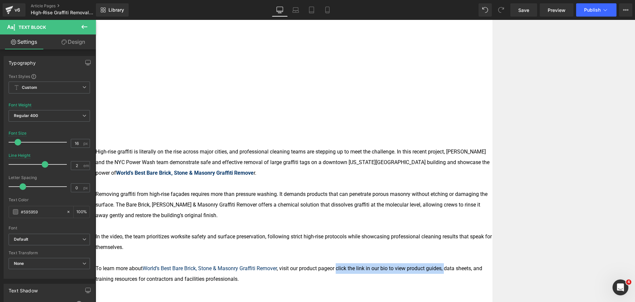
drag, startPoint x: 414, startPoint y: 212, endPoint x: 232, endPoint y: 225, distance: 182.8
click at [232, 265] on span "or click the link in our bio to view product guides, data sheets, and training …" at bounding box center [289, 273] width 387 height 17
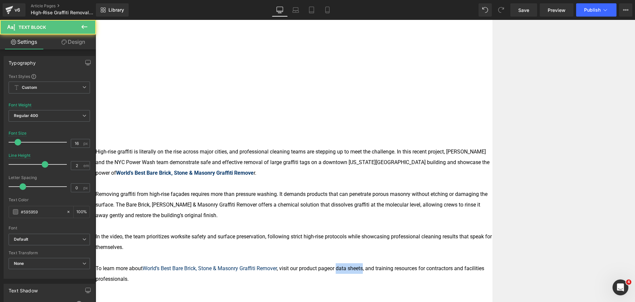
drag, startPoint x: 414, startPoint y: 213, endPoint x: 441, endPoint y: 213, distance: 26.8
click at [441, 265] on span "or data sheets, and training resources for contractors and facilities professio…" at bounding box center [290, 273] width 389 height 17
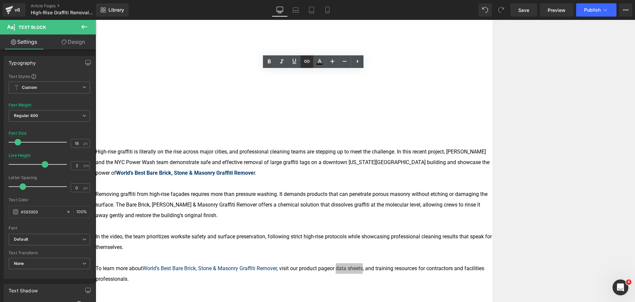
click at [309, 61] on icon at bounding box center [307, 61] width 6 height 3
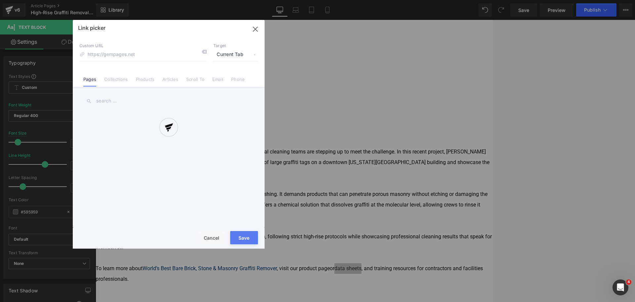
click at [449, 0] on div "Text Color Highlight Color #333333 Edit or remove link: Edit - Unlink - Cancel …" at bounding box center [317, 0] width 635 height 0
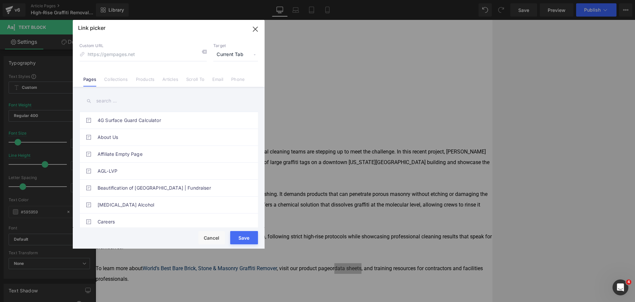
click at [150, 97] on input "text" at bounding box center [168, 100] width 179 height 15
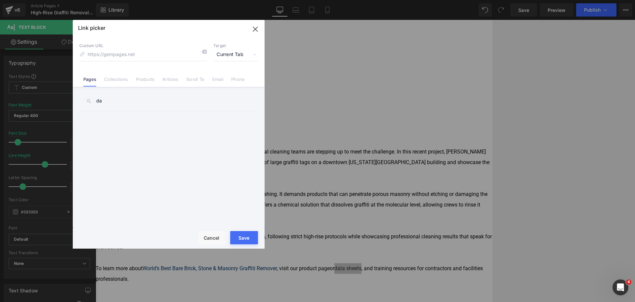
click at [135, 100] on input "da" at bounding box center [168, 100] width 179 height 15
type input "da"
click at [138, 115] on link "SDS & Technical Data Sheets" at bounding box center [171, 120] width 146 height 17
type input "/pages/sdsandtds"
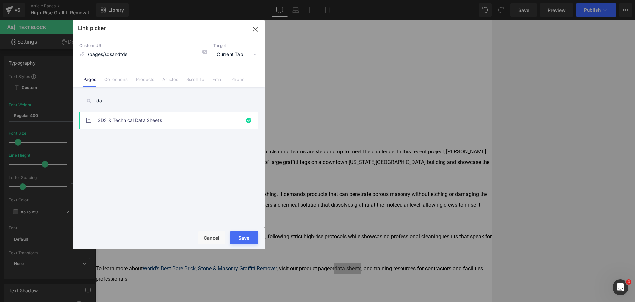
click at [243, 237] on button "Save" at bounding box center [244, 237] width 28 height 13
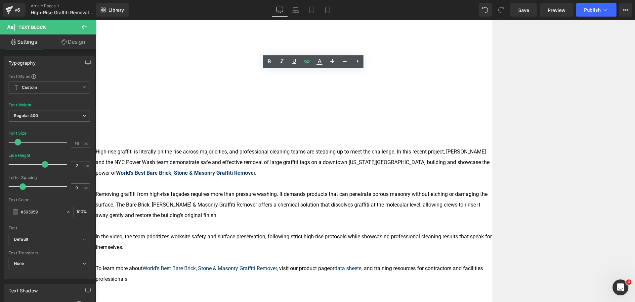
click at [290, 284] on p at bounding box center [294, 289] width 397 height 11
drag, startPoint x: 218, startPoint y: 224, endPoint x: 311, endPoint y: 224, distance: 92.3
click at [311, 265] on span "or data sheets , and training resources for contractors and facilities professi…" at bounding box center [290, 273] width 388 height 17
click at [304, 62] on icon at bounding box center [307, 61] width 8 height 8
click at [358, 0] on div "Text Color Highlight Color #333333 Edit or remove link: Edit - Unlink - Cancel" at bounding box center [317, 0] width 635 height 0
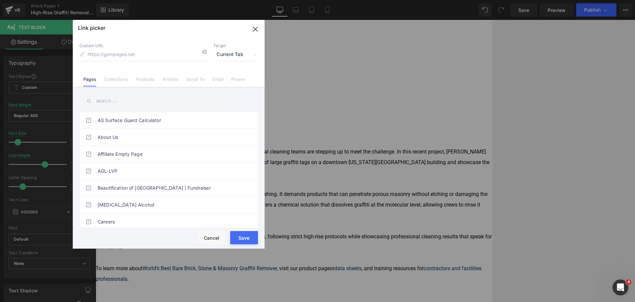
click at [145, 99] on input "text" at bounding box center [168, 100] width 179 height 15
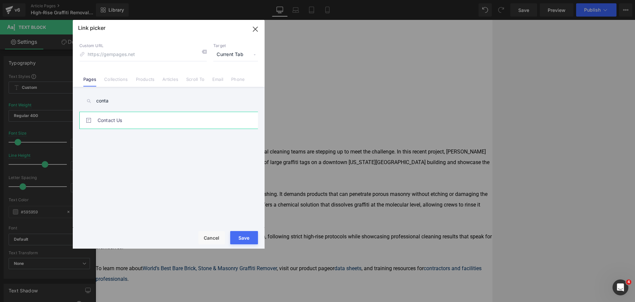
type input "conta"
click at [139, 122] on link "Contact Us" at bounding box center [171, 120] width 146 height 17
type input "/pages/contactus"
click at [137, 102] on input "conta" at bounding box center [168, 100] width 179 height 15
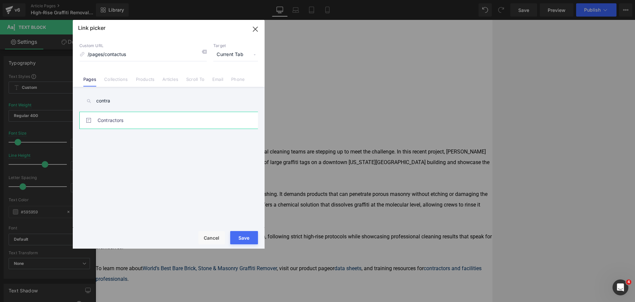
type input "contra"
click at [143, 127] on link "Contractors" at bounding box center [171, 120] width 146 height 17
type input "/pages/contractors"
click at [247, 236] on button "Save" at bounding box center [244, 237] width 28 height 13
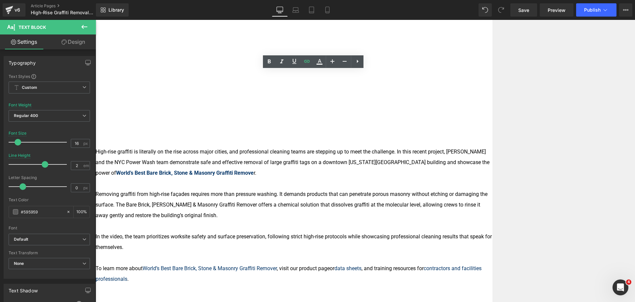
click at [342, 284] on p at bounding box center [294, 289] width 397 height 11
click at [588, 187] on div "Image Row LAPW Inc. Uses Vanish and Transgel for Paint Removal Text Block Home …" at bounding box center [366, 73] width 540 height 713
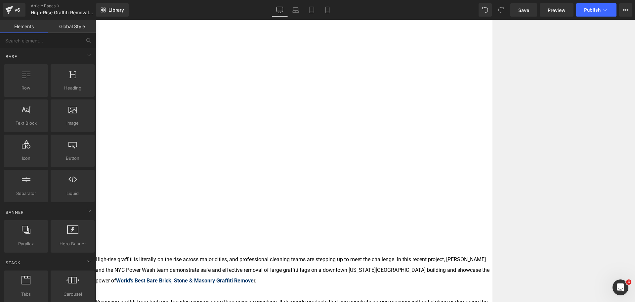
scroll to position [199, 0]
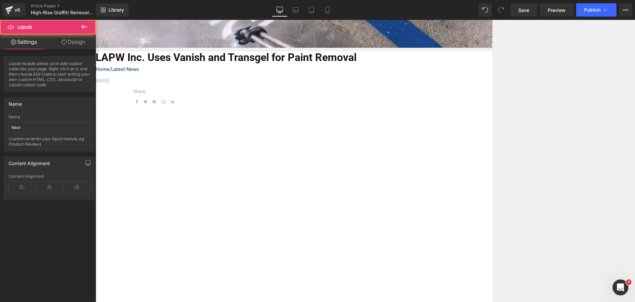
click at [96, 20] on span "Liquid" at bounding box center [96, 20] width 0 height 0
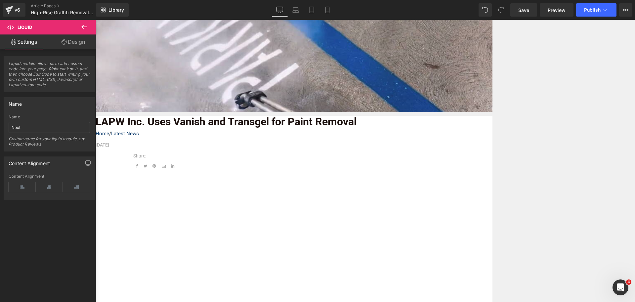
scroll to position [132, 0]
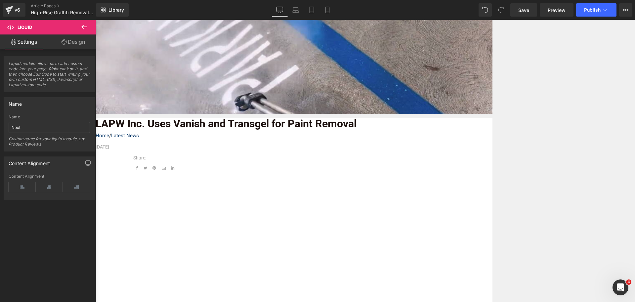
click at [96, 20] on span "Vimeo" at bounding box center [96, 20] width 0 height 0
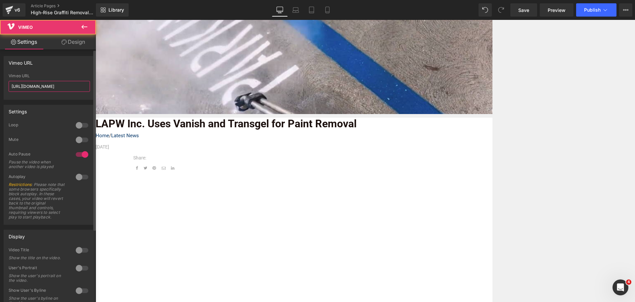
click at [68, 86] on input "[URL][DOMAIN_NAME]" at bounding box center [49, 86] width 81 height 11
paste input "3014"
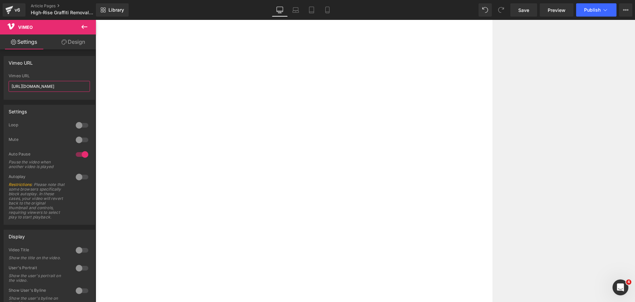
scroll to position [232, 0]
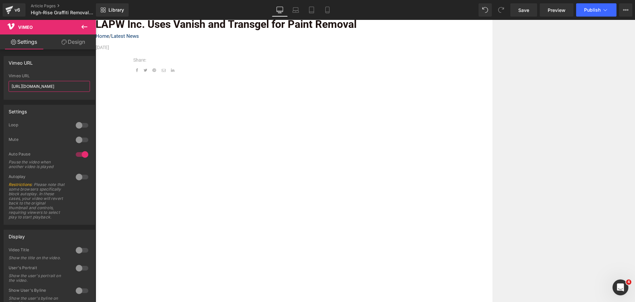
click at [96, 20] on span "Vimeo" at bounding box center [96, 20] width 0 height 0
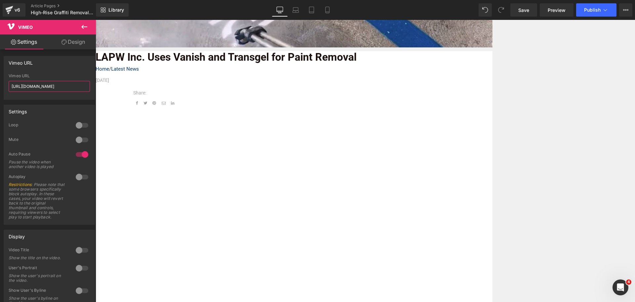
scroll to position [199, 0]
type input "https://vimeo.com/1127263014?fl=ip&fe=ec"
click at [83, 29] on icon at bounding box center [84, 27] width 8 height 8
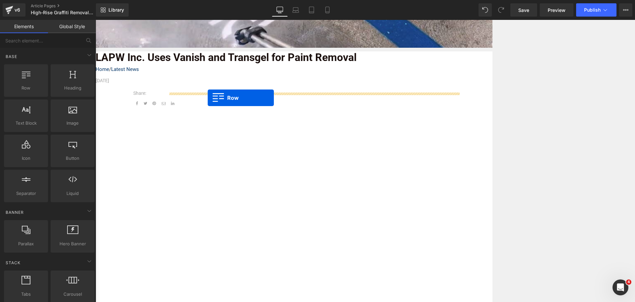
drag, startPoint x: 137, startPoint y: 104, endPoint x: 208, endPoint y: 98, distance: 71.1
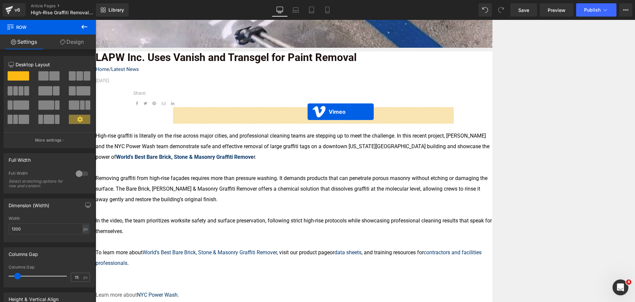
drag, startPoint x: 308, startPoint y: 128, endPoint x: 308, endPoint y: 112, distance: 16.9
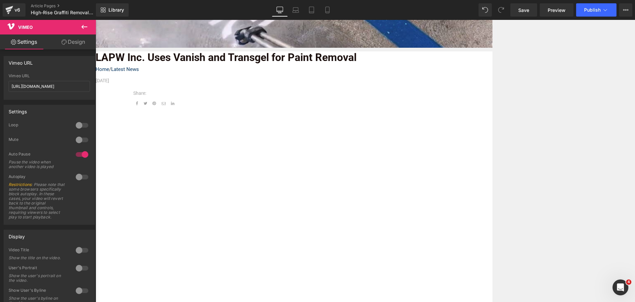
click at [96, 20] on span "Row" at bounding box center [96, 20] width 0 height 0
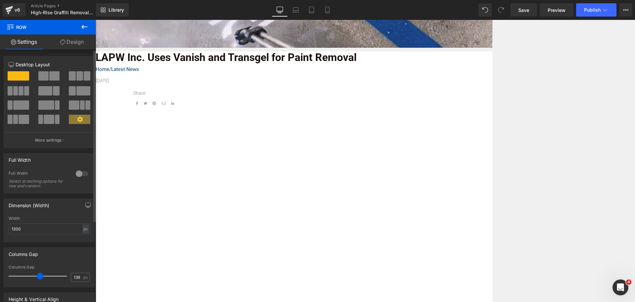
type input "150"
drag, startPoint x: 136, startPoint y: 295, endPoint x: 137, endPoint y: 268, distance: 26.8
drag, startPoint x: 161, startPoint y: 295, endPoint x: 99, endPoint y: 275, distance: 64.9
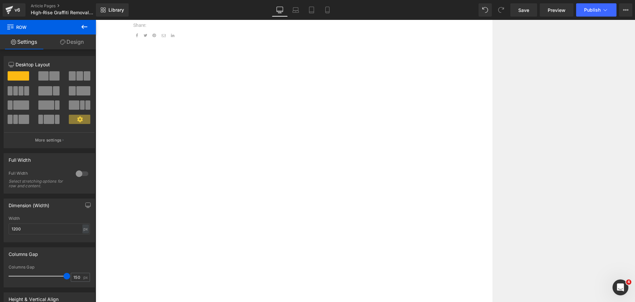
scroll to position [331, 0]
drag, startPoint x: 255, startPoint y: 222, endPoint x: 260, endPoint y: 192, distance: 30.9
click at [260, 192] on div "Vimeo Row" at bounding box center [294, 240] width 397 height 525
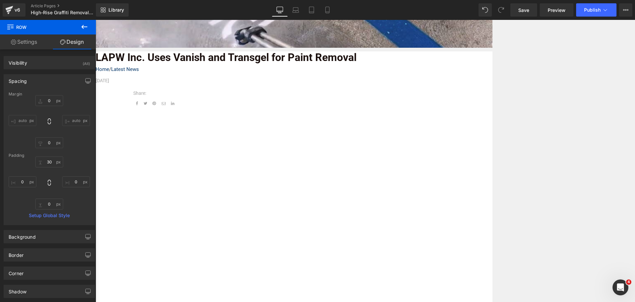
scroll to position [165, 0]
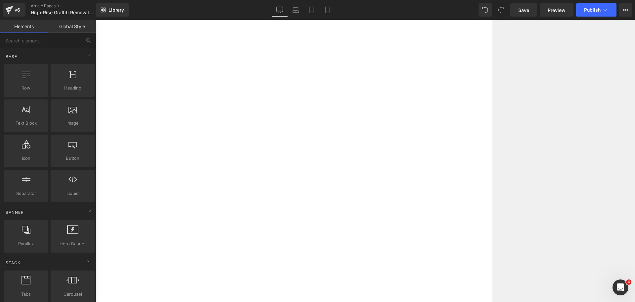
scroll to position [232, 0]
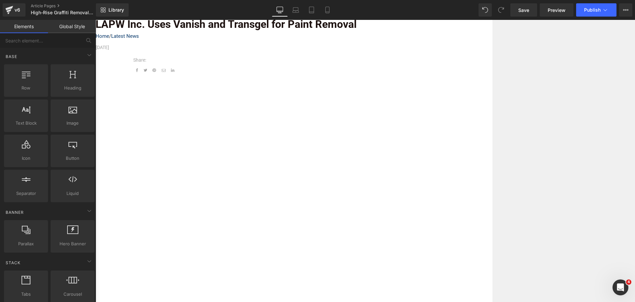
click at [96, 20] on span "Row" at bounding box center [96, 20] width 0 height 0
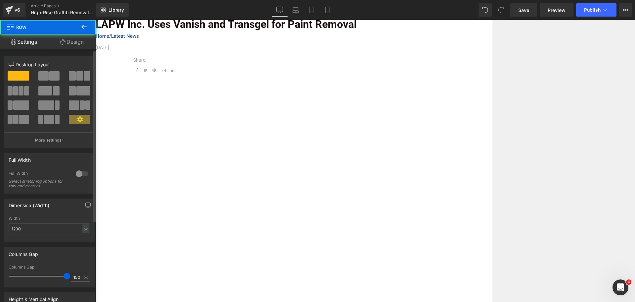
click at [47, 74] on span at bounding box center [43, 75] width 10 height 9
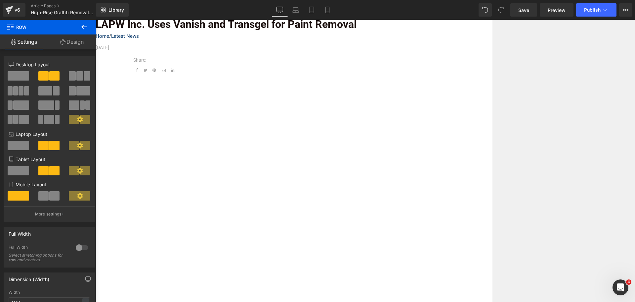
click at [96, 20] on span "Row" at bounding box center [96, 20] width 0 height 0
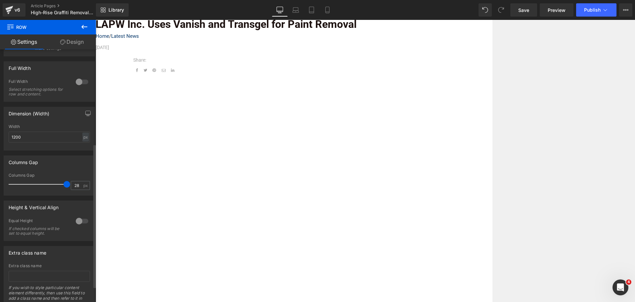
type input "0"
drag, startPoint x: 65, startPoint y: 183, endPoint x: 0, endPoint y: 185, distance: 65.2
click at [0, 185] on div "Columns Gap 0px Columns Gap 0 px" at bounding box center [49, 172] width 99 height 45
click at [96, 20] on span "Vimeo" at bounding box center [96, 20] width 0 height 0
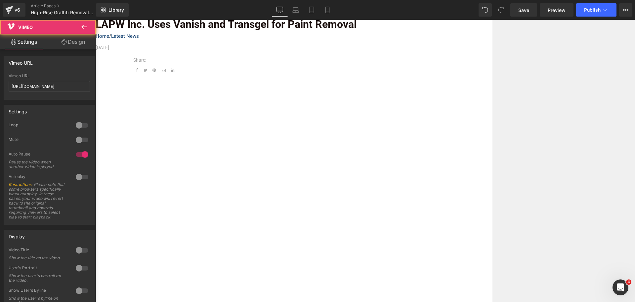
click at [73, 40] on link "Design" at bounding box center [73, 41] width 48 height 15
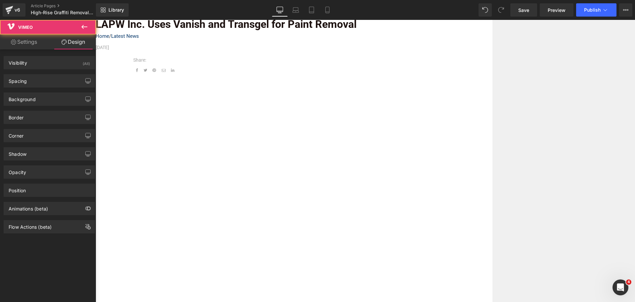
click at [51, 88] on div "Background Color & Image color transparent Color transparent 0 % Image Replace …" at bounding box center [49, 96] width 99 height 18
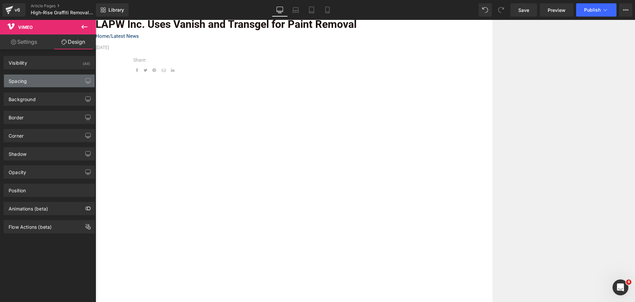
click at [52, 83] on div "Spacing" at bounding box center [49, 80] width 91 height 13
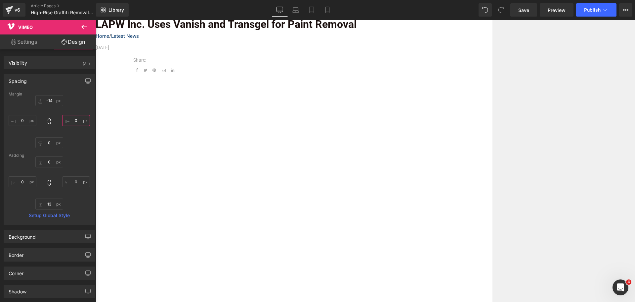
click at [78, 119] on input "0" at bounding box center [76, 120] width 28 height 11
type input "15"
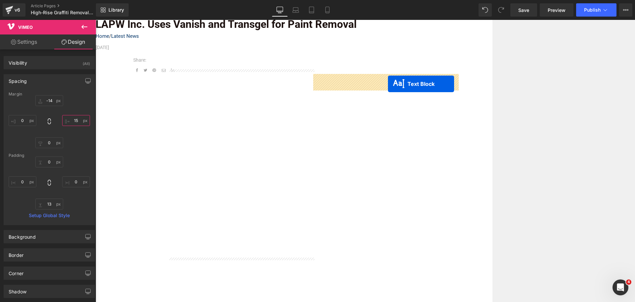
drag, startPoint x: 310, startPoint y: 261, endPoint x: 388, endPoint y: 84, distance: 194.0
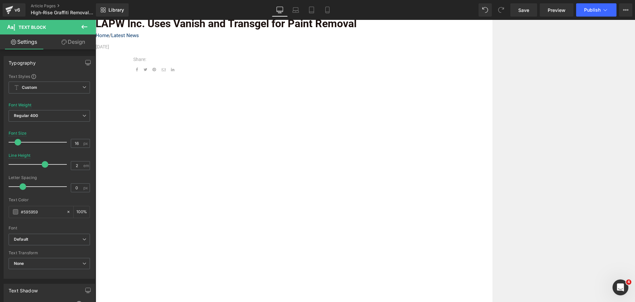
scroll to position [265, 0]
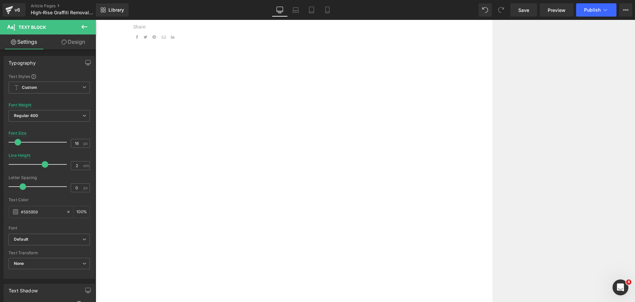
click at [96, 20] on icon at bounding box center [96, 20] width 0 height 0
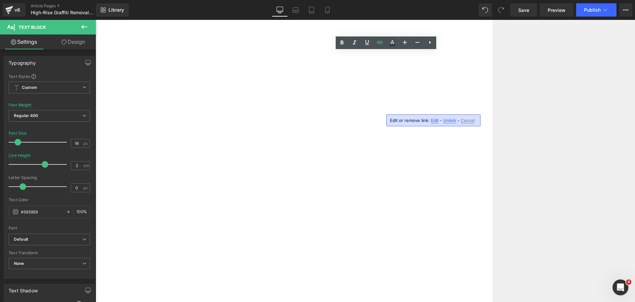
drag, startPoint x: 402, startPoint y: 140, endPoint x: 315, endPoint y: 37, distance: 134.8
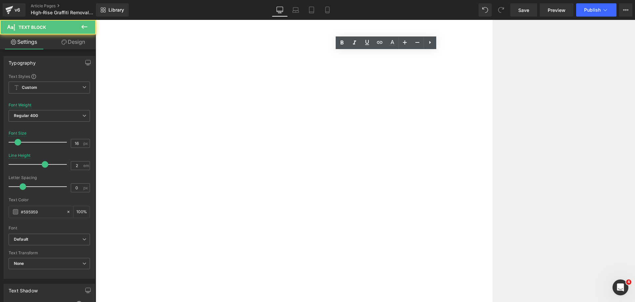
drag, startPoint x: 317, startPoint y: 29, endPoint x: 403, endPoint y: 139, distance: 139.8
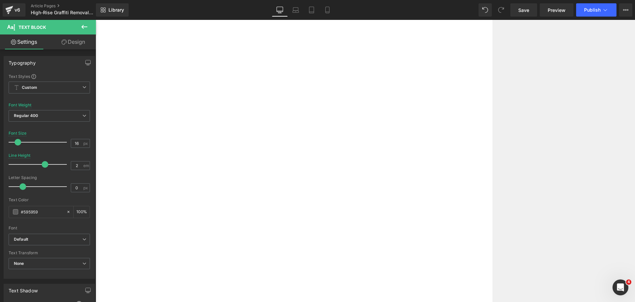
click at [294, 68] on div "Vimeo High-rise graffiti is literally on the rise across major cities, and prof…" at bounding box center [294, 247] width 397 height 768
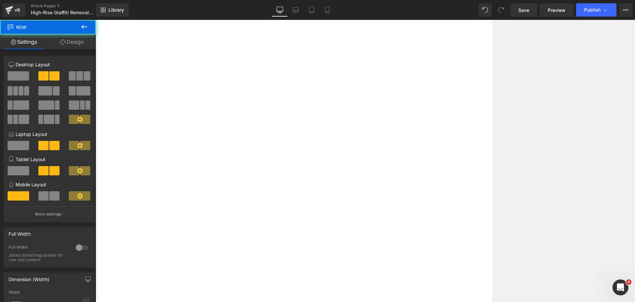
drag, startPoint x: 389, startPoint y: 222, endPoint x: 381, endPoint y: 214, distance: 10.8
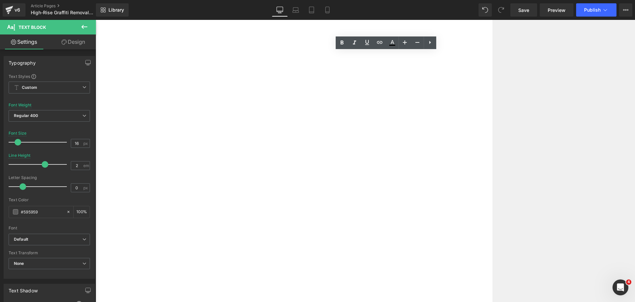
drag, startPoint x: 377, startPoint y: 186, endPoint x: 304, endPoint y: 39, distance: 164.1
click at [304, 39] on div "Vimeo High-rise graffiti is literally on the rise across major cities, and prof…" at bounding box center [294, 247] width 397 height 768
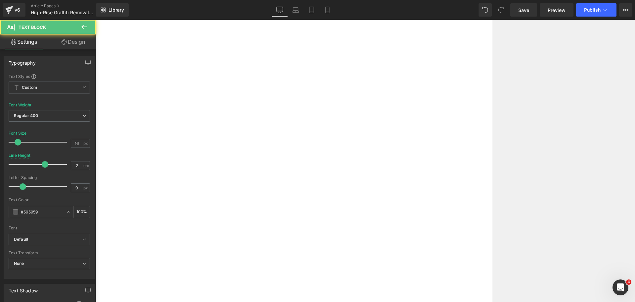
click at [280, 149] on div "Vimeo High-rise graffiti is literally on the rise across major cities, and prof…" at bounding box center [294, 273] width 397 height 688
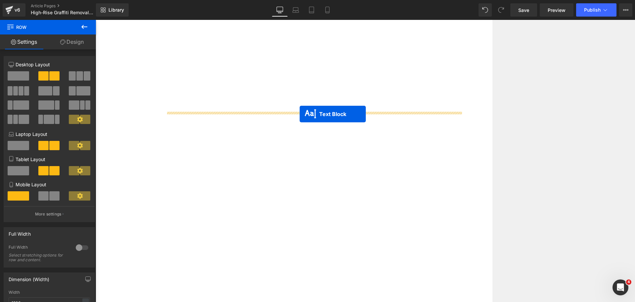
drag, startPoint x: 383, startPoint y: 154, endPoint x: 300, endPoint y: 114, distance: 91.9
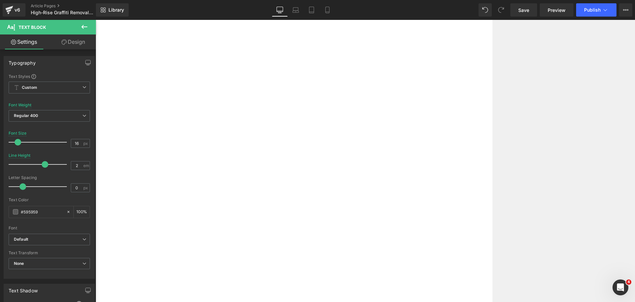
drag, startPoint x: 526, startPoint y: 129, endPoint x: 497, endPoint y: 144, distance: 32.3
click at [493, 129] on div "LAPW Inc. Uses Vanish and Transgel for Paint Removal Text Block Home / Latest N…" at bounding box center [294, 291] width 397 height 842
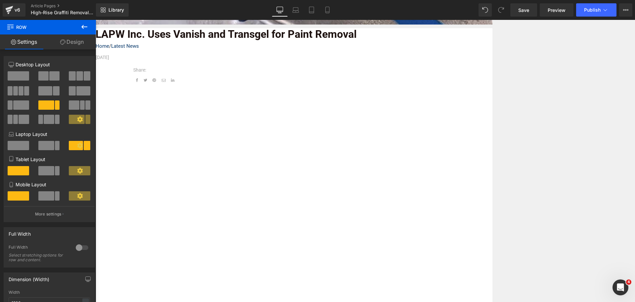
scroll to position [148, 0]
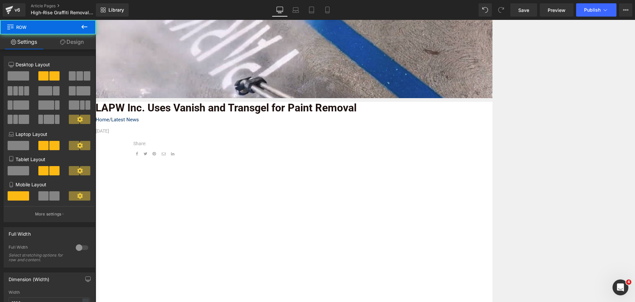
drag, startPoint x: 274, startPoint y: 150, endPoint x: 276, endPoint y: 140, distance: 9.8
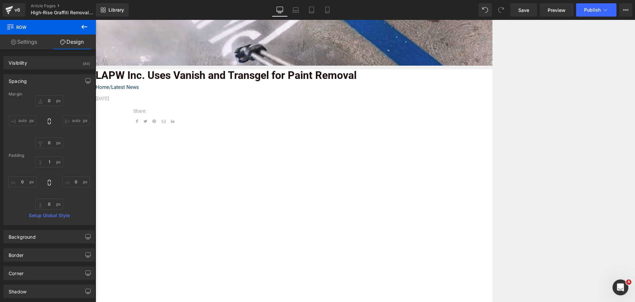
scroll to position [248, 0]
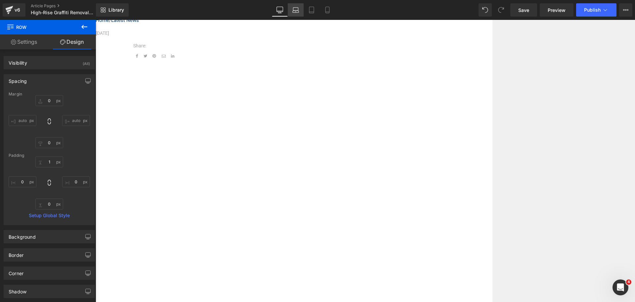
click at [301, 11] on link "Laptop" at bounding box center [296, 9] width 16 height 13
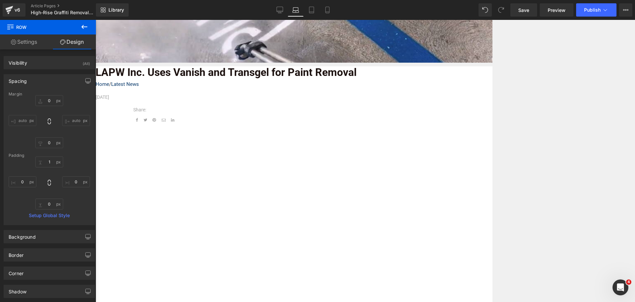
type input "0"
type input "1"
type input "0"
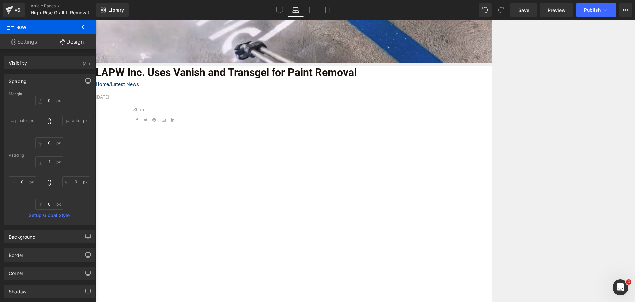
type input "0"
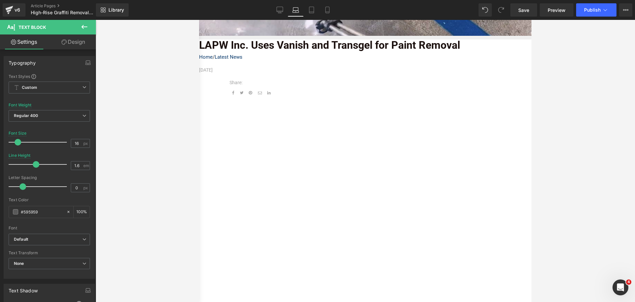
click at [199, 20] on span "Row" at bounding box center [199, 20] width 0 height 0
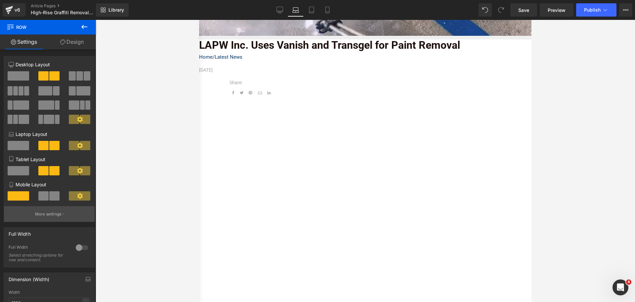
click at [48, 217] on button "More settings" at bounding box center [49, 214] width 91 height 16
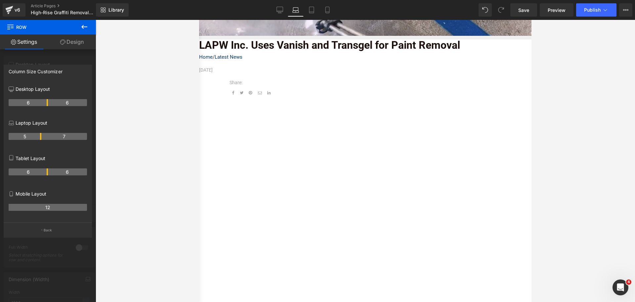
drag, startPoint x: 47, startPoint y: 136, endPoint x: 38, endPoint y: 136, distance: 8.6
click at [38, 136] on th "5" at bounding box center [25, 136] width 33 height 7
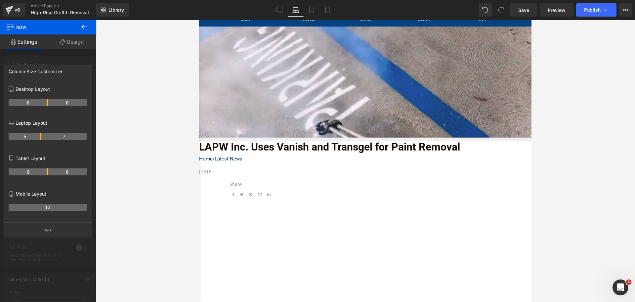
scroll to position [117, 0]
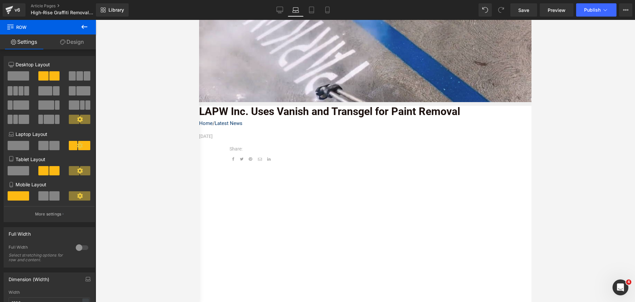
click at [199, 20] on span "Row" at bounding box center [199, 20] width 0 height 0
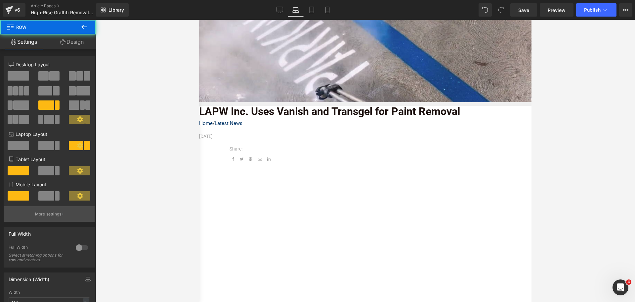
click at [57, 213] on p "More settings" at bounding box center [48, 214] width 26 height 6
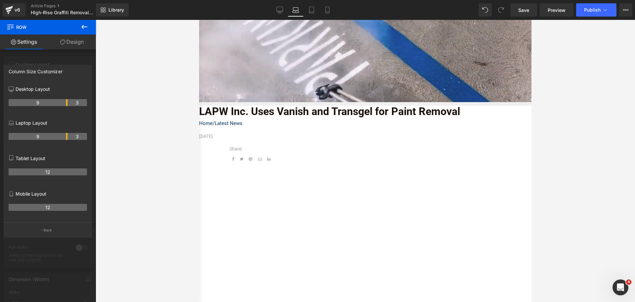
drag, startPoint x: 61, startPoint y: 136, endPoint x: 66, endPoint y: 136, distance: 5.3
click at [66, 136] on th "9" at bounding box center [38, 136] width 59 height 7
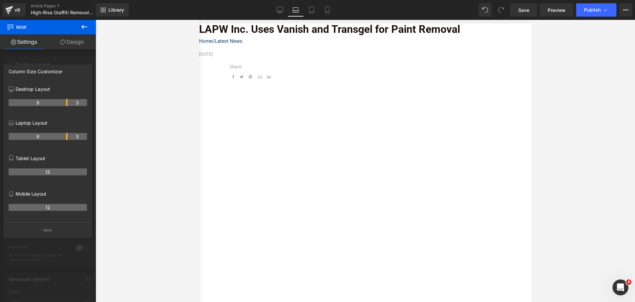
scroll to position [217, 0]
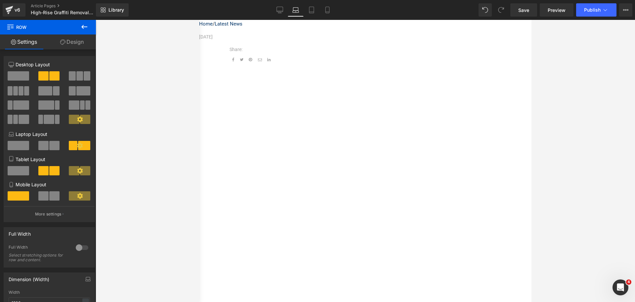
drag, startPoint x: 253, startPoint y: 87, endPoint x: 354, endPoint y: 89, distance: 102.0
click at [199, 20] on span "Vimeo" at bounding box center [199, 20] width 0 height 0
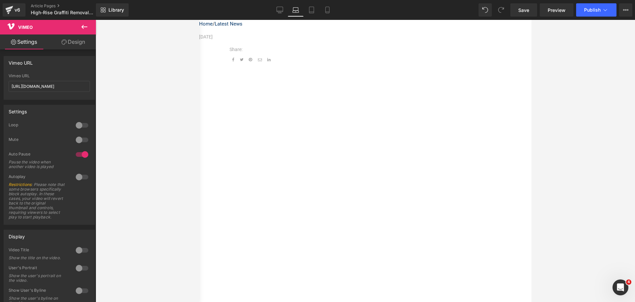
click at [83, 39] on link "Design" at bounding box center [73, 41] width 48 height 15
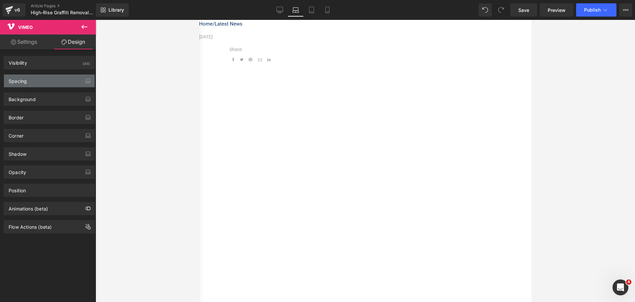
click at [68, 82] on div "Spacing" at bounding box center [49, 80] width 91 height 13
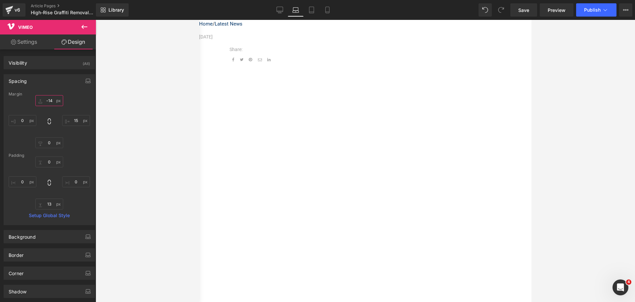
click at [48, 102] on input "-14" at bounding box center [49, 100] width 28 height 11
click at [314, 10] on icon at bounding box center [311, 10] width 7 height 7
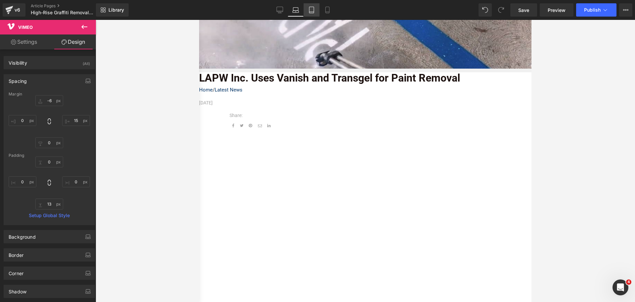
type input "-14"
type input "15"
type input "0"
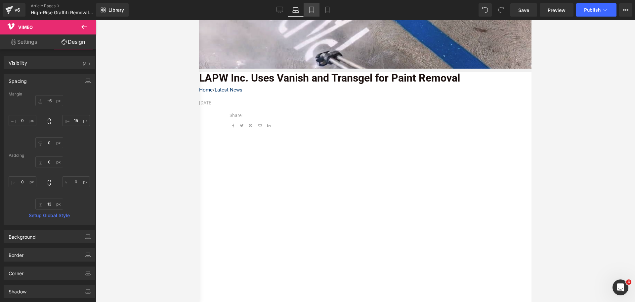
type input "0"
type input "13"
type input "0"
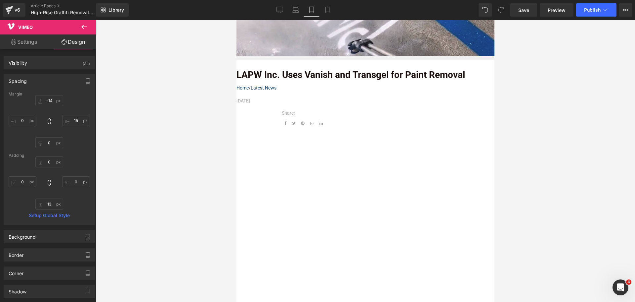
click at [236, 20] on span "Vimeo" at bounding box center [236, 20] width 0 height 0
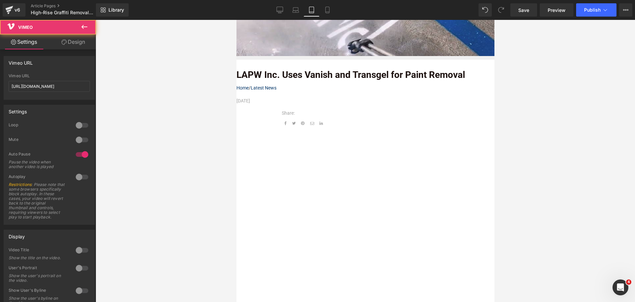
click at [82, 40] on link "Design" at bounding box center [73, 41] width 48 height 15
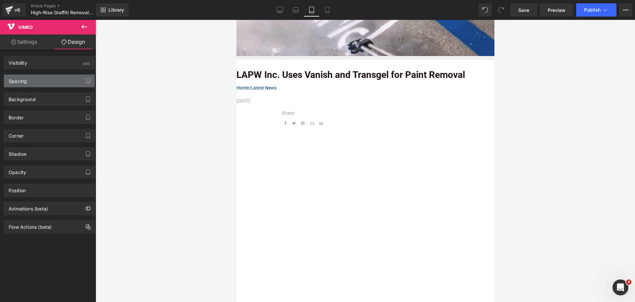
click at [54, 86] on div "Spacing" at bounding box center [49, 80] width 91 height 13
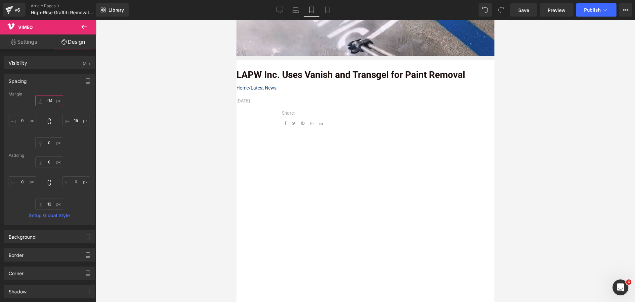
click at [50, 97] on input "-14" at bounding box center [49, 100] width 28 height 11
type input "-3"
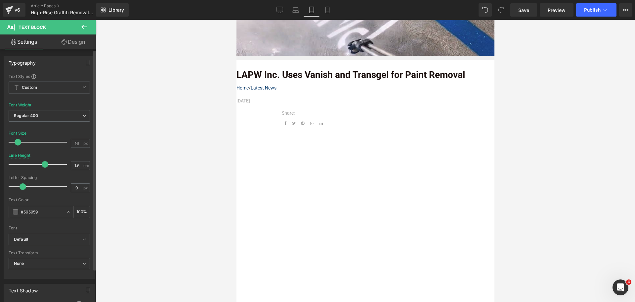
click at [35, 168] on div at bounding box center [39, 164] width 55 height 13
click at [38, 167] on div at bounding box center [39, 164] width 55 height 13
type input "1.7"
click at [37, 167] on span at bounding box center [38, 164] width 7 height 7
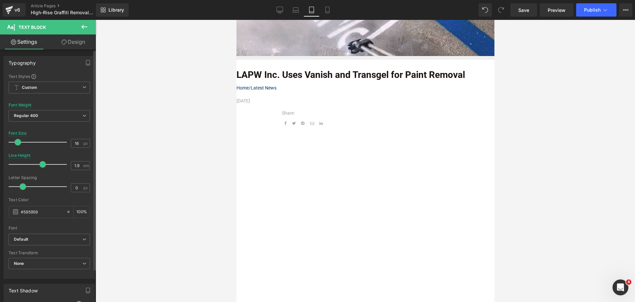
type input "1.8"
drag, startPoint x: 42, startPoint y: 165, endPoint x: 37, endPoint y: 164, distance: 4.5
click at [37, 164] on span at bounding box center [40, 164] width 7 height 7
click at [331, 7] on icon at bounding box center [327, 10] width 7 height 7
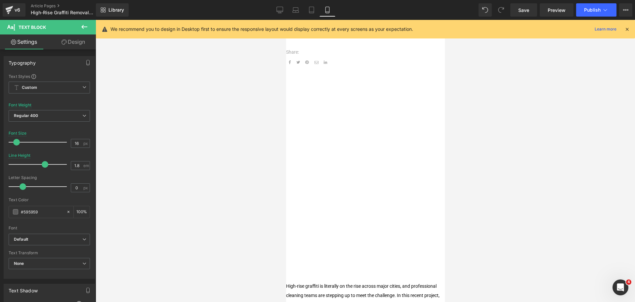
type input "14"
type input "2"
type input "100"
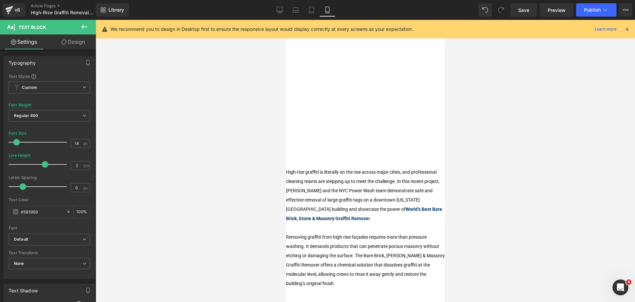
scroll to position [397, 0]
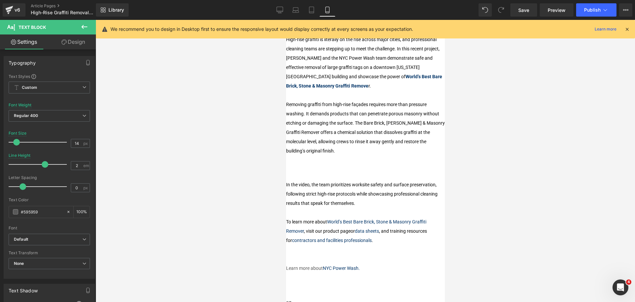
click at [337, 155] on p at bounding box center [365, 159] width 159 height 9
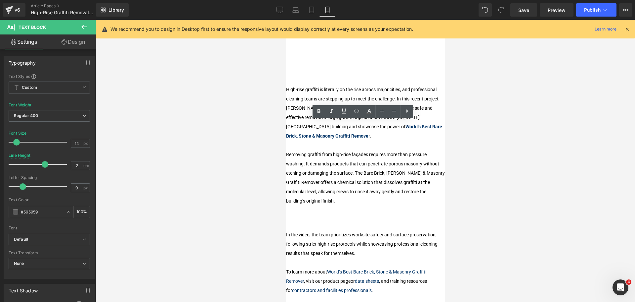
scroll to position [265, 0]
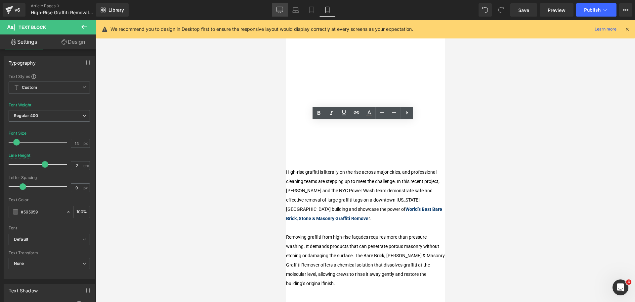
click at [281, 11] on icon at bounding box center [280, 10] width 7 height 7
type input "16"
type input "100"
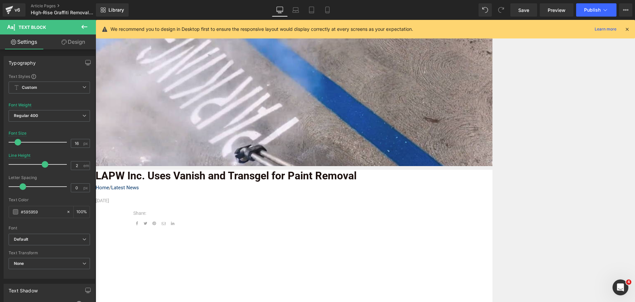
scroll to position [141, 0]
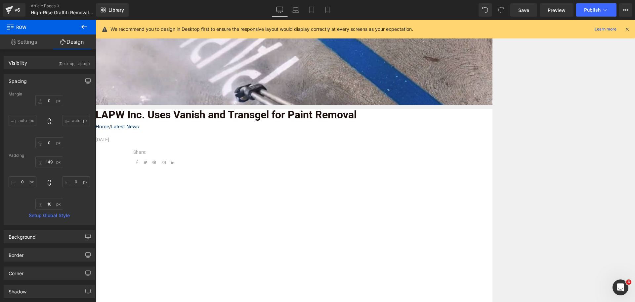
type input "0"
type input "149"
type input "0"
type input "10"
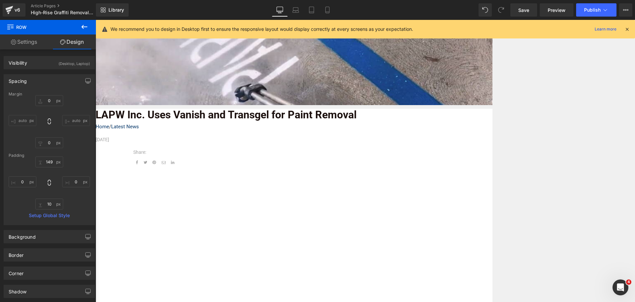
type input "0"
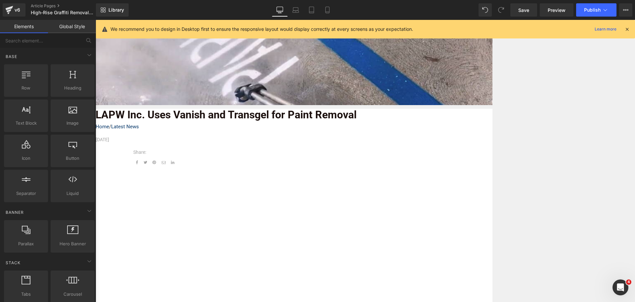
click at [221, 121] on b "LAPW Inc. Uses Vanish and Transgel for Paint Removal" at bounding box center [226, 114] width 261 height 13
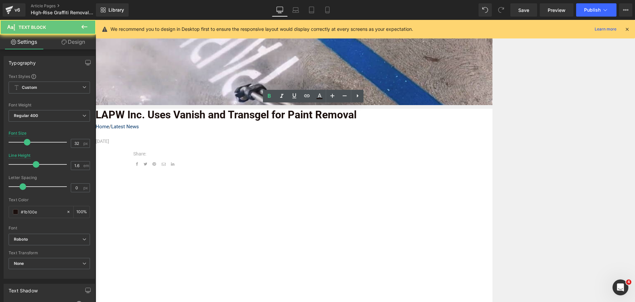
click at [221, 121] on b "LAPW Inc. Uses Vanish and Transgel for Paint Removal" at bounding box center [226, 114] width 261 height 13
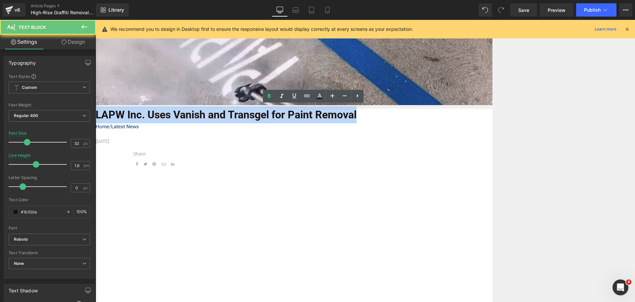
click at [221, 121] on b "LAPW Inc. Uses Vanish and Transgel for Paint Removal" at bounding box center [226, 114] width 261 height 13
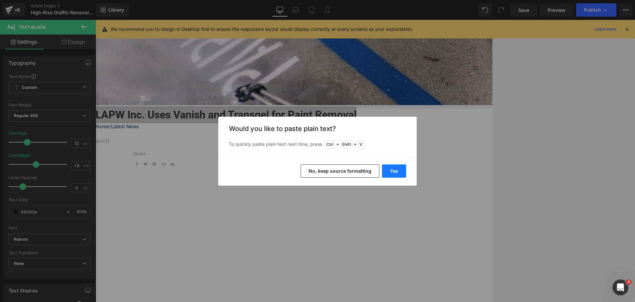
click at [394, 170] on button "Yes" at bounding box center [394, 170] width 24 height 13
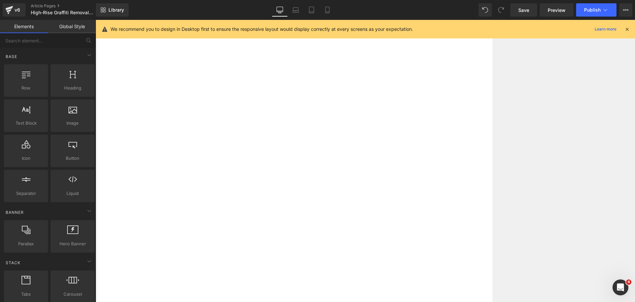
scroll to position [274, 0]
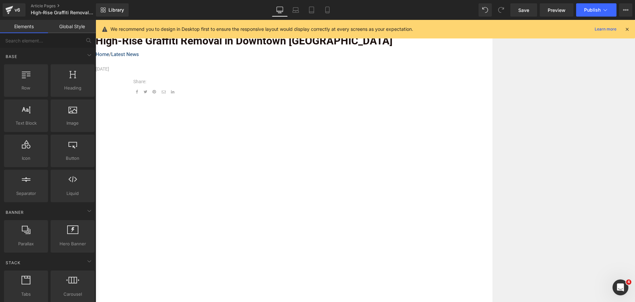
scroll to position [141, 0]
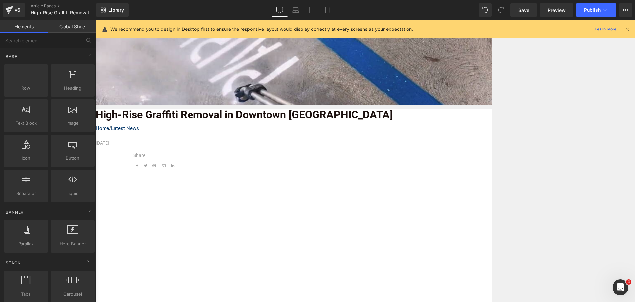
drag, startPoint x: 569, startPoint y: 215, endPoint x: 536, endPoint y: 102, distance: 118.1
click at [529, 10] on span "Save" at bounding box center [524, 10] width 11 height 7
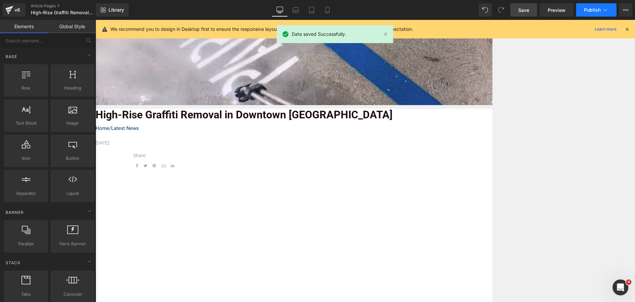
click at [594, 9] on span "Publish" at bounding box center [592, 9] width 17 height 5
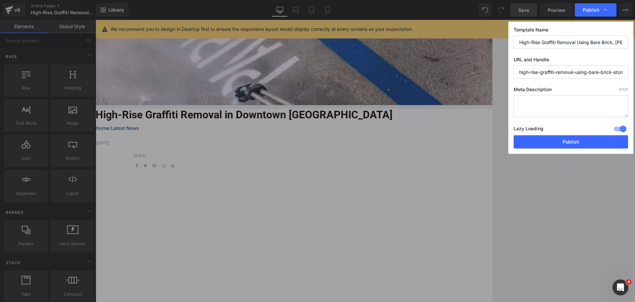
click at [539, 99] on textarea at bounding box center [571, 106] width 115 height 22
paste textarea "See how professional contractors remove large graffiti tags from downtown NYC b…"
drag, startPoint x: 563, startPoint y: 111, endPoint x: 540, endPoint y: 102, distance: 24.0
click at [540, 102] on textarea "See how professional contractors remove large graffiti tags from downtown NYC b…" at bounding box center [571, 106] width 115 height 22
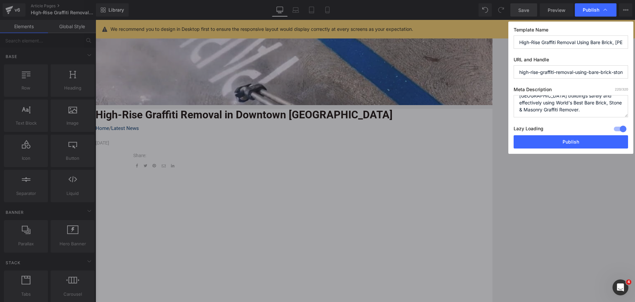
scroll to position [21, 0]
type textarea "See how professional contractors remove large graffiti tags from downtown NYC b…"
click at [582, 141] on button "Publish" at bounding box center [571, 141] width 115 height 13
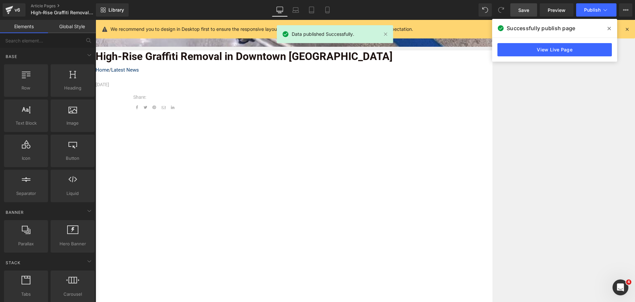
scroll to position [208, 0]
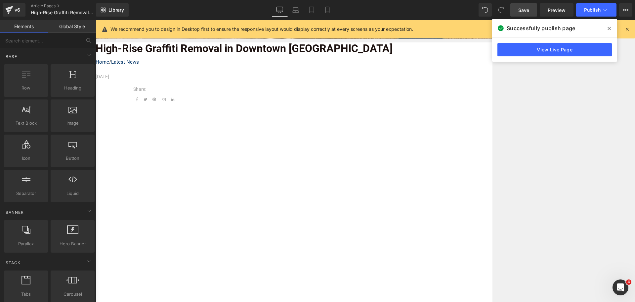
click at [515, 56] on div "View Live Page" at bounding box center [554, 50] width 125 height 24
click at [518, 48] on link "View Live Page" at bounding box center [555, 49] width 115 height 13
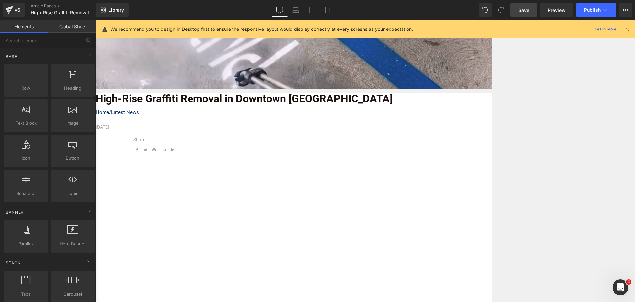
scroll to position [75, 0]
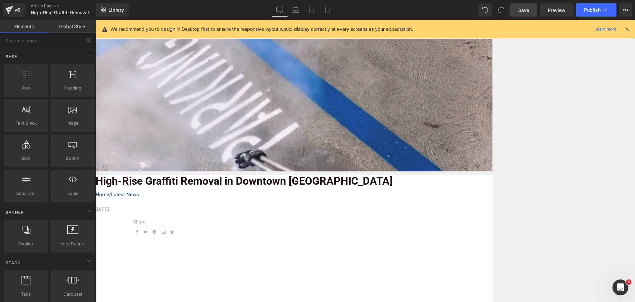
click at [339, 97] on img at bounding box center [294, 105] width 397 height 132
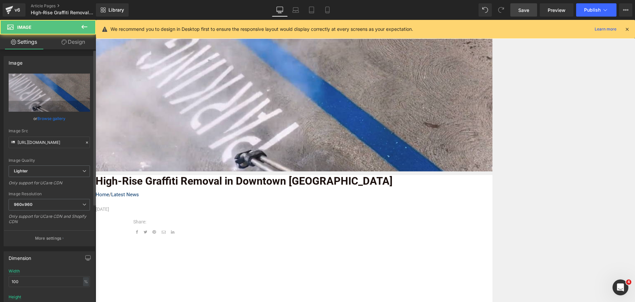
click at [55, 116] on link "Browse gallery" at bounding box center [51, 119] width 28 height 12
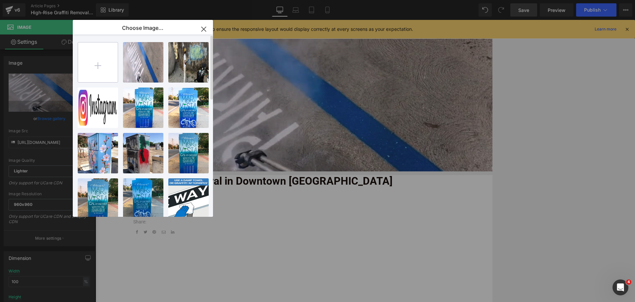
click at [102, 66] on input "file" at bounding box center [98, 62] width 40 height 40
type input "C:\fakepath\Case Study Header (5).png"
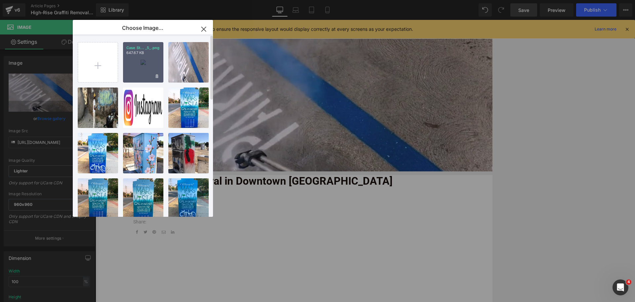
click at [142, 62] on div "Case St... _5_.png 647.67 KB" at bounding box center [143, 62] width 40 height 40
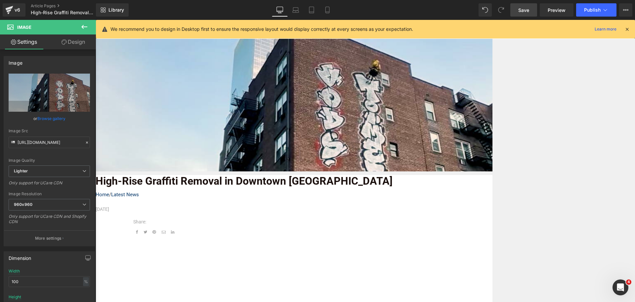
type input "https://ucarecdn.com/279f1f48-f24d-479b-8a75-c6cb3b719e54/-/format/auto/-/previ…"
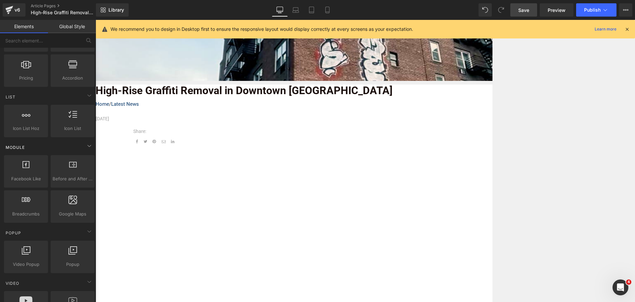
scroll to position [331, 0]
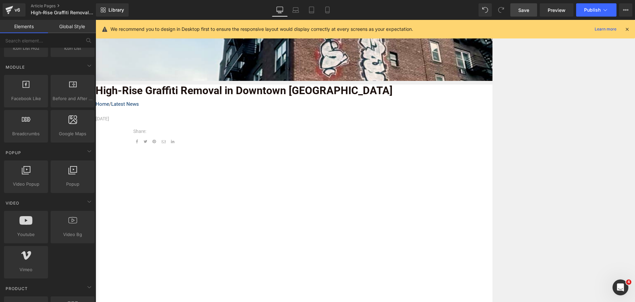
click at [287, 58] on img at bounding box center [294, 14] width 397 height 132
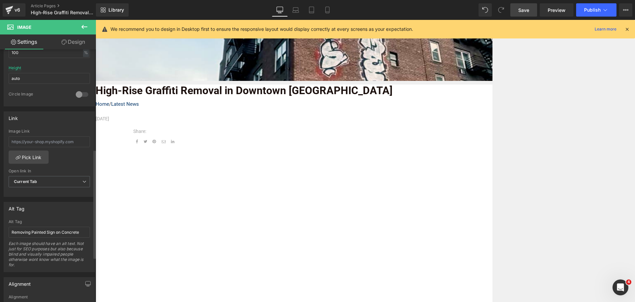
scroll to position [232, 0]
click at [46, 231] on input "Removing Painted Sign on Concrete" at bounding box center [49, 228] width 81 height 11
type input "High rise graffiti removal in NYC"
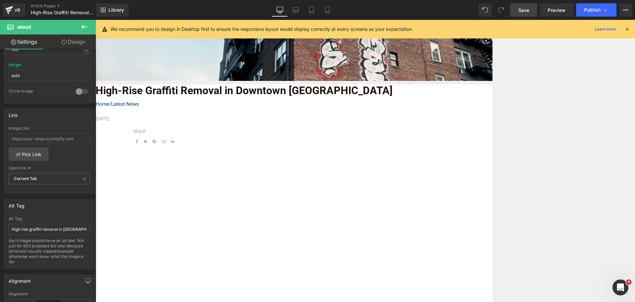
drag, startPoint x: 597, startPoint y: 109, endPoint x: 570, endPoint y: 45, distance: 69.4
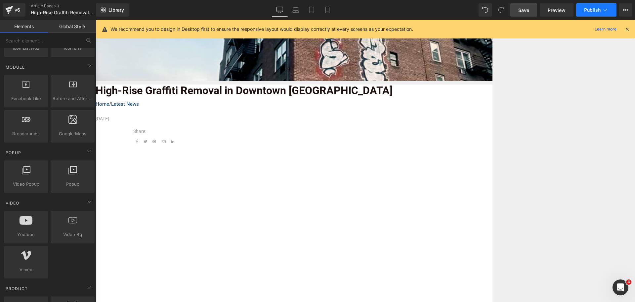
click at [596, 9] on span "Publish" at bounding box center [592, 9] width 17 height 5
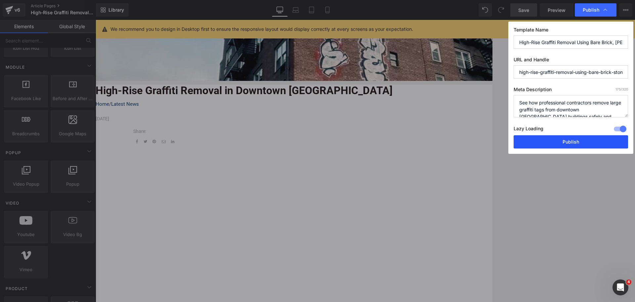
click at [568, 145] on button "Publish" at bounding box center [571, 141] width 115 height 13
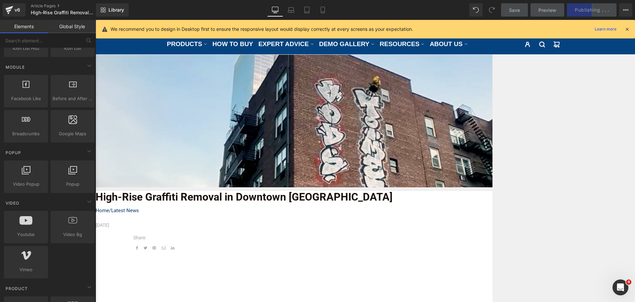
scroll to position [0, 0]
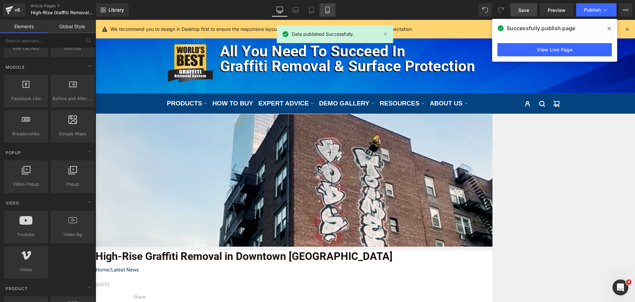
click at [326, 8] on icon at bounding box center [327, 10] width 7 height 7
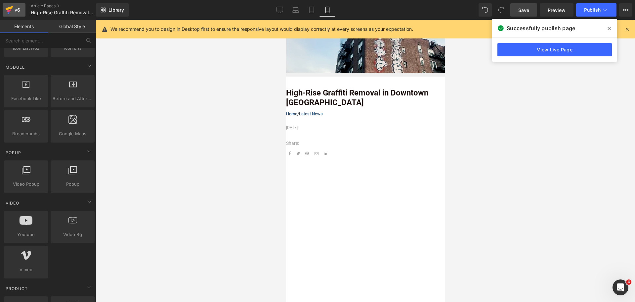
click at [9, 11] on icon at bounding box center [9, 10] width 5 height 3
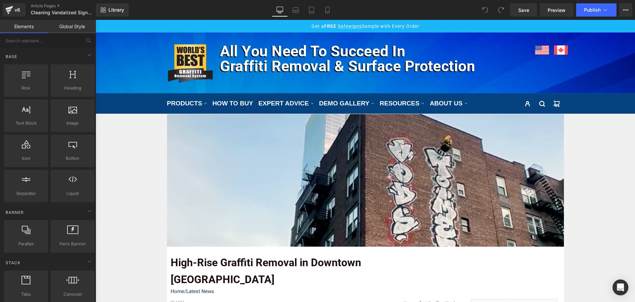
click at [309, 264] on b "High-Rise Graffiti Removal in Downtown NYC" at bounding box center [266, 270] width 191 height 29
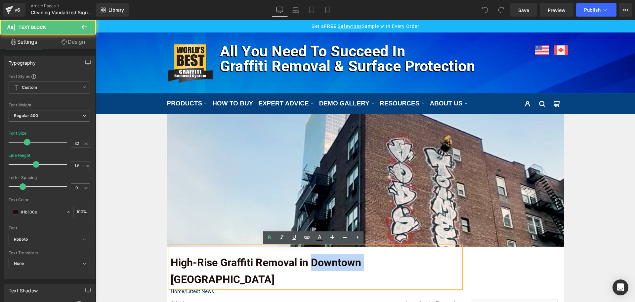
click at [309, 264] on b "High-Rise Graffiti Removal in Downtown NYC" at bounding box center [266, 270] width 191 height 29
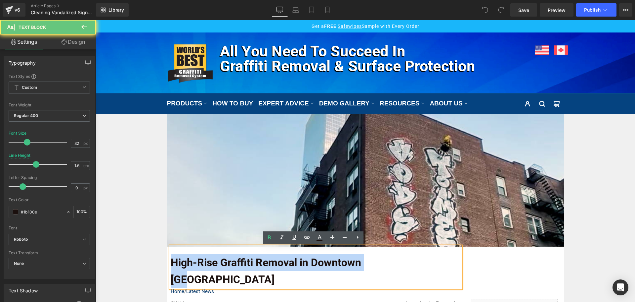
click at [309, 264] on b "High-Rise Graffiti Removal in Downtown NYC" at bounding box center [266, 270] width 191 height 29
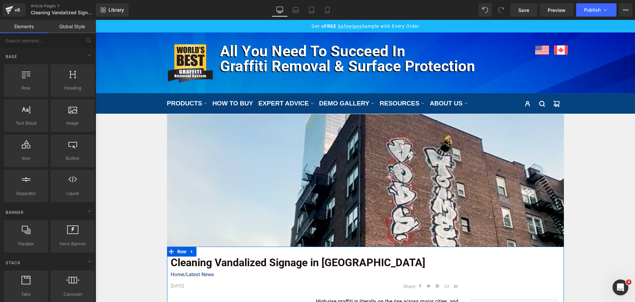
scroll to position [165, 0]
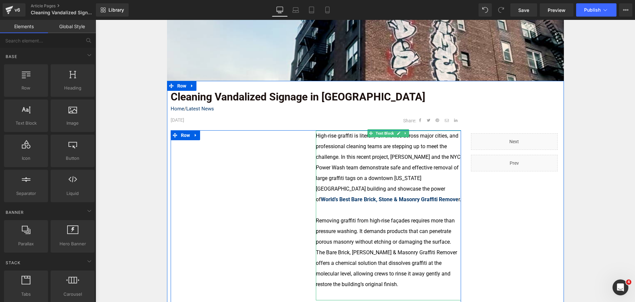
click at [383, 173] on p "High-rise graffiti is literally on the rise across major cities, and profession…" at bounding box center [388, 167] width 145 height 74
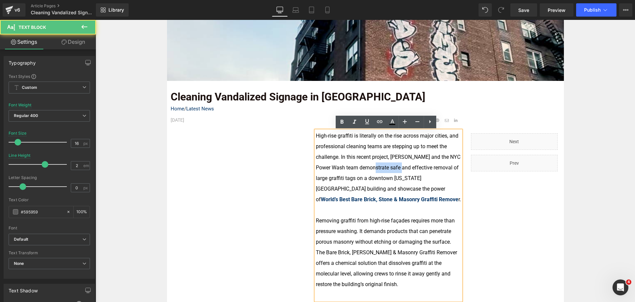
click at [383, 173] on p "High-rise graffiti is literally on the rise across major cities, and profession…" at bounding box center [388, 167] width 145 height 74
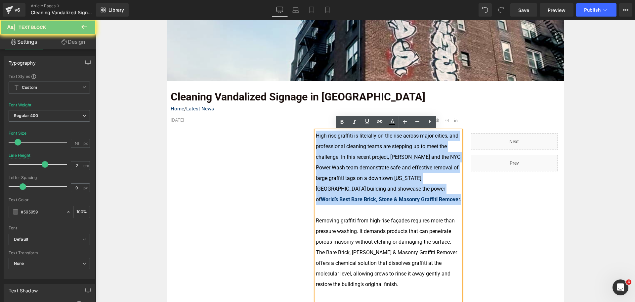
click at [383, 173] on p "High-rise graffiti is literally on the rise across major cities, and profession…" at bounding box center [388, 167] width 145 height 74
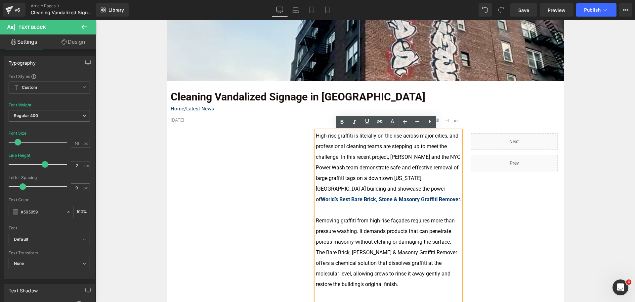
drag, startPoint x: 399, startPoint y: 253, endPoint x: 380, endPoint y: 273, distance: 27.6
click at [398, 253] on font "Removing graffiti from high-rise façades requires more than pressure washing. I…" at bounding box center [386, 252] width 141 height 70
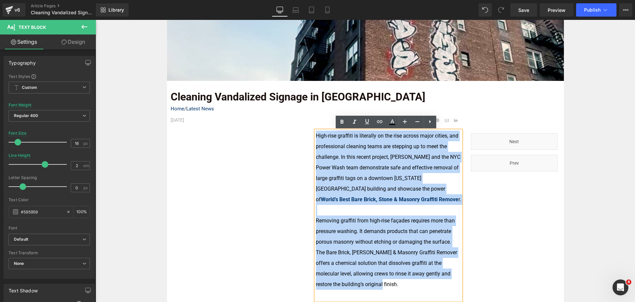
drag, startPoint x: 378, startPoint y: 285, endPoint x: 315, endPoint y: 134, distance: 164.1
click at [316, 134] on div "High-rise graffiti is literally on the rise across major cities, and profession…" at bounding box center [388, 214] width 145 height 169
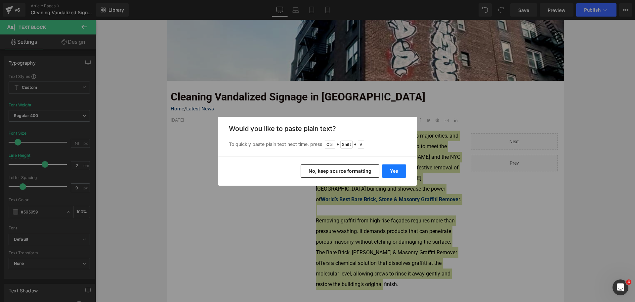
click at [391, 171] on button "Yes" at bounding box center [394, 170] width 24 height 13
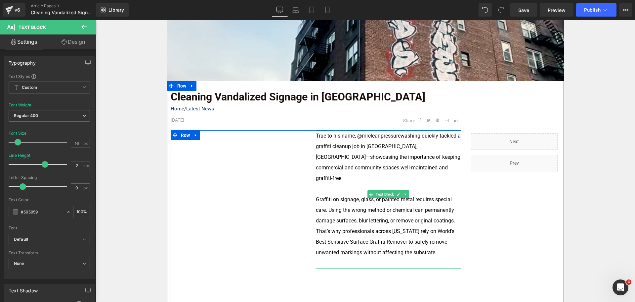
click at [331, 170] on font "True to his name, @mrcleanpressurewashing quickly tackled a graffiti cleanup jo…" at bounding box center [388, 156] width 145 height 49
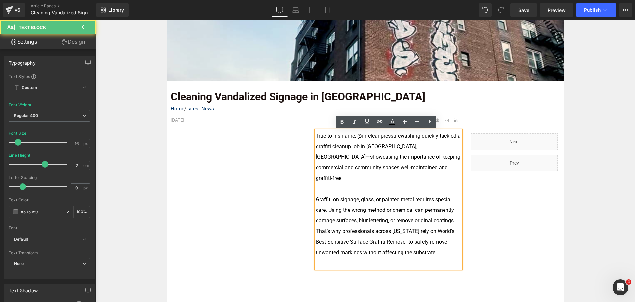
click at [376, 133] on font "True to his name, @mrcleanpressurewashing quickly tackled a graffiti cleanup jo…" at bounding box center [388, 156] width 145 height 49
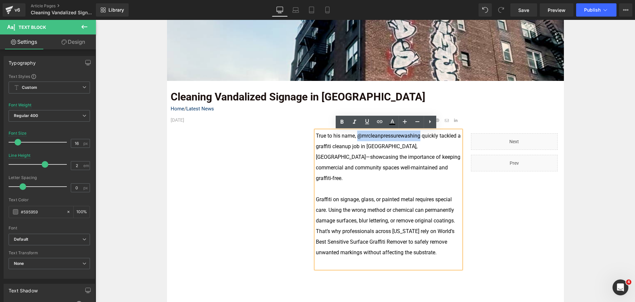
drag, startPoint x: 419, startPoint y: 134, endPoint x: 356, endPoint y: 133, distance: 62.9
click at [356, 133] on font "True to his name, @mrcleanpressurewashing quickly tackled a graffiti cleanup jo…" at bounding box center [388, 156] width 145 height 49
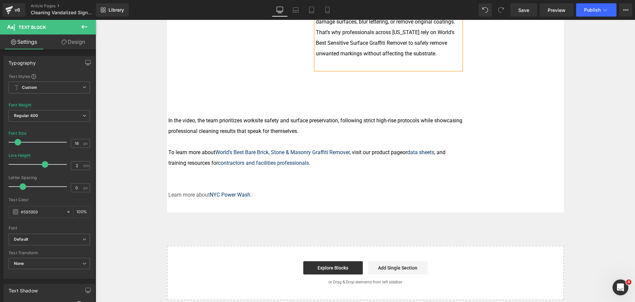
scroll to position [430, 0]
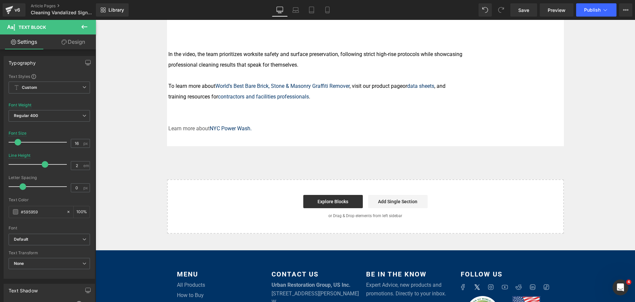
click at [265, 133] on div "In the video, the team prioritizes worksite safety and surface preservation, fo…" at bounding box center [315, 91] width 295 height 85
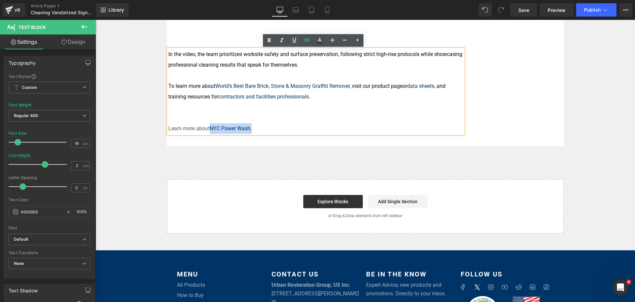
drag, startPoint x: 251, startPoint y: 131, endPoint x: 208, endPoint y: 127, distance: 43.2
click at [208, 127] on p "Learn more about NYC Power Wash." at bounding box center [315, 128] width 295 height 11
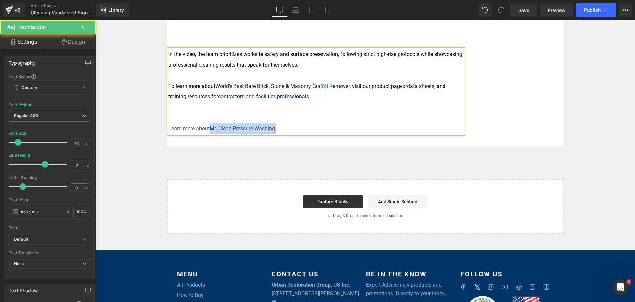
drag, startPoint x: 208, startPoint y: 127, endPoint x: 281, endPoint y: 132, distance: 72.6
click at [281, 132] on p "Learn more about M r. Clean Pressure Washing." at bounding box center [315, 128] width 295 height 11
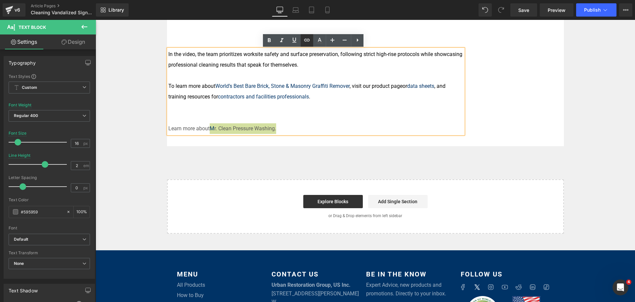
click at [305, 40] on icon at bounding box center [307, 40] width 8 height 8
click at [289, 140] on input "text" at bounding box center [260, 142] width 102 height 17
paste input "https://pressurewash.la/"
type input "https://pressurewash.la/"
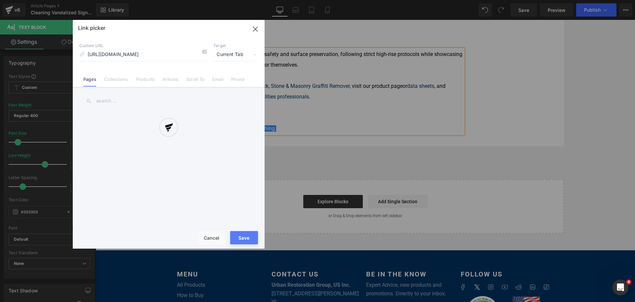
click at [331, 0] on div "Text Color Highlight Color #333333 Edit or remove link: Edit - Unlink - Cancel …" at bounding box center [317, 0] width 635 height 0
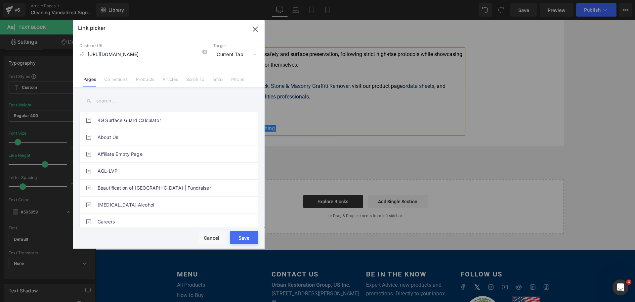
drag, startPoint x: 233, startPoint y: 54, endPoint x: 234, endPoint y: 62, distance: 8.1
click at [233, 54] on span "Current Tab" at bounding box center [235, 54] width 45 height 13
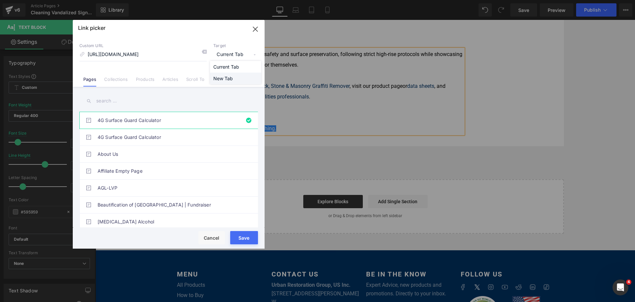
click at [231, 74] on li "New Tab" at bounding box center [235, 78] width 51 height 12
click at [250, 233] on button "Save" at bounding box center [244, 237] width 28 height 13
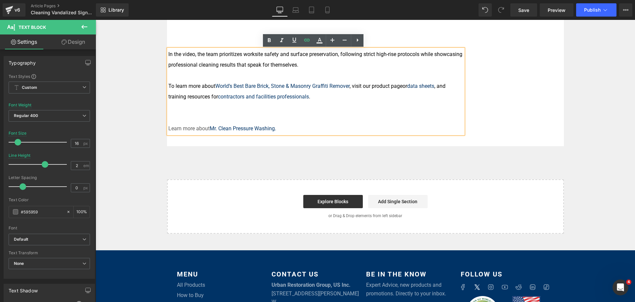
click at [342, 109] on p at bounding box center [315, 107] width 295 height 11
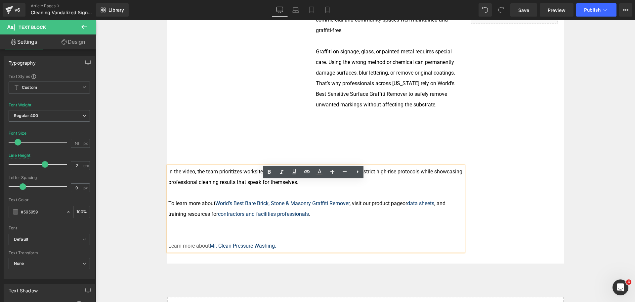
scroll to position [298, 0]
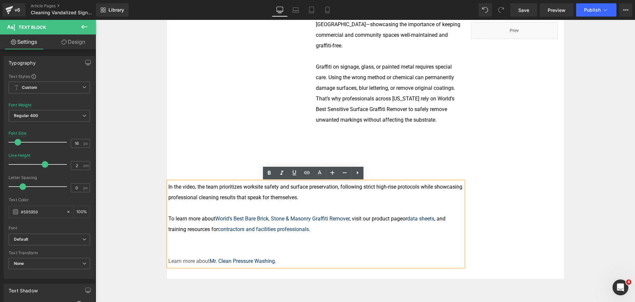
click at [494, 178] on div "Cleaning Vandalized Signage in Los Angeles Text Block Home / Latest News Text B…" at bounding box center [365, 113] width 397 height 330
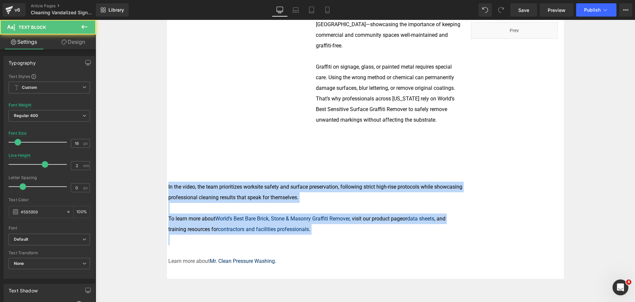
drag, startPoint x: 404, startPoint y: 242, endPoint x: 149, endPoint y: 185, distance: 260.7
click at [149, 185] on div "Image Row Cleaning Vandalized Signage in Los Angeles Text Block Home / Latest N…" at bounding box center [366, 91] width 540 height 550
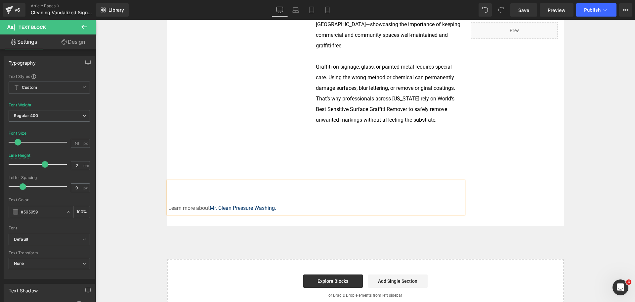
click at [183, 197] on p at bounding box center [315, 197] width 295 height 11
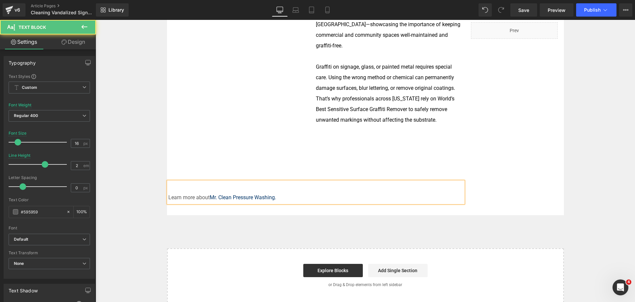
click at [132, 173] on div "Image Row Cleaning Vandalized Signage in Los Angeles Text Block Home / Latest N…" at bounding box center [366, 59] width 540 height 486
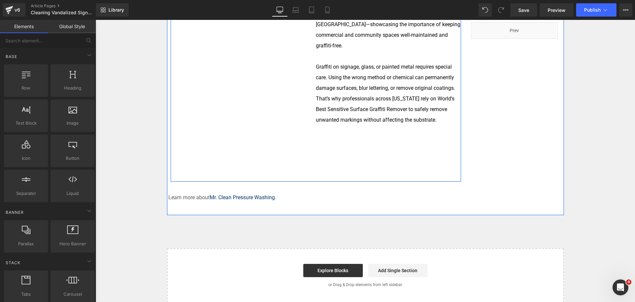
click at [383, 128] on div "Vimeo True to his name, Mr. Clean Pressure Washing quickly tackled a graffiti c…" at bounding box center [316, 90] width 291 height 184
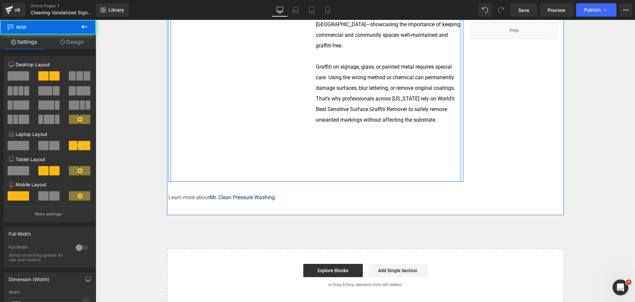
click at [449, 105] on p "Graffiti on signage, glass, or painted metal requires special care. Using the w…" at bounding box center [388, 94] width 145 height 64
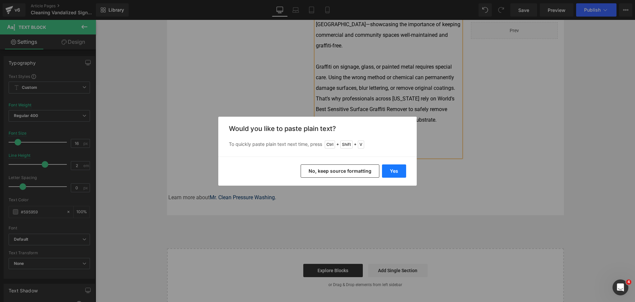
click at [399, 167] on button "Yes" at bounding box center [394, 170] width 24 height 13
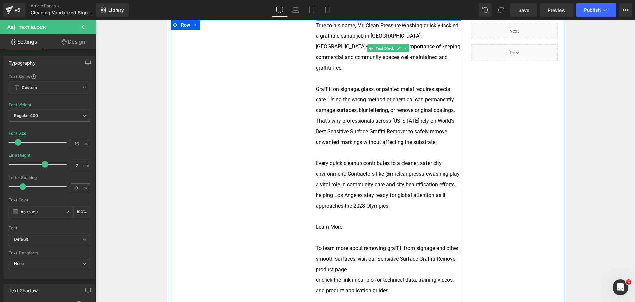
scroll to position [265, 0]
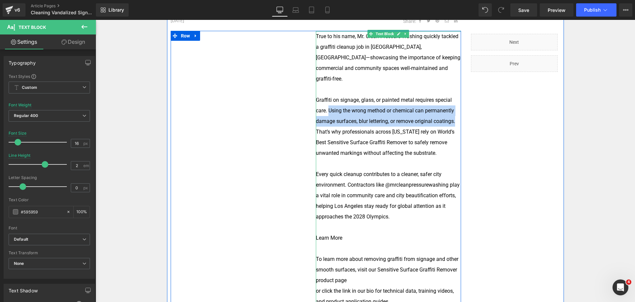
drag, startPoint x: 327, startPoint y: 98, endPoint x: 456, endPoint y: 108, distance: 129.8
click at [456, 108] on p "Graffiti on signage, glass, or painted metal requires special care. Using the w…" at bounding box center [388, 127] width 145 height 64
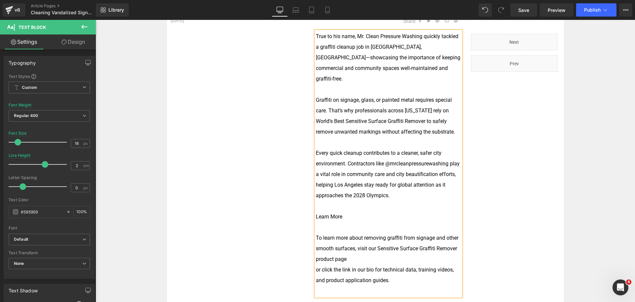
click at [395, 187] on p "Every quick cleanup contributes to a cleaner, safer city environment. Contracto…" at bounding box center [388, 174] width 145 height 53
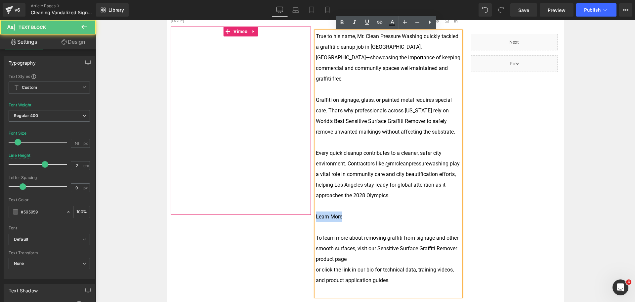
drag, startPoint x: 353, startPoint y: 214, endPoint x: 294, endPoint y: 204, distance: 60.4
click at [294, 204] on div "Vimeo True to his name, Mr. Clean Pressure Washing quickly tackled a graffiti c…" at bounding box center [316, 163] width 291 height 265
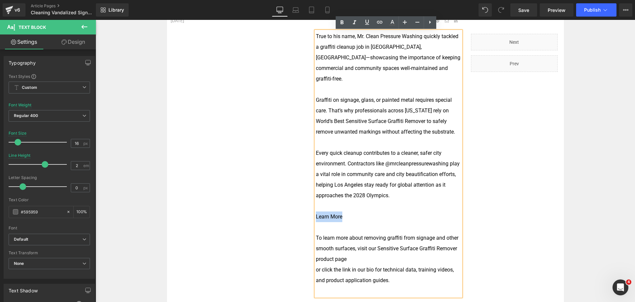
click at [348, 211] on p "Learn More" at bounding box center [388, 216] width 145 height 11
drag, startPoint x: 354, startPoint y: 207, endPoint x: 309, endPoint y: 197, distance: 46.3
click at [309, 197] on div "Vimeo True to his name, Mr. Clean Pressure Washing quickly tackled a graffiti c…" at bounding box center [316, 163] width 291 height 265
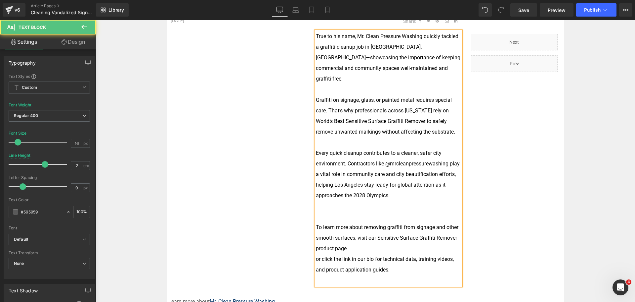
click at [431, 121] on font "Graffiti on signage, glass, or painted metal requires special care. That’s why …" at bounding box center [385, 116] width 139 height 38
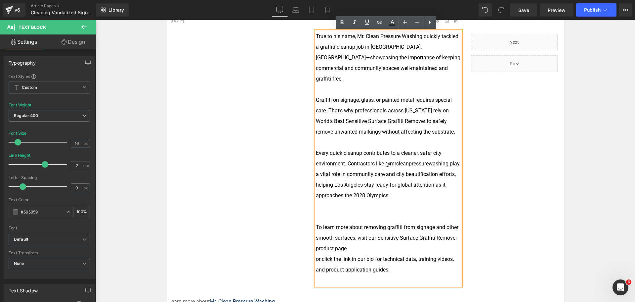
click at [411, 47] on font "True to his name, Mr. Clean Pressure Washing quickly tackled a graffiti cleanup…" at bounding box center [388, 57] width 145 height 49
click at [420, 84] on p at bounding box center [388, 89] width 145 height 11
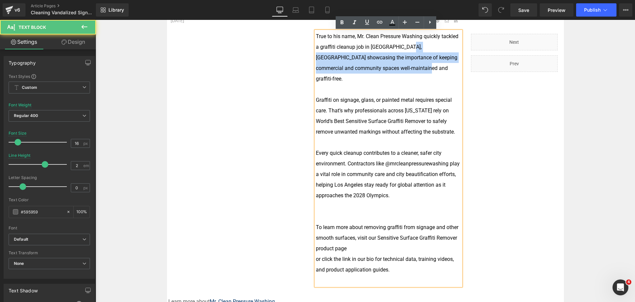
drag, startPoint x: 400, startPoint y: 70, endPoint x: 407, endPoint y: 47, distance: 23.8
click at [407, 47] on p "True to his name, Mr. Clean Pressure Washing quickly tackled a graffiti cleanup…" at bounding box center [388, 57] width 145 height 53
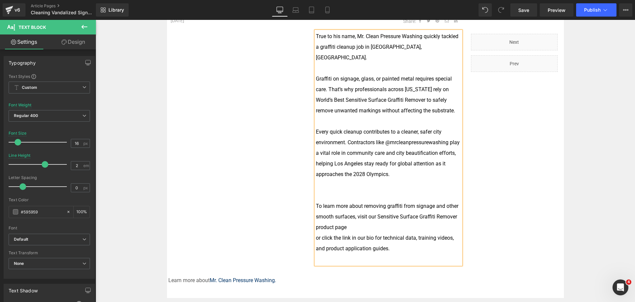
click at [540, 161] on div "Cleaning Vandalized Signage in Los Angeles Text Block Home / Latest News Text B…" at bounding box center [365, 139] width 397 height 316
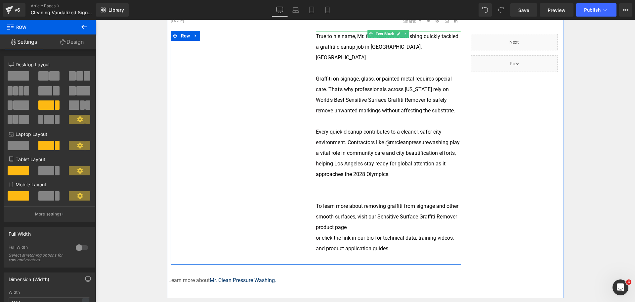
click at [402, 103] on font "Graffiti on signage, glass, or painted metal requires special care. That’s why …" at bounding box center [385, 94] width 139 height 38
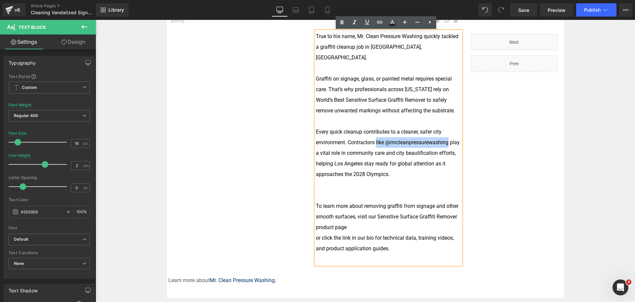
drag, startPoint x: 448, startPoint y: 132, endPoint x: 374, endPoint y: 132, distance: 73.5
click at [374, 132] on p "Every quick cleanup contributes to a cleaner, safer city environment. Contracto…" at bounding box center [388, 152] width 145 height 53
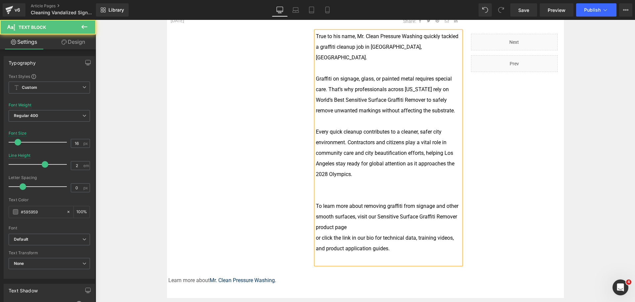
click at [375, 190] on p at bounding box center [388, 195] width 145 height 11
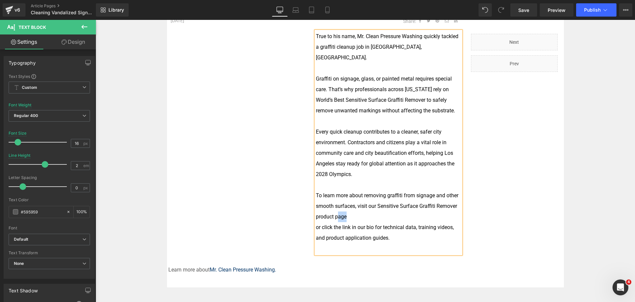
drag, startPoint x: 349, startPoint y: 205, endPoint x: 336, endPoint y: 203, distance: 14.2
click at [336, 203] on p "To learn more about removing graffiti from signage and other smooth surfaces, v…" at bounding box center [388, 206] width 145 height 32
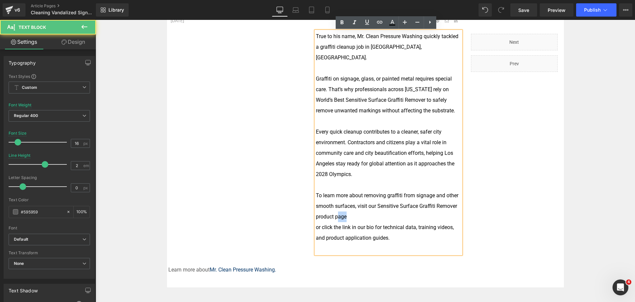
click at [359, 203] on p "To learn more about removing graffiti from signage and other smooth surfaces, v…" at bounding box center [388, 206] width 145 height 32
drag, startPoint x: 344, startPoint y: 206, endPoint x: 314, endPoint y: 204, distance: 30.2
click at [316, 204] on font "To learn more about removing graffiti from signage and other smooth surfaces, v…" at bounding box center [387, 205] width 143 height 27
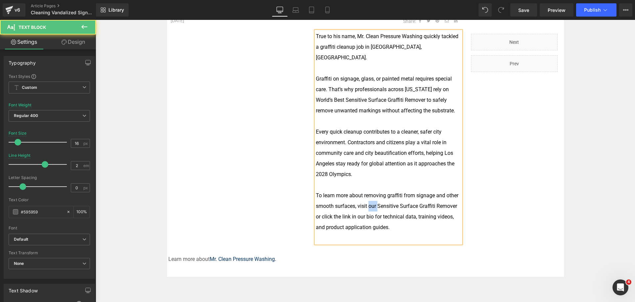
drag, startPoint x: 376, startPoint y: 194, endPoint x: 368, endPoint y: 194, distance: 8.6
click at [368, 194] on font "To learn more about removing graffiti from signage and other smooth surfaces, v…" at bounding box center [387, 200] width 143 height 17
click at [450, 194] on p "To learn more about removing graffiti from signage and other smooth surfaces, v…" at bounding box center [388, 200] width 145 height 21
drag, startPoint x: 406, startPoint y: 215, endPoint x: 313, endPoint y: 204, distance: 93.7
click at [316, 211] on p "or click the link in our bio for technical data, training videos, and product a…" at bounding box center [388, 221] width 145 height 21
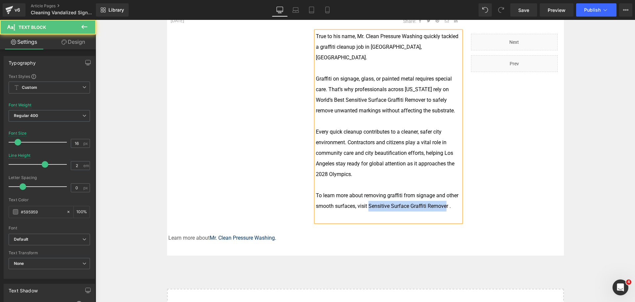
drag, startPoint x: 366, startPoint y: 194, endPoint x: 449, endPoint y: 198, distance: 83.1
click at [443, 193] on font "To learn more about removing graffiti from signage and other smooth surfaces, v…" at bounding box center [387, 200] width 143 height 17
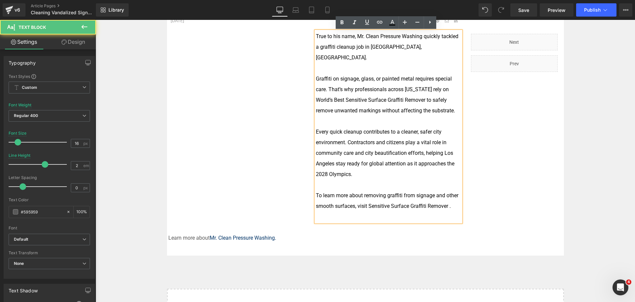
click at [449, 194] on font "To learn more about removing graffiti from signage and other smooth surfaces, v…" at bounding box center [387, 200] width 143 height 17
click at [448, 195] on font "To learn more about removing graffiti from signage and other smooth surfaces, v…" at bounding box center [387, 200] width 143 height 17
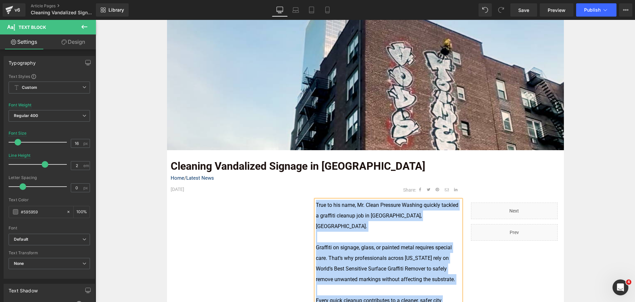
scroll to position [0, 0]
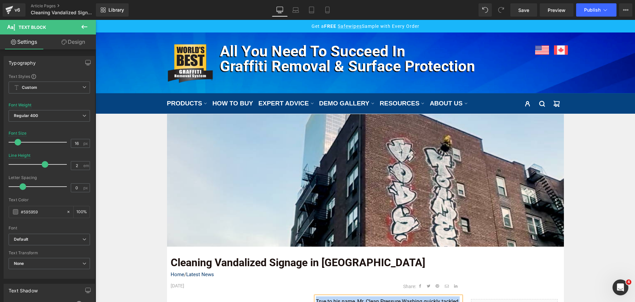
drag, startPoint x: 450, startPoint y: 197, endPoint x: 301, endPoint y: 69, distance: 196.5
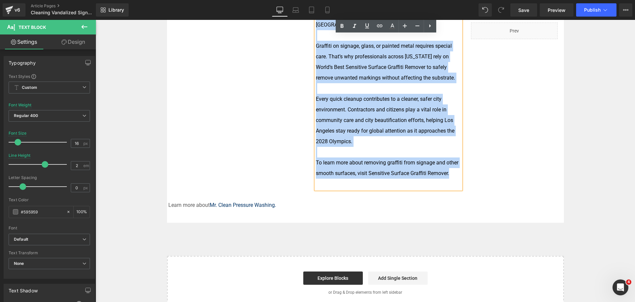
scroll to position [298, 0]
copy div "True to his name, Mr. Clean Pressure Washing quickly tackled a graffiti cleanup…"
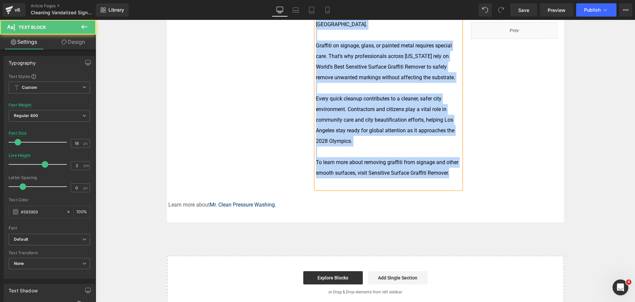
click at [430, 132] on p "Every quick cleanup contributes to a cleaner, safer city environment. Contracto…" at bounding box center [388, 119] width 145 height 53
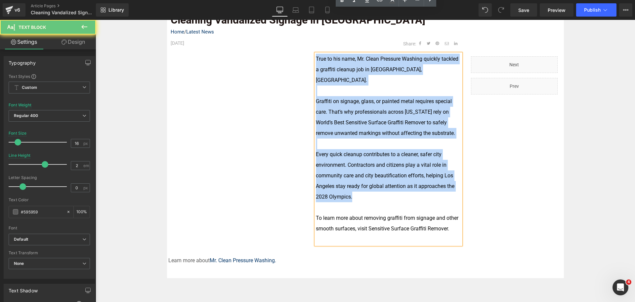
scroll to position [59, 0]
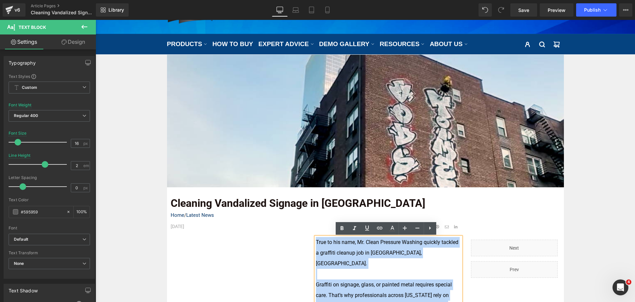
drag, startPoint x: 384, startPoint y: 132, endPoint x: 304, endPoint y: 181, distance: 93.6
click at [304, 181] on div "Cleaning Vandalized Signage in Los Angeles Text Block Home / Latest News Text B…" at bounding box center [315, 302] width 295 height 251
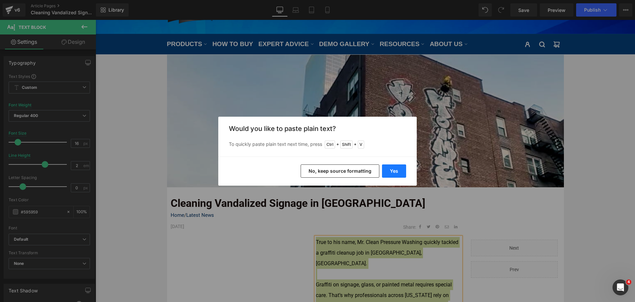
click at [393, 167] on button "Yes" at bounding box center [394, 170] width 24 height 13
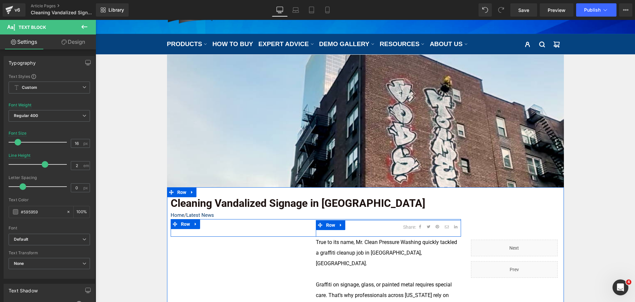
scroll to position [159, 0]
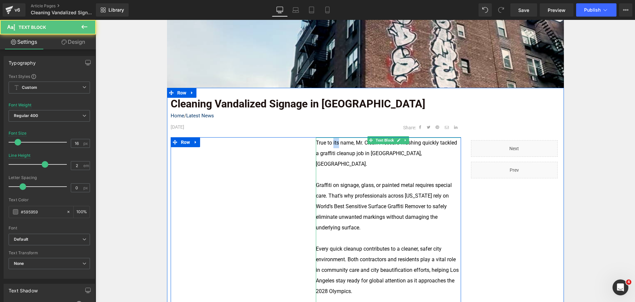
drag, startPoint x: 337, startPoint y: 143, endPoint x: 331, endPoint y: 144, distance: 6.4
click at [331, 144] on font "True to its name, Mr. Clean Pressure Washing quickly tackled a graffiti cleanup…" at bounding box center [386, 152] width 141 height 27
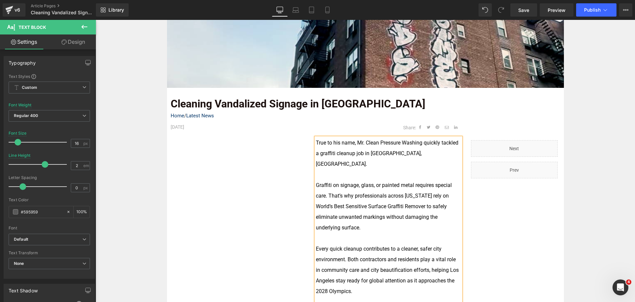
click at [379, 153] on font "True to his name, Mr. Clean Pressure Washing quickly tackled a graffiti cleanup…" at bounding box center [387, 152] width 143 height 27
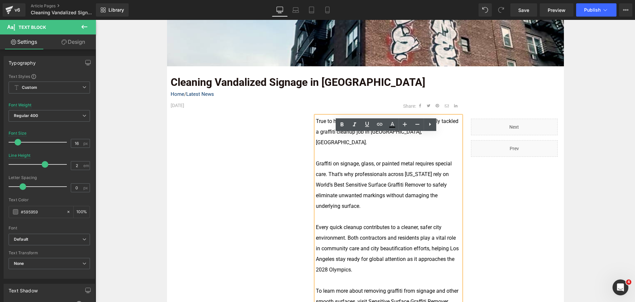
scroll to position [192, 0]
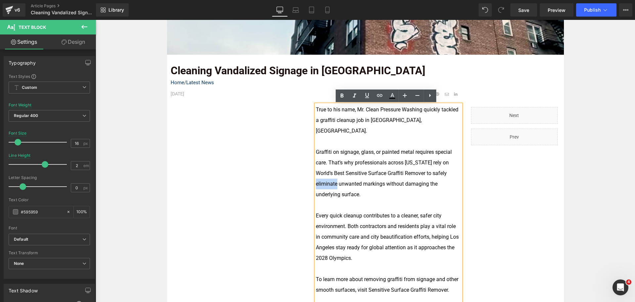
drag, startPoint x: 335, startPoint y: 173, endPoint x: 311, endPoint y: 173, distance: 23.2
click at [311, 173] on div "Vimeo True to his name, Mr. Clean Pressure Washing quickly tackled a graffiti c…" at bounding box center [316, 205] width 291 height 202
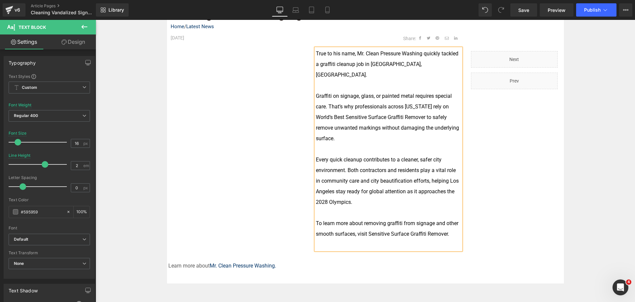
scroll to position [258, 0]
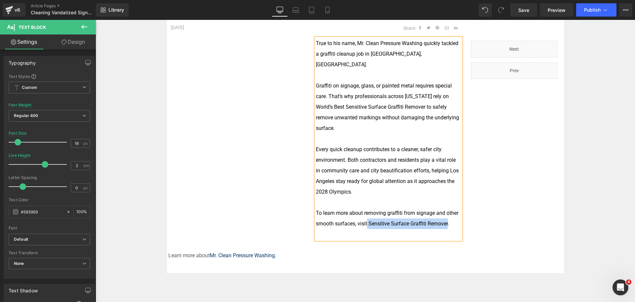
drag, startPoint x: 446, startPoint y: 212, endPoint x: 366, endPoint y: 215, distance: 80.8
click at [366, 215] on font "To learn more about removing graffiti from signage and other smooth surfaces, v…" at bounding box center [387, 217] width 143 height 17
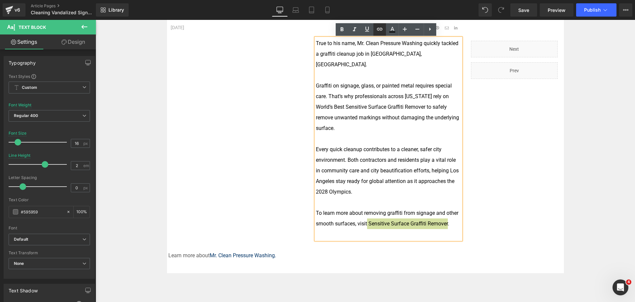
click at [382, 28] on icon at bounding box center [380, 29] width 6 height 3
click at [447, 0] on div "Text Color Highlight Color #333333 Edit or remove link: Edit - Unlink - Cancel" at bounding box center [317, 0] width 635 height 0
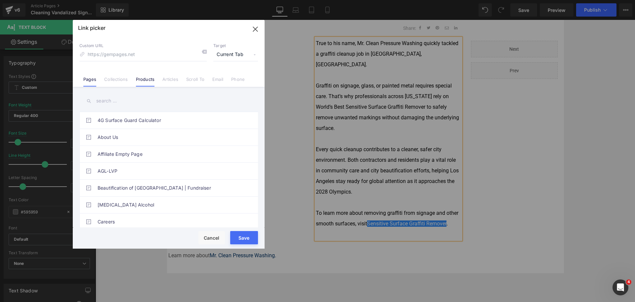
click at [133, 80] on li "Products" at bounding box center [145, 77] width 27 height 12
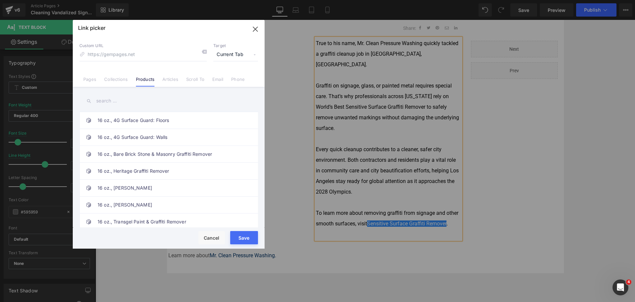
click at [123, 103] on input "text" at bounding box center [168, 100] width 179 height 15
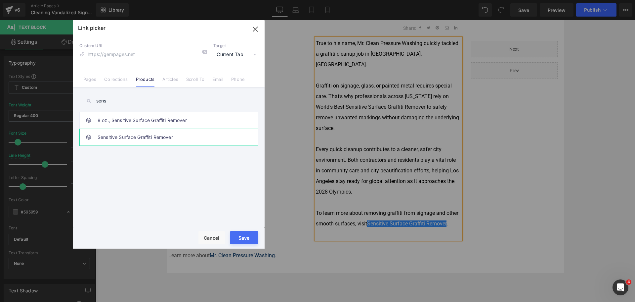
type input "sens"
click at [138, 142] on link "Sensitive Surface Graffiti Remover" at bounding box center [171, 137] width 146 height 17
type input "/products/sensitivesurfacegraffitiremover"
click at [246, 236] on button "Save" at bounding box center [244, 237] width 28 height 13
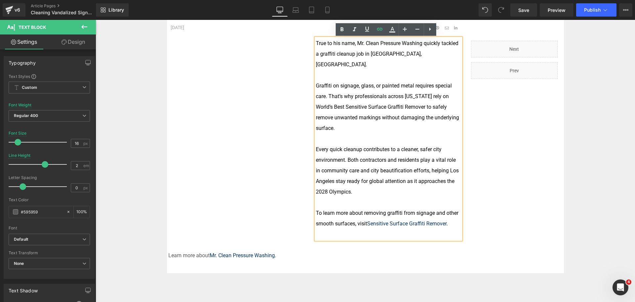
click at [421, 250] on p "Learn more about M r. Clean Pressure Washing." at bounding box center [315, 255] width 295 height 11
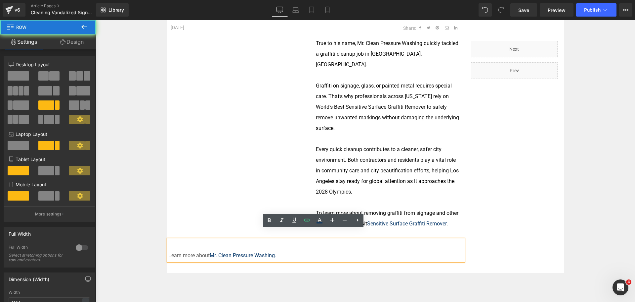
click at [517, 228] on div "Cleaning Vandalized Signage in Los Angeles Text Block Home / Latest News Text B…" at bounding box center [365, 130] width 397 height 284
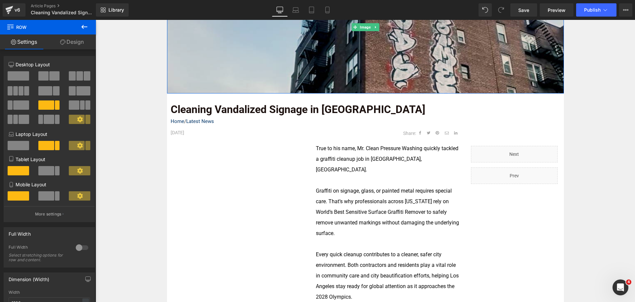
scroll to position [225, 0]
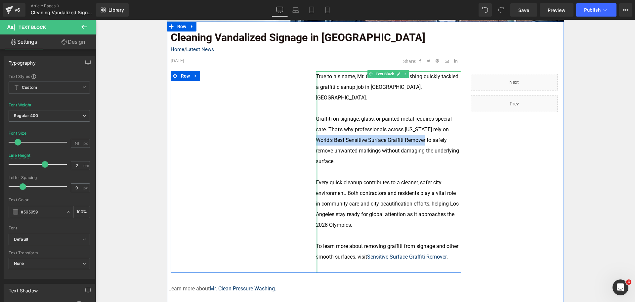
drag, startPoint x: 424, startPoint y: 129, endPoint x: 314, endPoint y: 131, distance: 109.9
click at [316, 131] on div "True to his name, Mr. Clean Pressure Washing quickly tackled a graffiti cleanup…" at bounding box center [388, 171] width 145 height 201
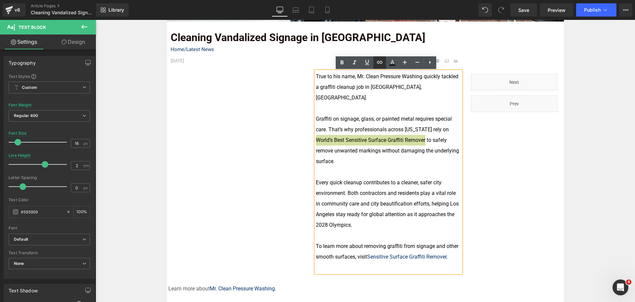
click at [381, 61] on icon at bounding box center [380, 62] width 8 height 8
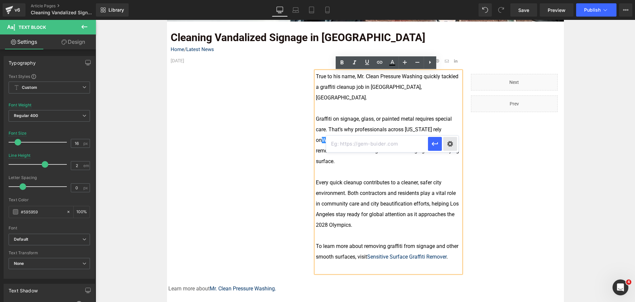
click at [456, 0] on div "Text Color Highlight Color #333333 Edit or remove link: Edit - Unlink - Cancel" at bounding box center [317, 0] width 635 height 0
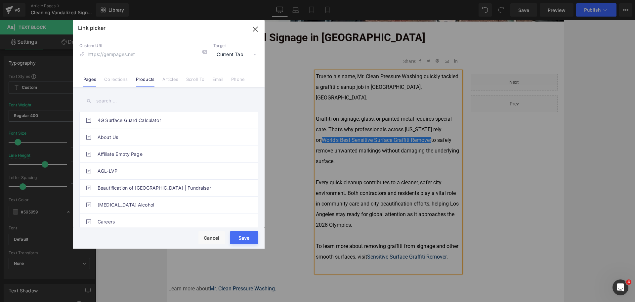
click at [154, 78] on li "Products" at bounding box center [145, 77] width 27 height 12
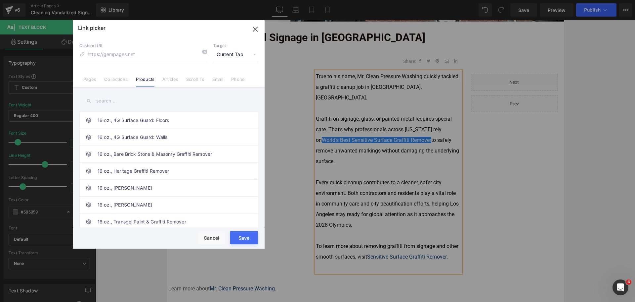
click at [118, 103] on input "text" at bounding box center [168, 100] width 179 height 15
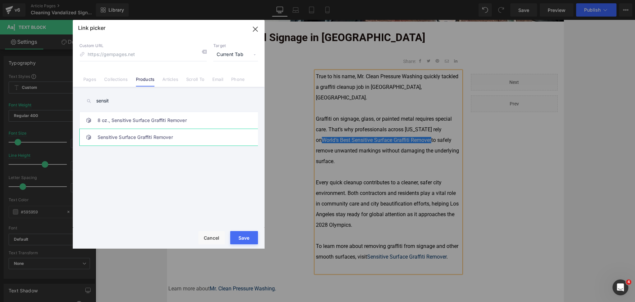
type input "sensit"
click at [137, 139] on link "Sensitive Surface Graffiti Remover" at bounding box center [171, 137] width 146 height 17
type input "/products/sensitivesurfacegraffitiremover"
click at [248, 238] on button "Save" at bounding box center [244, 237] width 28 height 13
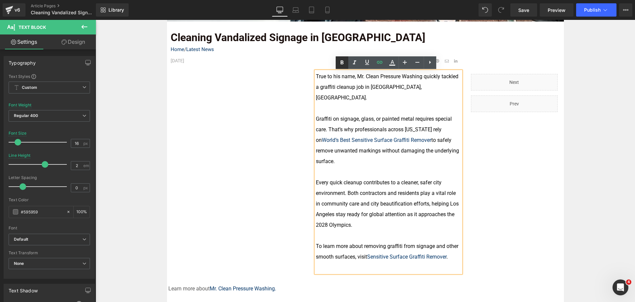
click at [341, 61] on icon at bounding box center [342, 62] width 3 height 4
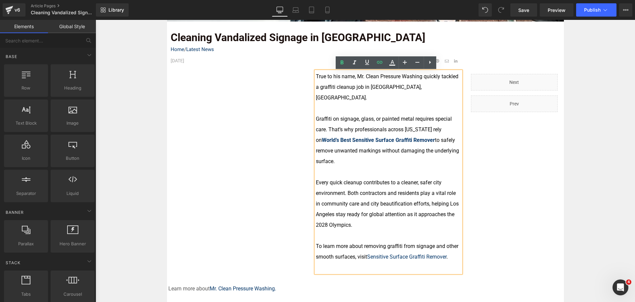
click at [593, 203] on div "Image Row Cleaning Vandalized Signage in Los Angeles Text Block Home / Latest N…" at bounding box center [366, 141] width 540 height 504
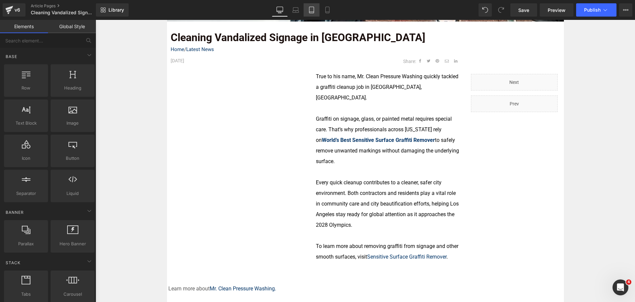
click at [308, 10] on icon at bounding box center [311, 10] width 7 height 7
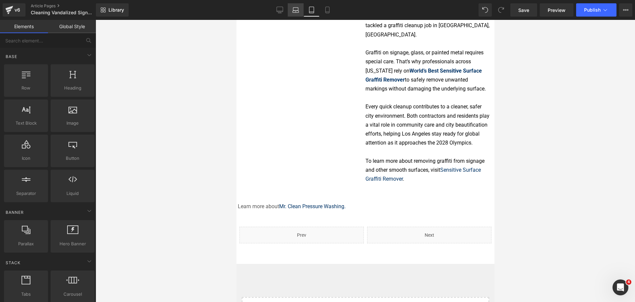
click at [296, 8] on icon at bounding box center [296, 9] width 5 height 3
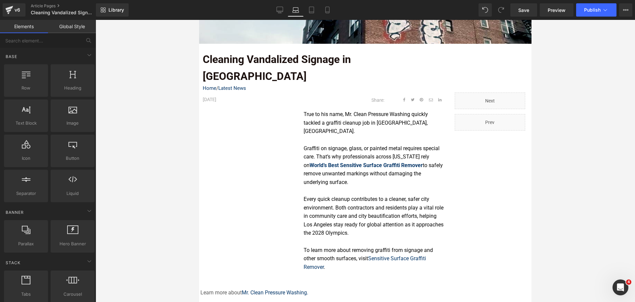
scroll to position [178, 0]
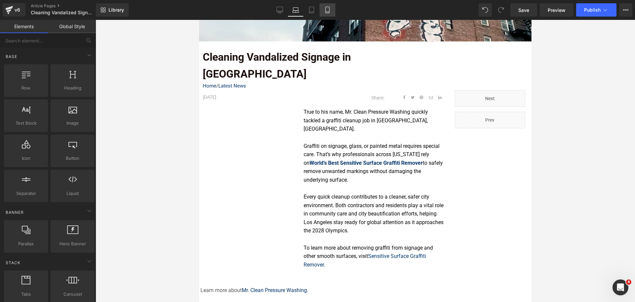
click at [332, 11] on link "Mobile" at bounding box center [328, 9] width 16 height 13
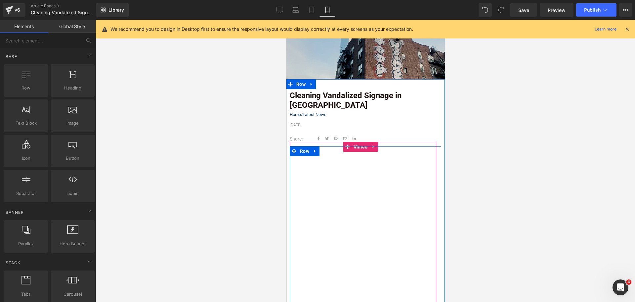
scroll to position [0, 0]
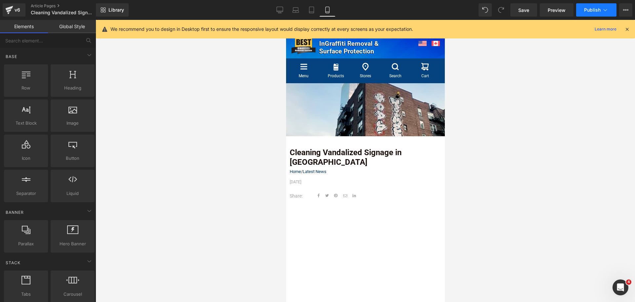
click at [595, 12] on span "Publish" at bounding box center [592, 9] width 17 height 5
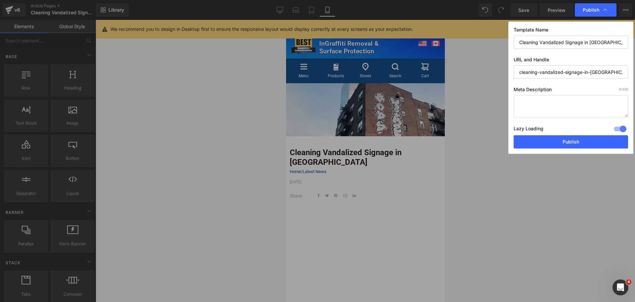
click at [551, 105] on textarea at bounding box center [571, 106] width 115 height 22
paste textarea "See how professional contractors in Los Angeles use World’s Best Sensitive Surf…"
click at [522, 113] on textarea "See how professional contractors in Los Angeles use World’s Best Sensitive Surf…" at bounding box center [571, 106] width 115 height 22
click at [526, 106] on textarea "See how professional contractors in Los Angeles use World’s Best Sensitive Surf…" at bounding box center [571, 106] width 115 height 22
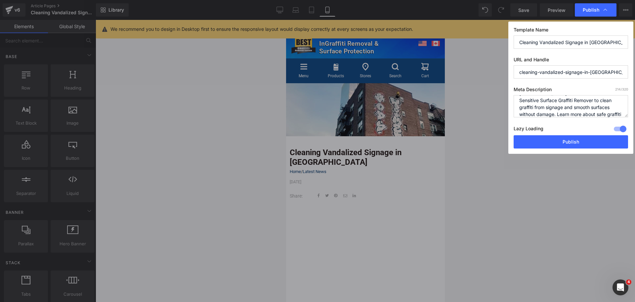
scroll to position [0, 0]
click at [535, 103] on textarea "See how professional contractors in Los Angeles use World’s Best Sensitive Surf…" at bounding box center [571, 106] width 115 height 22
drag, startPoint x: 617, startPoint y: 111, endPoint x: 605, endPoint y: 102, distance: 14.9
click at [605, 102] on textarea "See how professional contractors in Los Angeles use World’s Best Sensitive Surf…" at bounding box center [571, 106] width 115 height 22
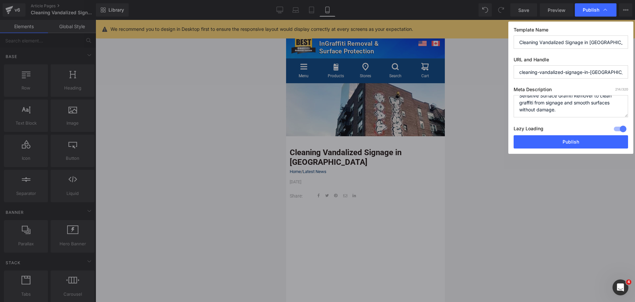
scroll to position [14, 0]
type textarea "See how professional contractors in Los Angeles use World’s Best Sensitive Surf…"
click at [596, 141] on button "Publish" at bounding box center [571, 141] width 115 height 13
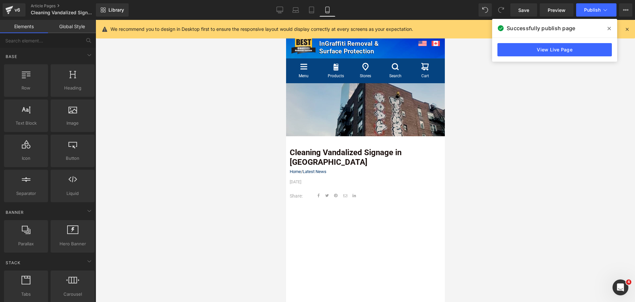
click at [331, 106] on img at bounding box center [365, 109] width 159 height 53
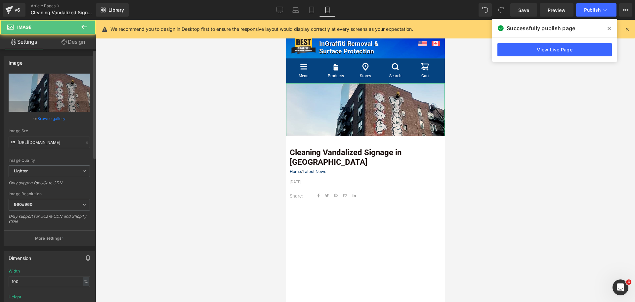
click at [54, 120] on link "Browse gallery" at bounding box center [51, 119] width 28 height 12
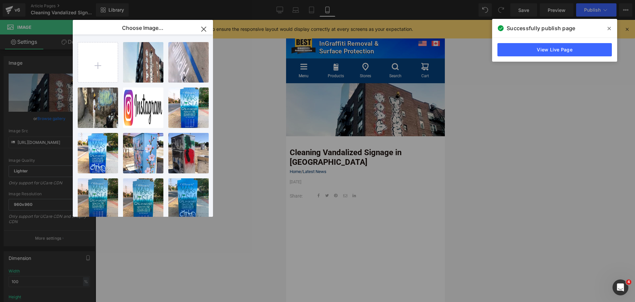
click at [99, 72] on input "file" at bounding box center [98, 62] width 40 height 40
type input "C:\fakepath\Case Study Header (6).png"
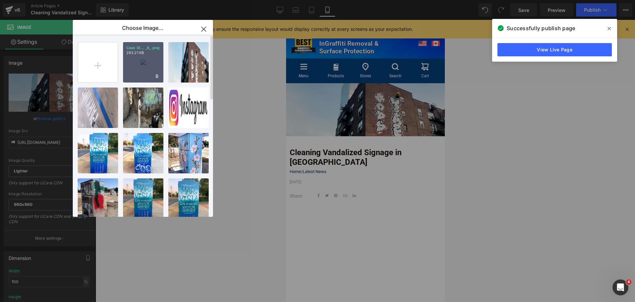
click at [141, 65] on div "Case St... _6_.png 293.21 KB" at bounding box center [143, 62] width 40 height 40
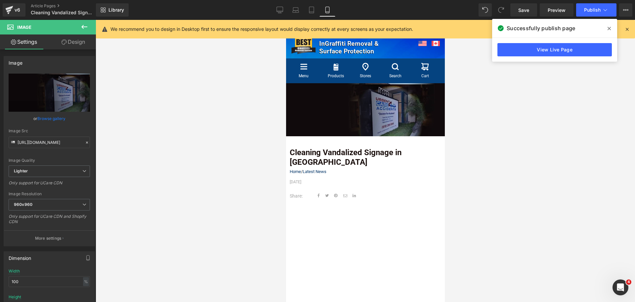
type input "https://ucarecdn.com/49c3ad7a-ab81-4b4e-ae08-c64bc8ad040d/-/format/auto/-/previ…"
click at [521, 148] on div at bounding box center [366, 161] width 540 height 282
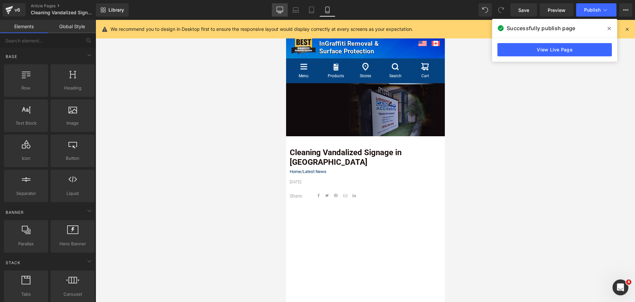
click at [280, 11] on icon at bounding box center [280, 11] width 6 height 0
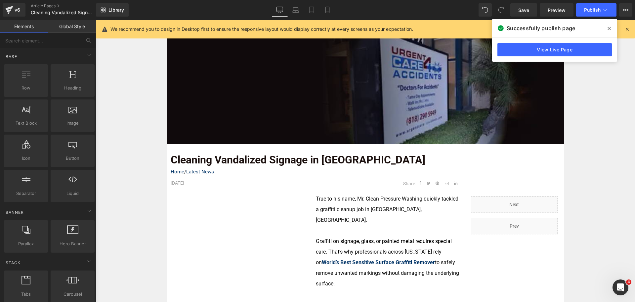
scroll to position [194, 0]
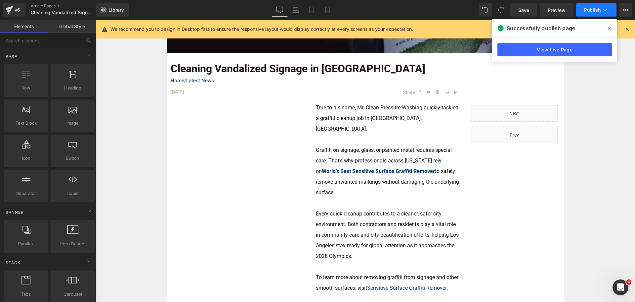
click at [583, 12] on button "Publish" at bounding box center [597, 9] width 40 height 13
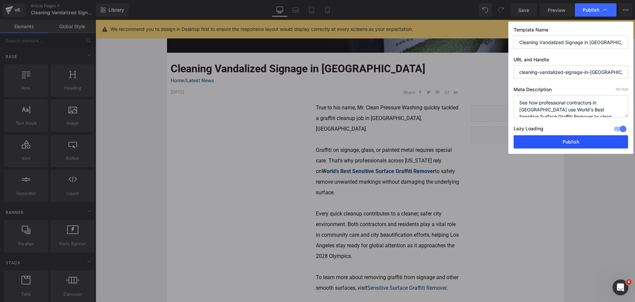
click at [567, 142] on button "Publish" at bounding box center [571, 141] width 115 height 13
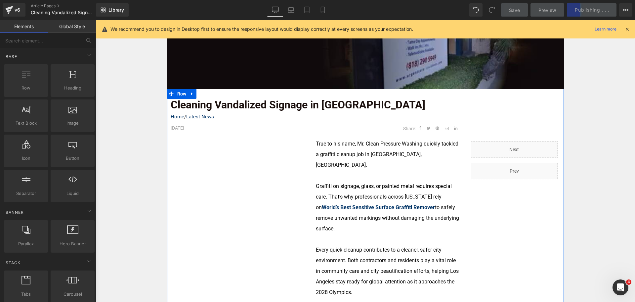
scroll to position [61, 0]
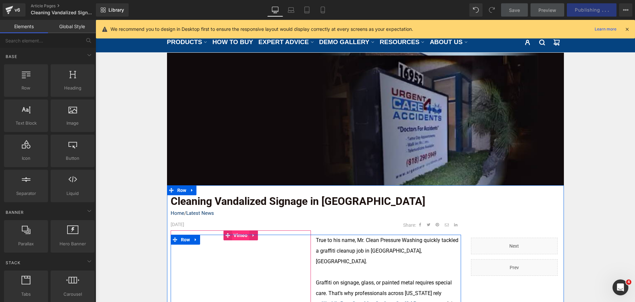
click at [232, 236] on span "Vimeo" at bounding box center [241, 235] width 18 height 10
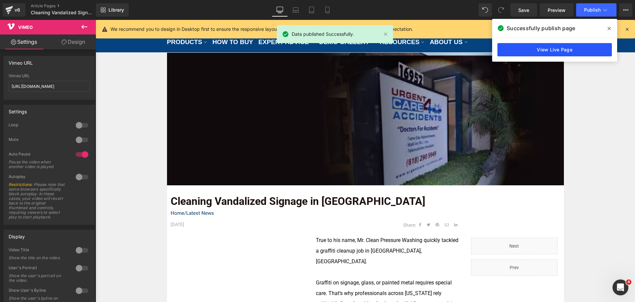
click at [540, 49] on link "View Live Page" at bounding box center [555, 49] width 115 height 13
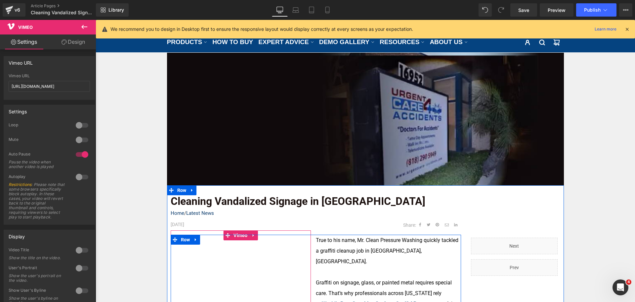
click at [239, 237] on span "Vimeo" at bounding box center [241, 235] width 18 height 10
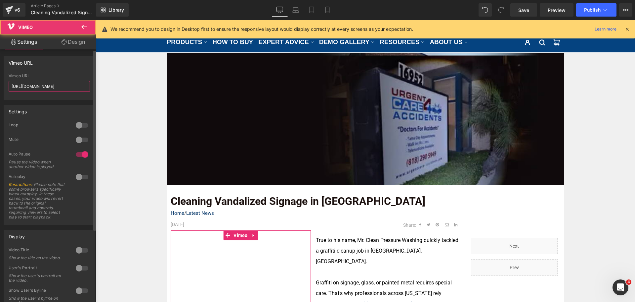
click at [79, 89] on input "https://vimeo.com/1127263014?fl=ip&fe=ec" at bounding box center [49, 86] width 81 height 11
paste input "81?share=copy&fl=sv&fe=ci"
type input "https://vimeo.com/1127263081?share=copy&fl=sv&fe=ci"
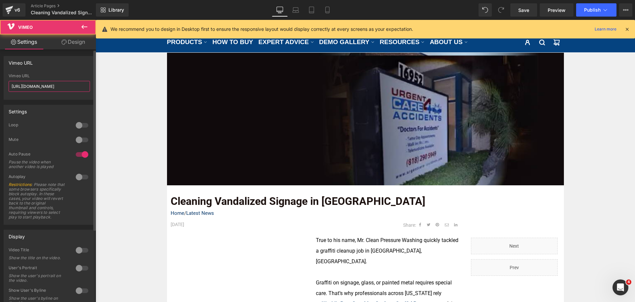
scroll to position [0, 33]
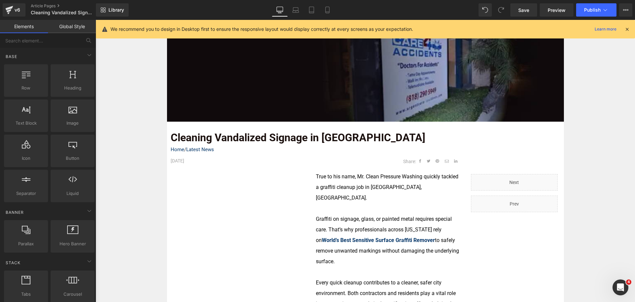
scroll to position [127, 0]
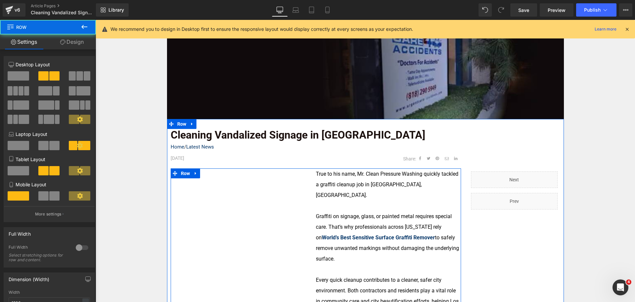
click at [241, 168] on div at bounding box center [316, 168] width 291 height 0
click at [241, 173] on span "Vimeo" at bounding box center [241, 169] width 18 height 10
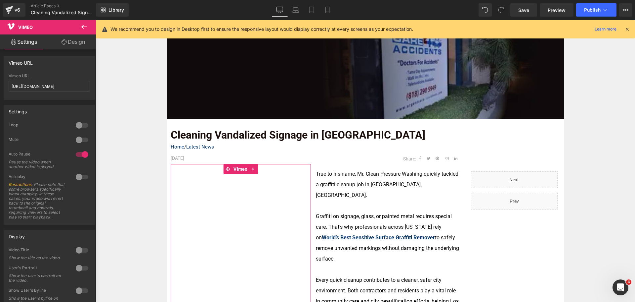
click at [81, 39] on link "Design" at bounding box center [73, 41] width 48 height 15
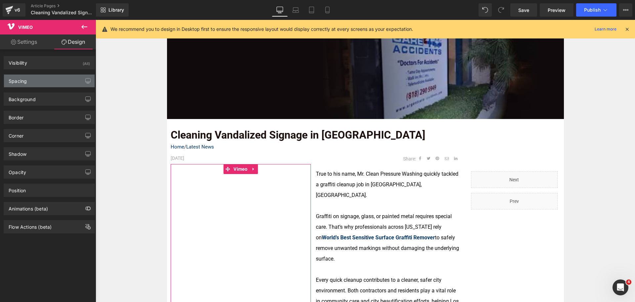
click at [55, 83] on div "Spacing" at bounding box center [49, 80] width 91 height 13
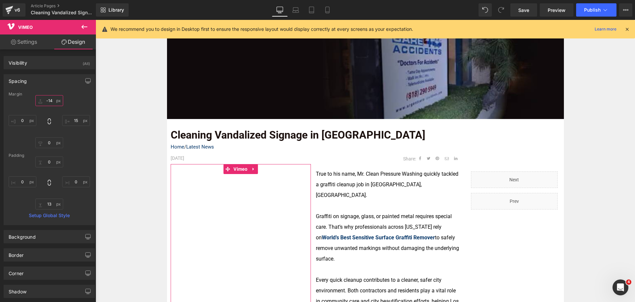
click at [53, 99] on input "-14" at bounding box center [49, 100] width 28 height 11
click at [293, 12] on icon at bounding box center [296, 12] width 6 height 2
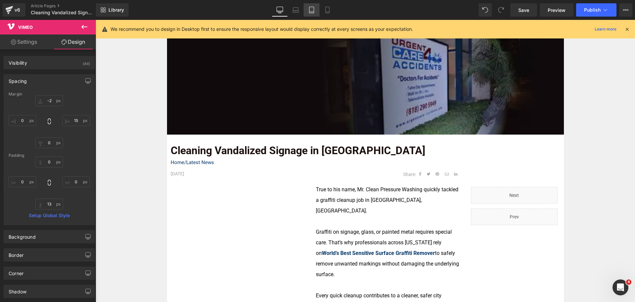
type input "-6"
type input "15"
type input "0"
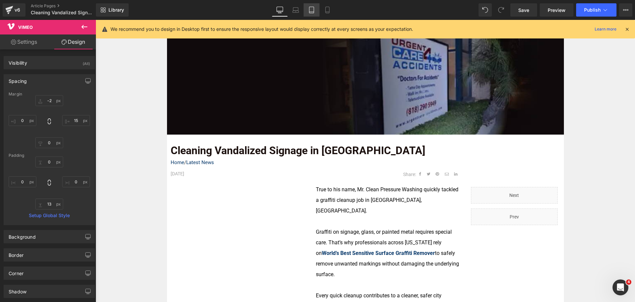
type input "0"
type input "13"
type input "0"
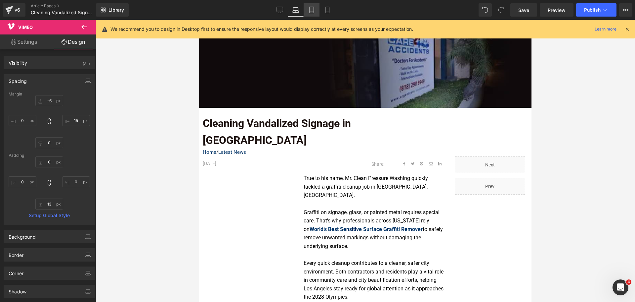
click at [310, 11] on icon at bounding box center [311, 10] width 7 height 7
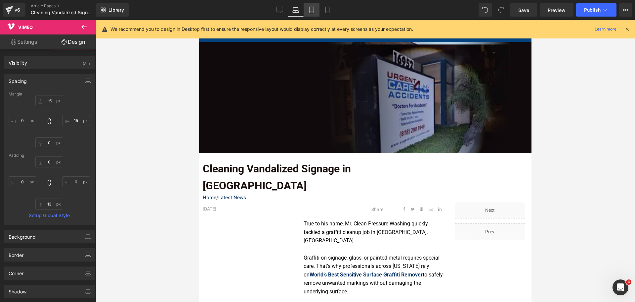
type input "-3"
type input "15"
type input "0"
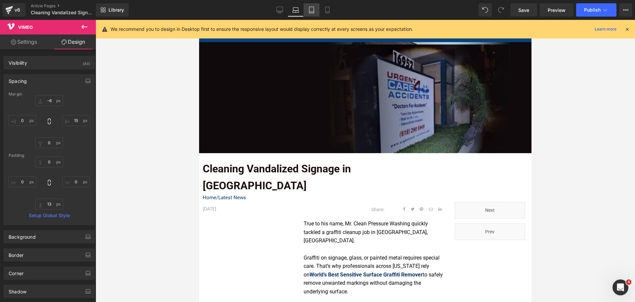
type input "0"
type input "13"
type input "0"
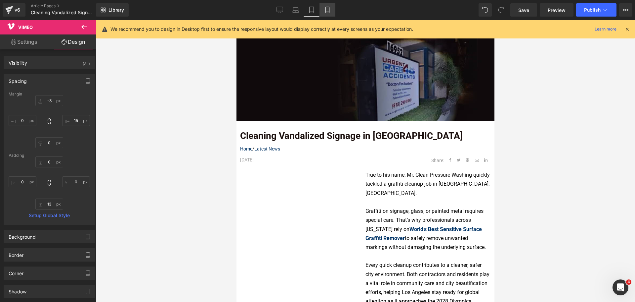
click at [328, 11] on icon at bounding box center [327, 10] width 7 height 7
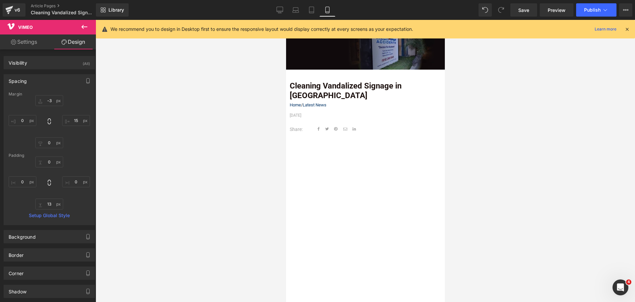
type input "-14"
type input "15"
type input "0"
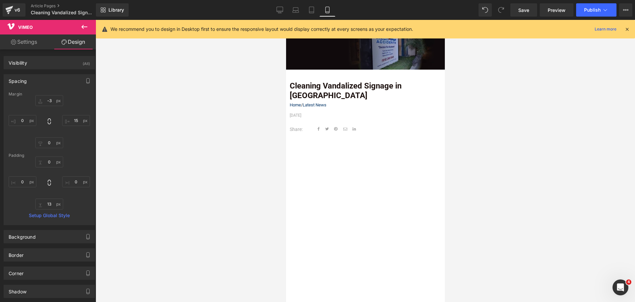
type input "0"
type input "13"
type input "0"
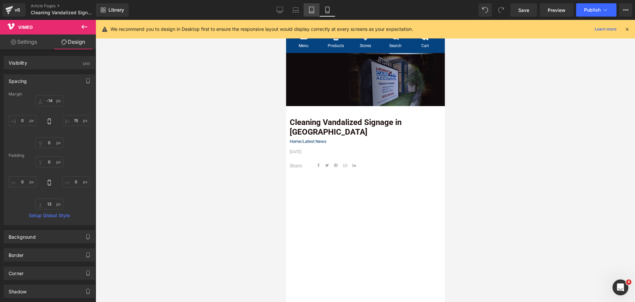
click at [311, 13] on icon at bounding box center [311, 10] width 5 height 6
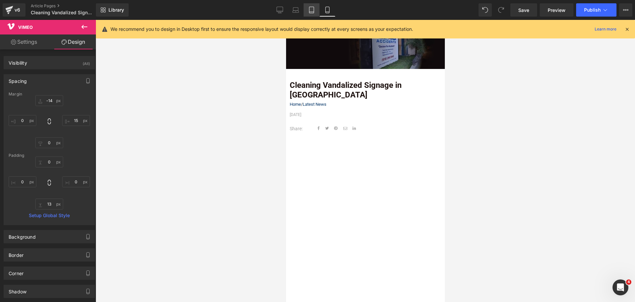
type input "-3"
type input "15"
type input "0"
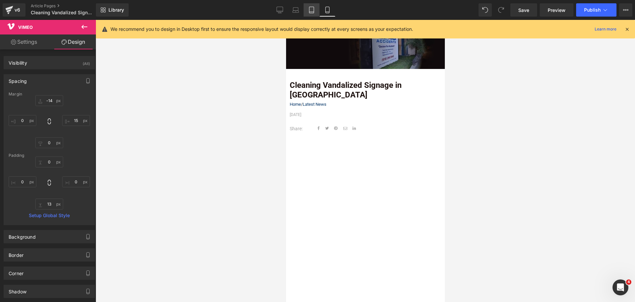
type input "0"
type input "13"
type input "0"
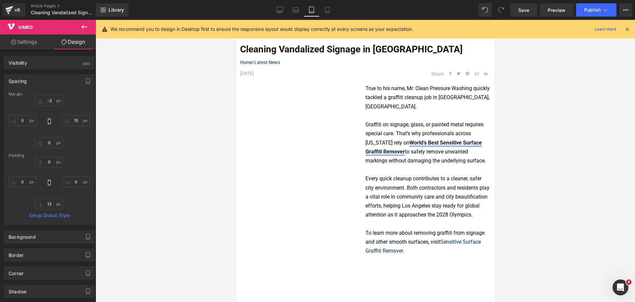
scroll to position [200, 0]
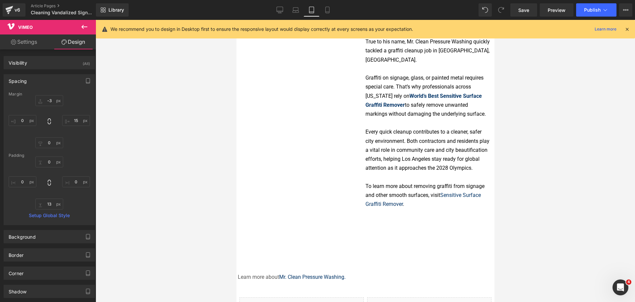
click at [411, 147] on font "Every quick cleanup contributes to a cleaner, safer city environment. Both cont…" at bounding box center [427, 149] width 124 height 42
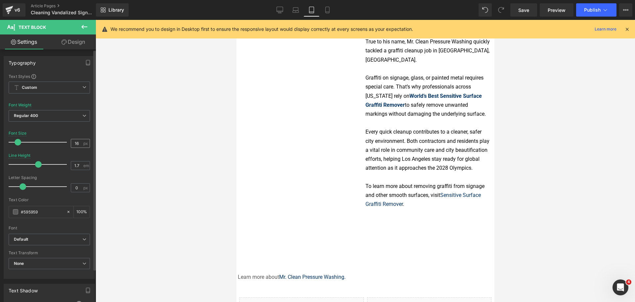
click at [76, 144] on input "16" at bounding box center [77, 143] width 12 height 8
type input "15"
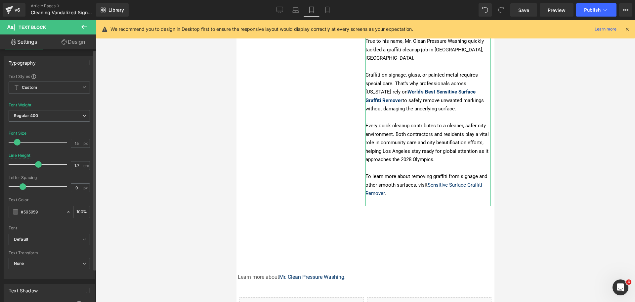
type input "2.1"
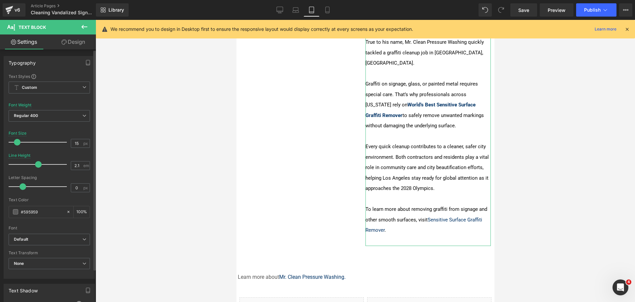
click at [44, 165] on div at bounding box center [39, 164] width 55 height 13
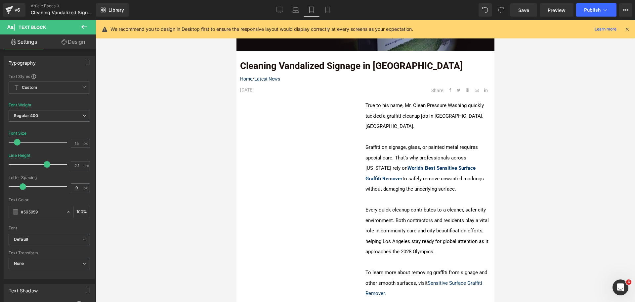
scroll to position [100, 0]
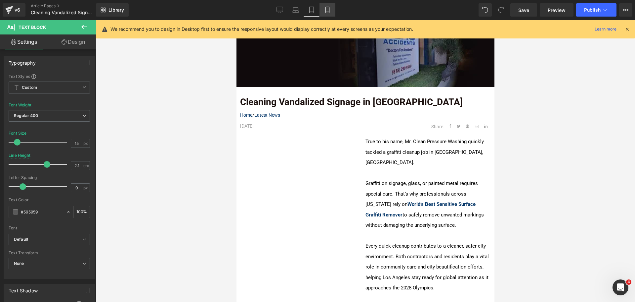
click at [327, 13] on icon at bounding box center [327, 10] width 7 height 7
type input "14"
type input "2"
type input "100"
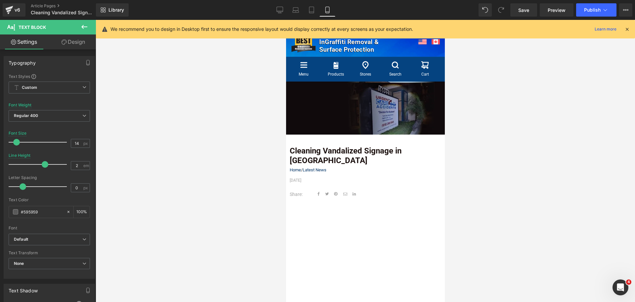
scroll to position [0, 0]
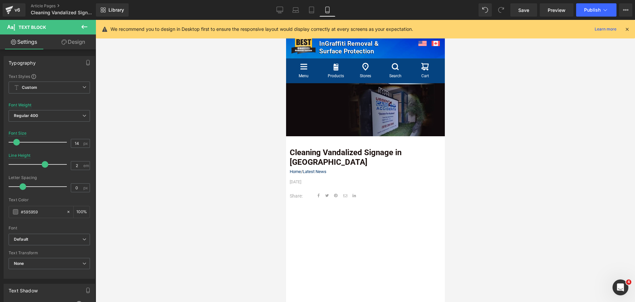
click at [590, 2] on div "Library Mobile Desktop Laptop Tablet Mobile Save Preview Publish Scheduled View…" at bounding box center [365, 10] width 539 height 20
click at [588, 13] on button "Publish" at bounding box center [597, 9] width 40 height 13
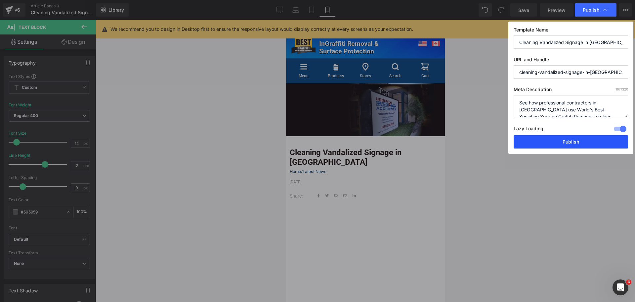
click at [583, 143] on button "Publish" at bounding box center [571, 141] width 115 height 13
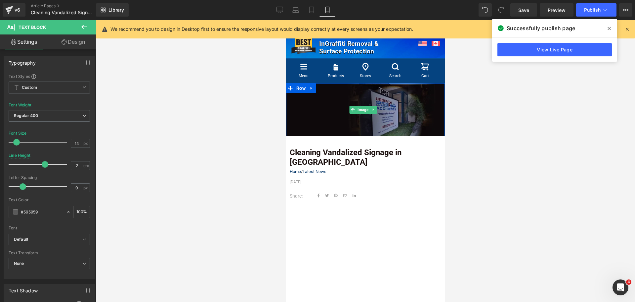
drag, startPoint x: 373, startPoint y: 124, endPoint x: 304, endPoint y: 125, distance: 68.5
click at [373, 124] on img at bounding box center [365, 109] width 159 height 53
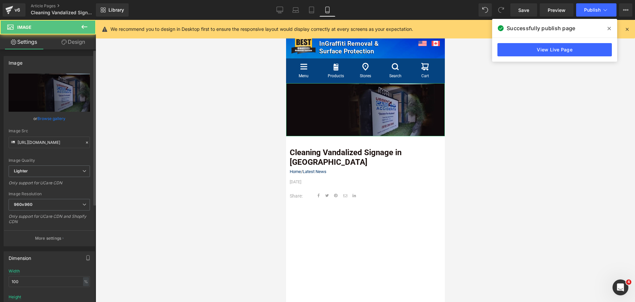
click at [55, 118] on link "Browse gallery" at bounding box center [51, 119] width 28 height 12
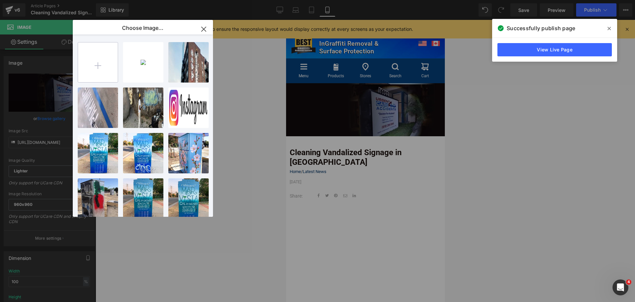
click at [88, 63] on input "file" at bounding box center [98, 62] width 40 height 40
type input "C:\fakepath\Case Study Header (7).png"
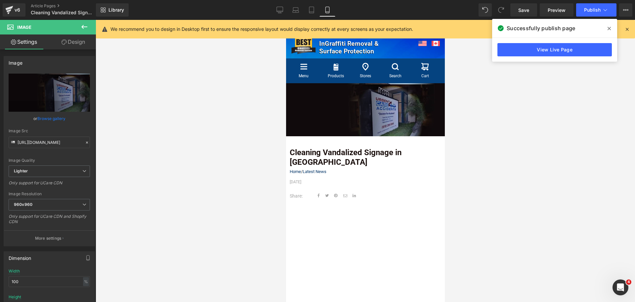
click at [627, 0] on div "Vimeo You are previewing how the will restyle your page. You can not edit Eleme…" at bounding box center [317, 0] width 635 height 0
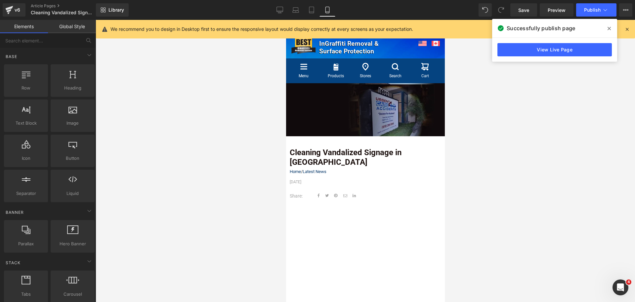
click at [564, 131] on div at bounding box center [366, 161] width 540 height 282
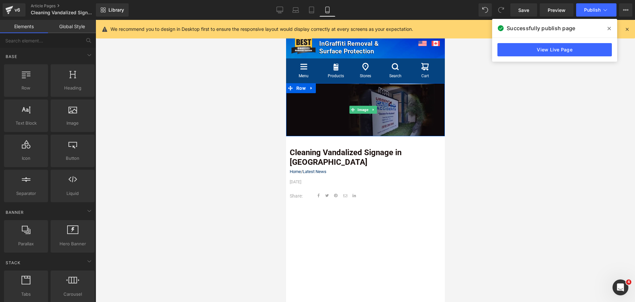
click at [357, 116] on img at bounding box center [365, 109] width 159 height 53
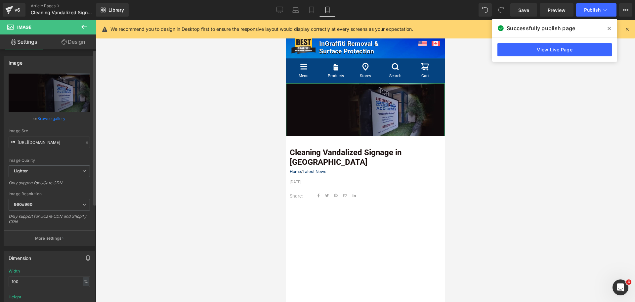
click at [59, 115] on link "Browse gallery" at bounding box center [51, 119] width 28 height 12
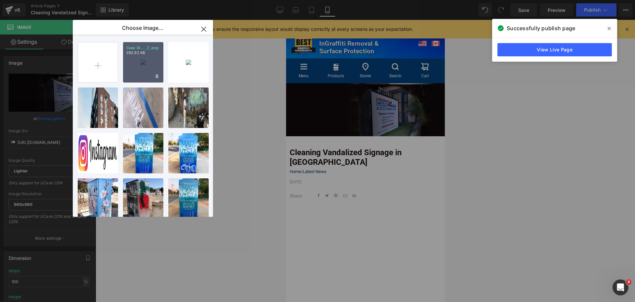
click at [141, 60] on div "Case St... _7_.png 292.92 KB" at bounding box center [143, 62] width 40 height 40
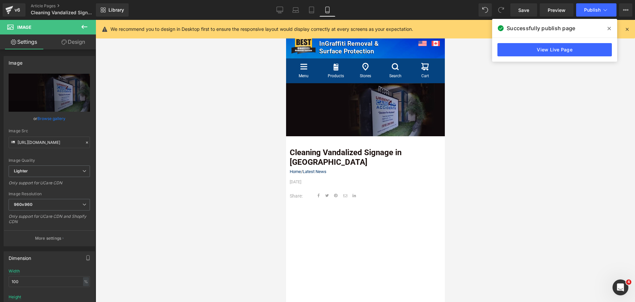
type input "https://ucarecdn.com/c5e48273-d7a0-444f-87d3-37ea7e49a06c/-/format/auto/-/previ…"
click at [552, 148] on div at bounding box center [366, 161] width 540 height 282
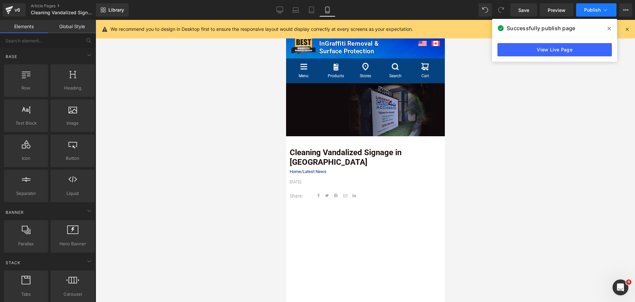
click at [588, 8] on span "Publish" at bounding box center [592, 9] width 17 height 5
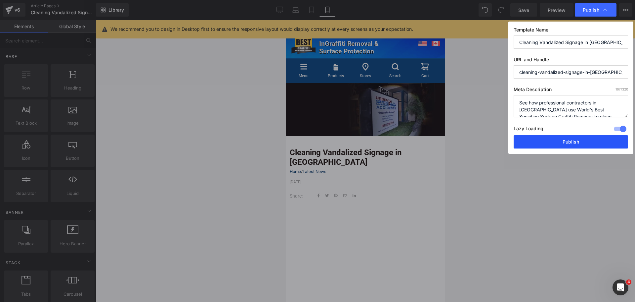
click at [577, 140] on button "Publish" at bounding box center [571, 141] width 115 height 13
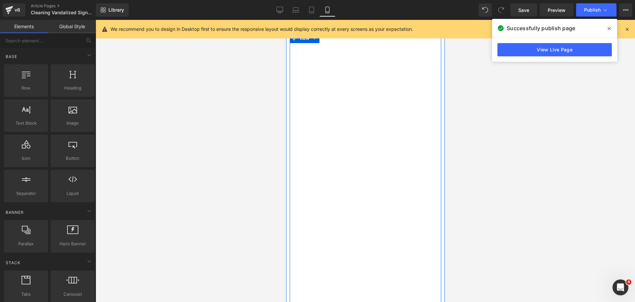
scroll to position [66, 0]
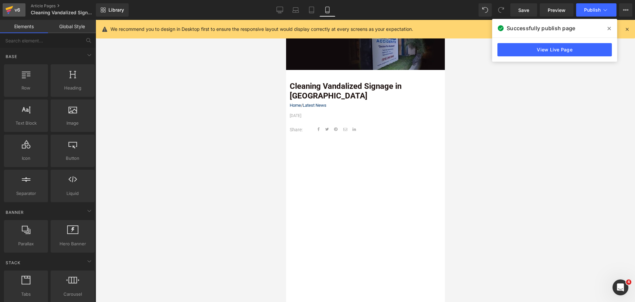
click at [9, 9] on icon at bounding box center [10, 8] width 8 height 4
